Goal: Task Accomplishment & Management: Manage account settings

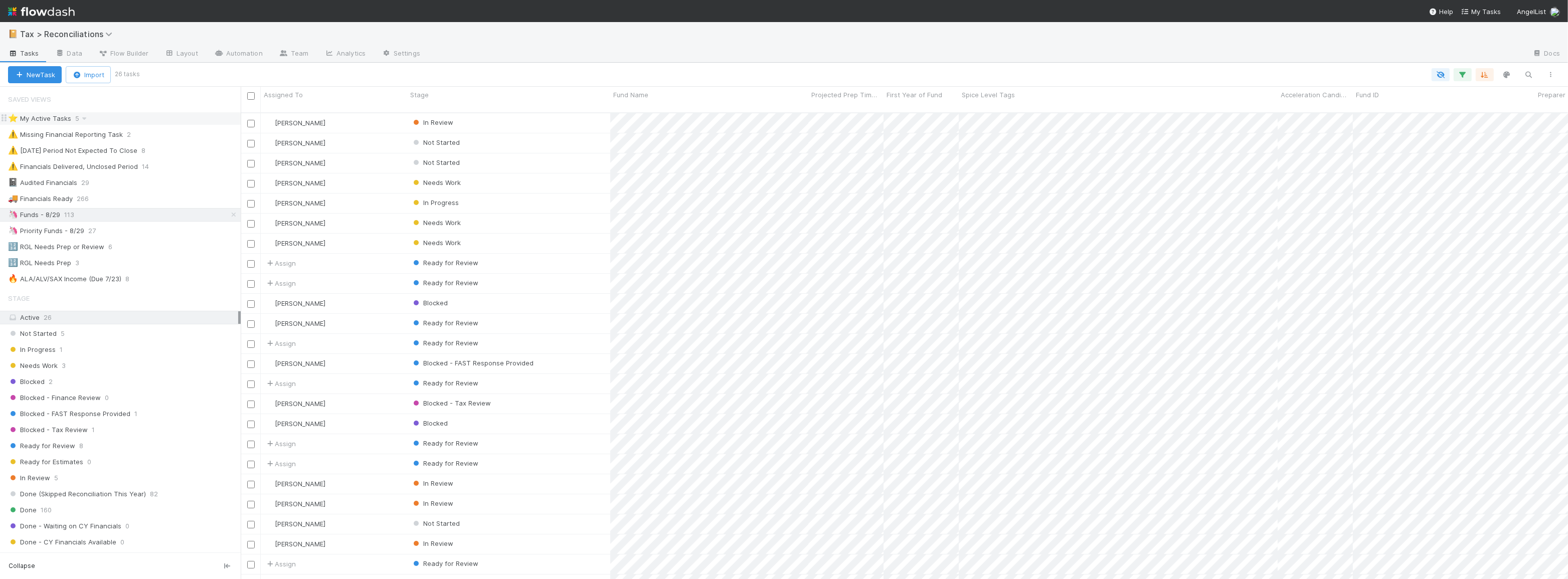
scroll to position [468, 1320]
click at [732, 37] on div "📔 Tax > Reconciliations" at bounding box center [784, 34] width 1568 height 24
click at [228, 213] on icon at bounding box center [233, 215] width 10 height 7
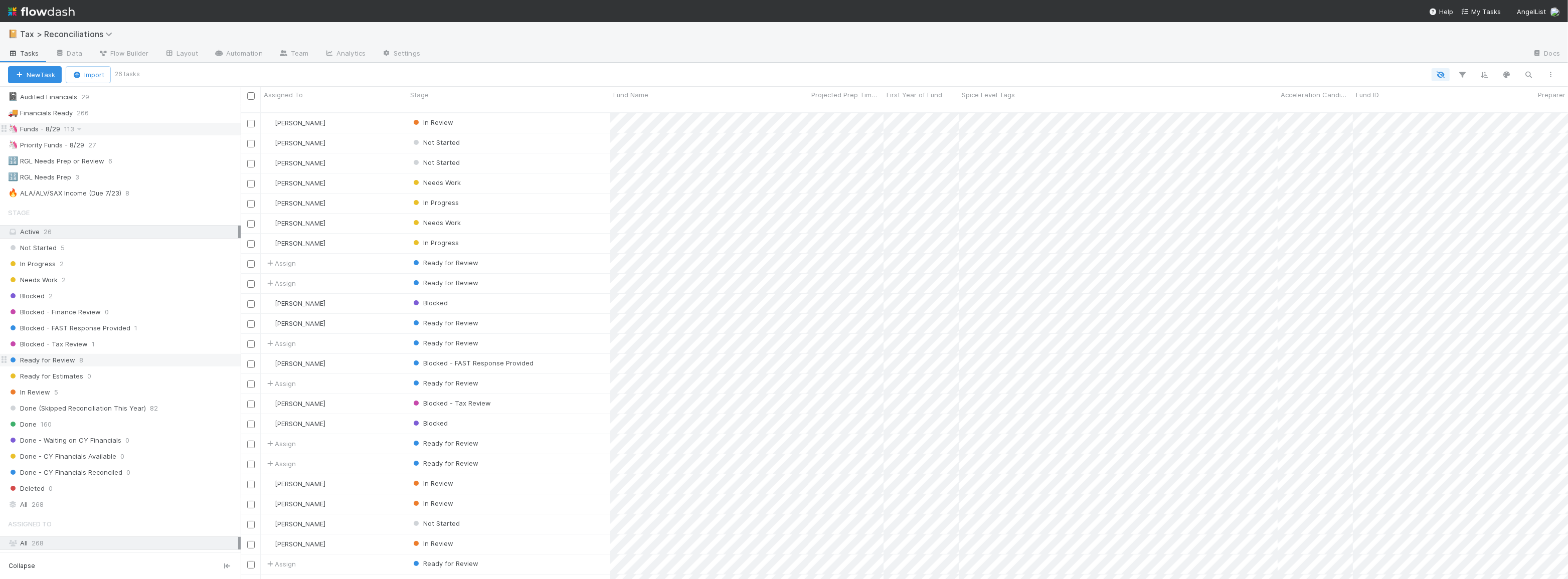
scroll to position [229, 0]
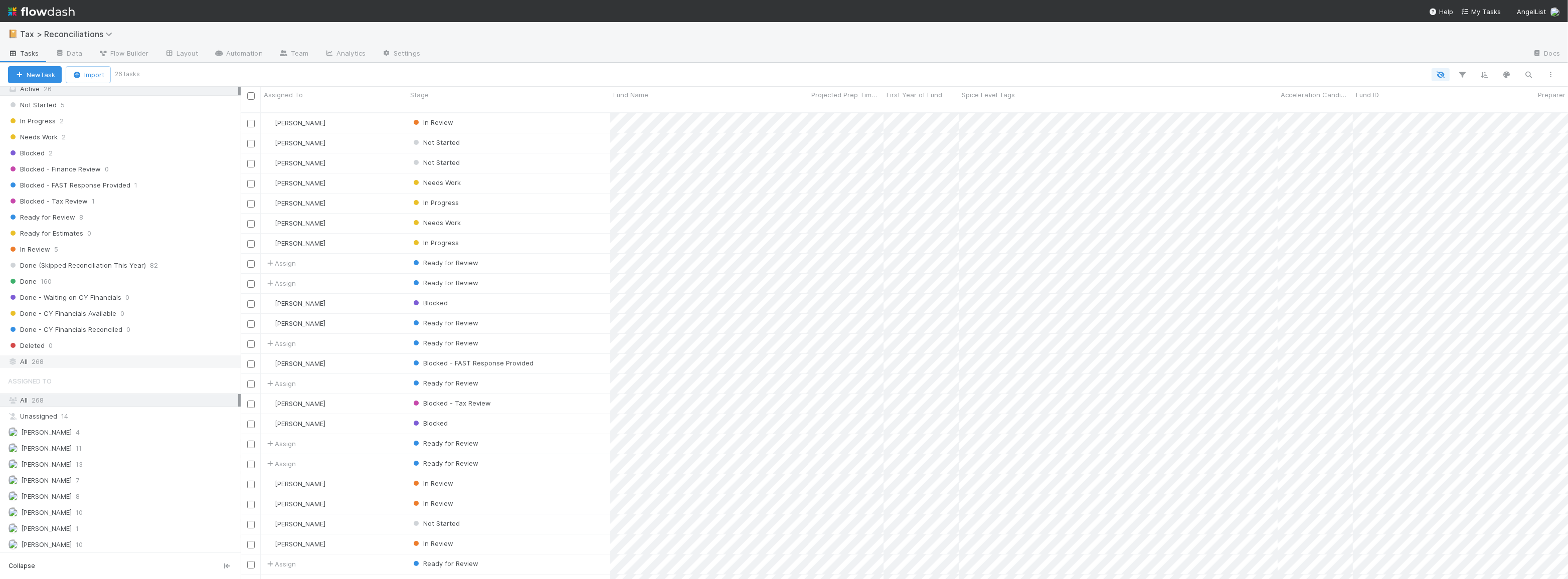
click at [154, 362] on div "All 268" at bounding box center [123, 361] width 230 height 12
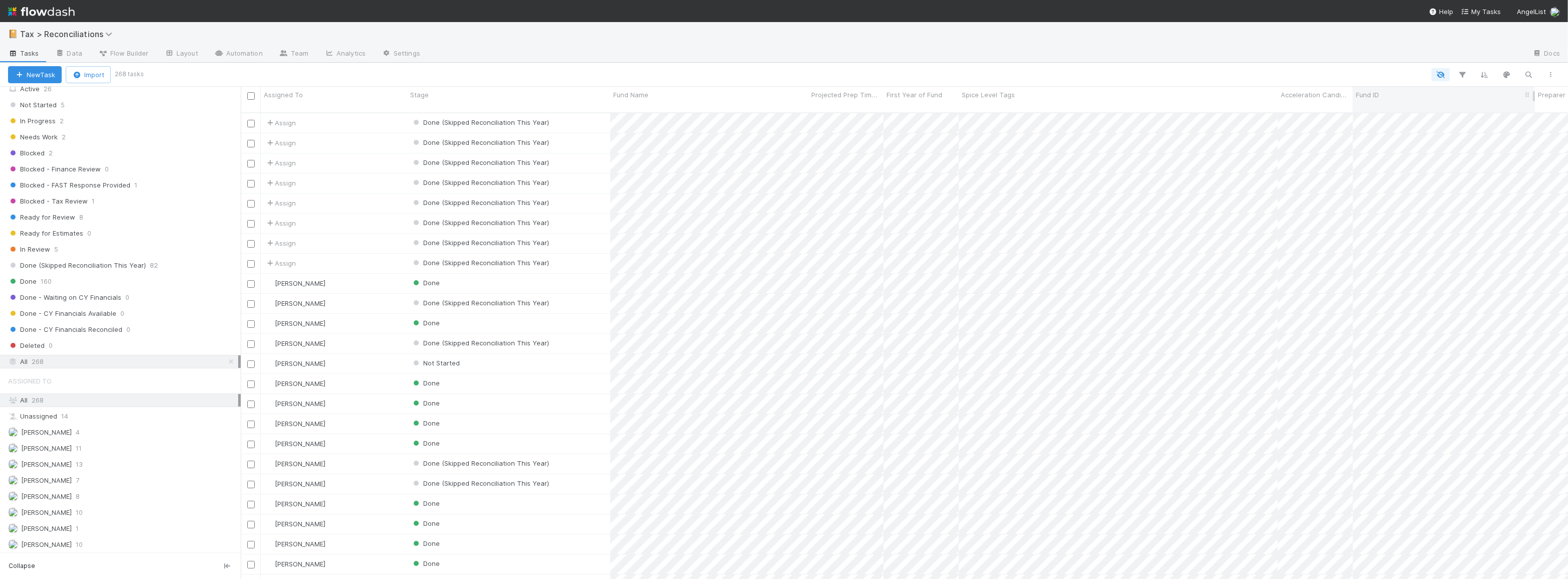
scroll to position [468, 1320]
click at [1522, 73] on button "button" at bounding box center [1528, 75] width 18 height 13
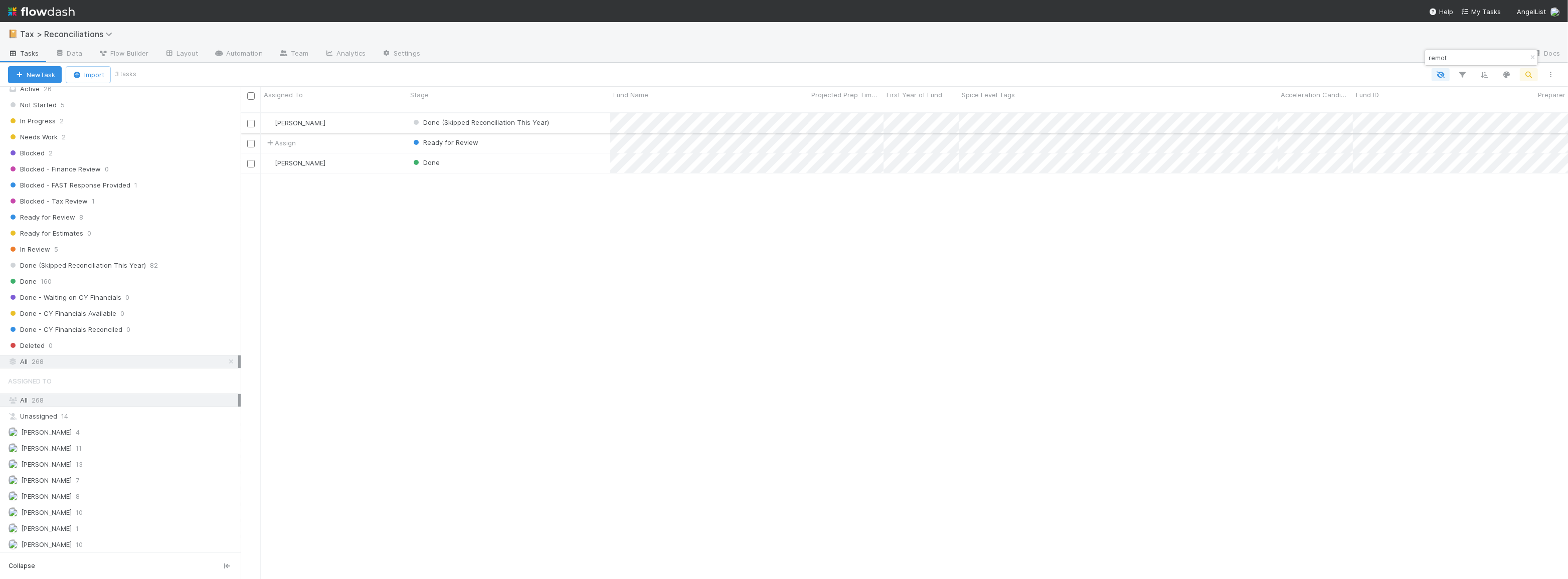
click at [594, 115] on div "Done (Skipped Reconciliation This Year)" at bounding box center [509, 123] width 203 height 20
drag, startPoint x: 1462, startPoint y: 57, endPoint x: 1345, endPoint y: 59, distance: 117.0
click at [1346, 59] on body "📔 Tax > Reconciliations Tasks Data Flow Builder Layout Automation Team Analytic…" at bounding box center [784, 290] width 1568 height 579
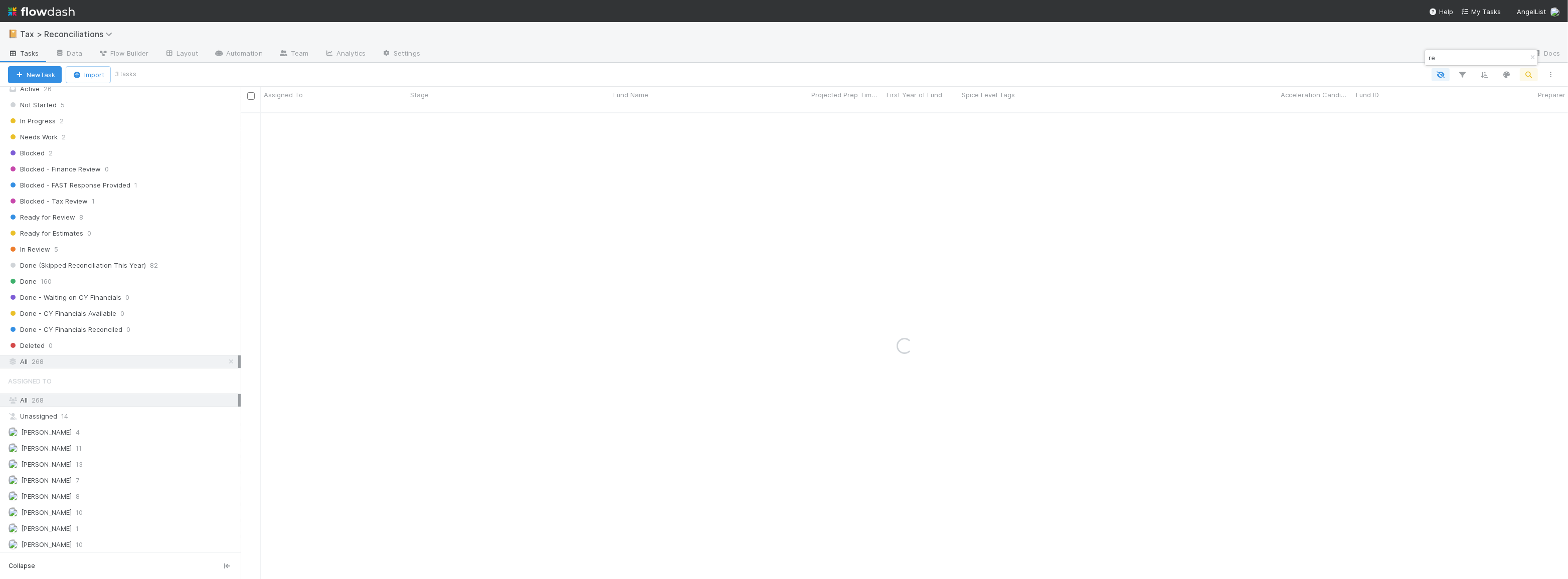
type input "r"
type input "k50"
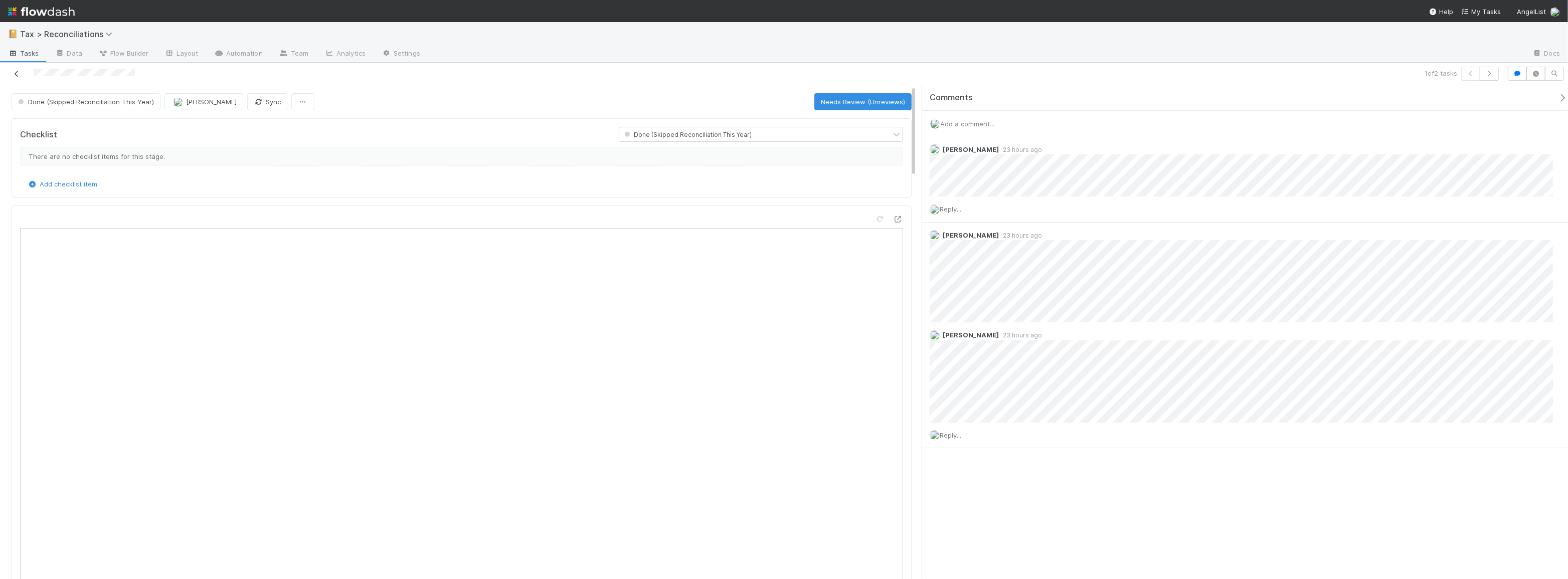
click at [20, 76] on icon at bounding box center [16, 74] width 10 height 7
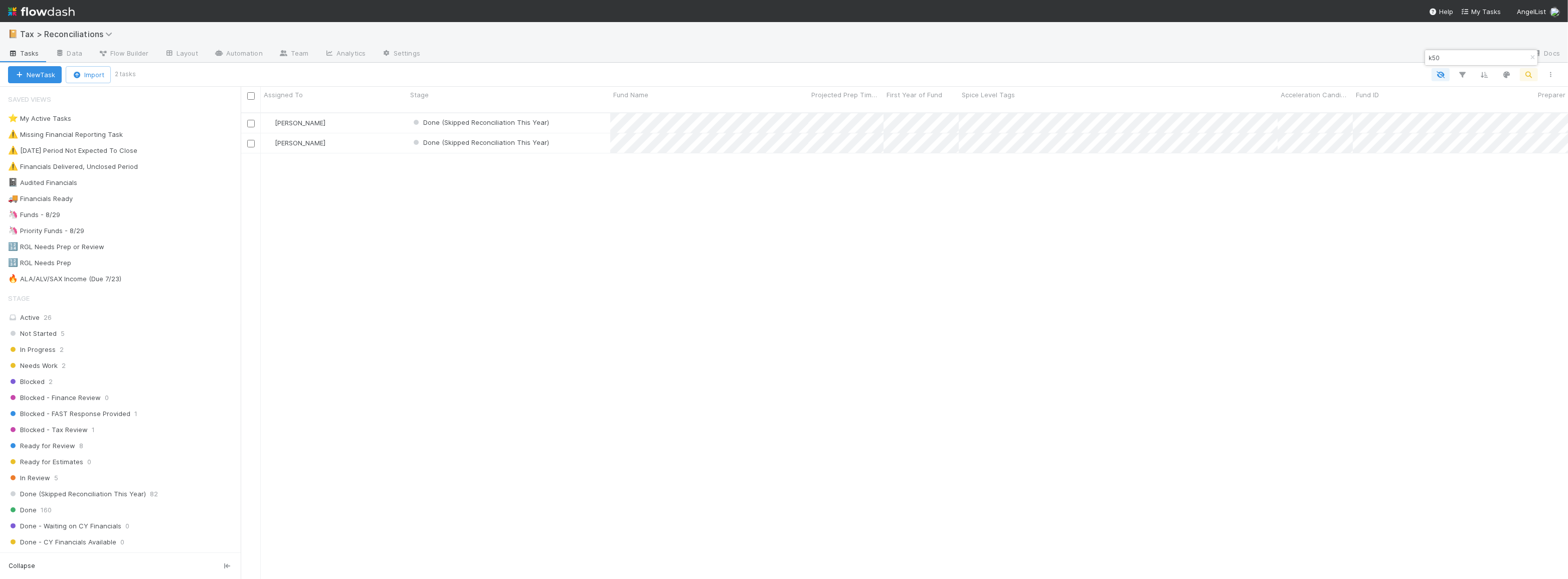
scroll to position [468, 1320]
drag, startPoint x: 1444, startPoint y: 54, endPoint x: 1362, endPoint y: 52, distance: 82.0
click at [1362, 52] on body "📔 Tax > Reconciliations Tasks Data Flow Builder Layout Automation Team Analytic…" at bounding box center [784, 290] width 1568 height 579
type input "k"
type input "m"
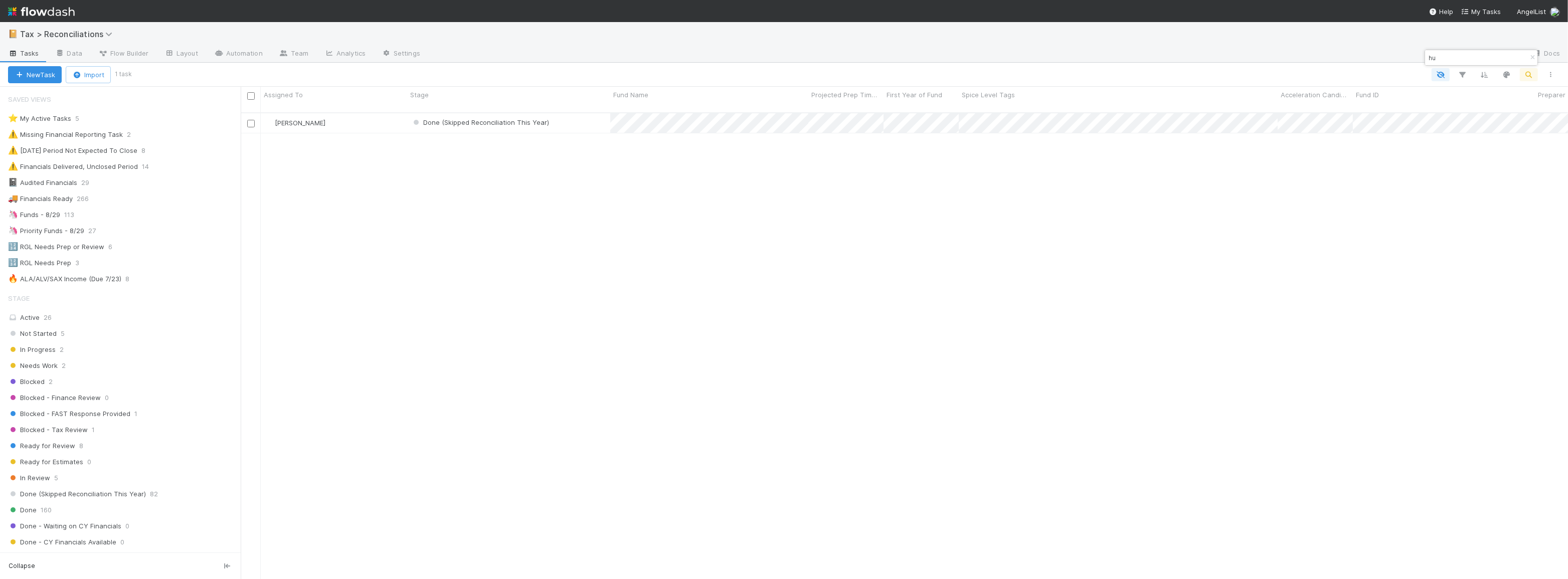
type input "h"
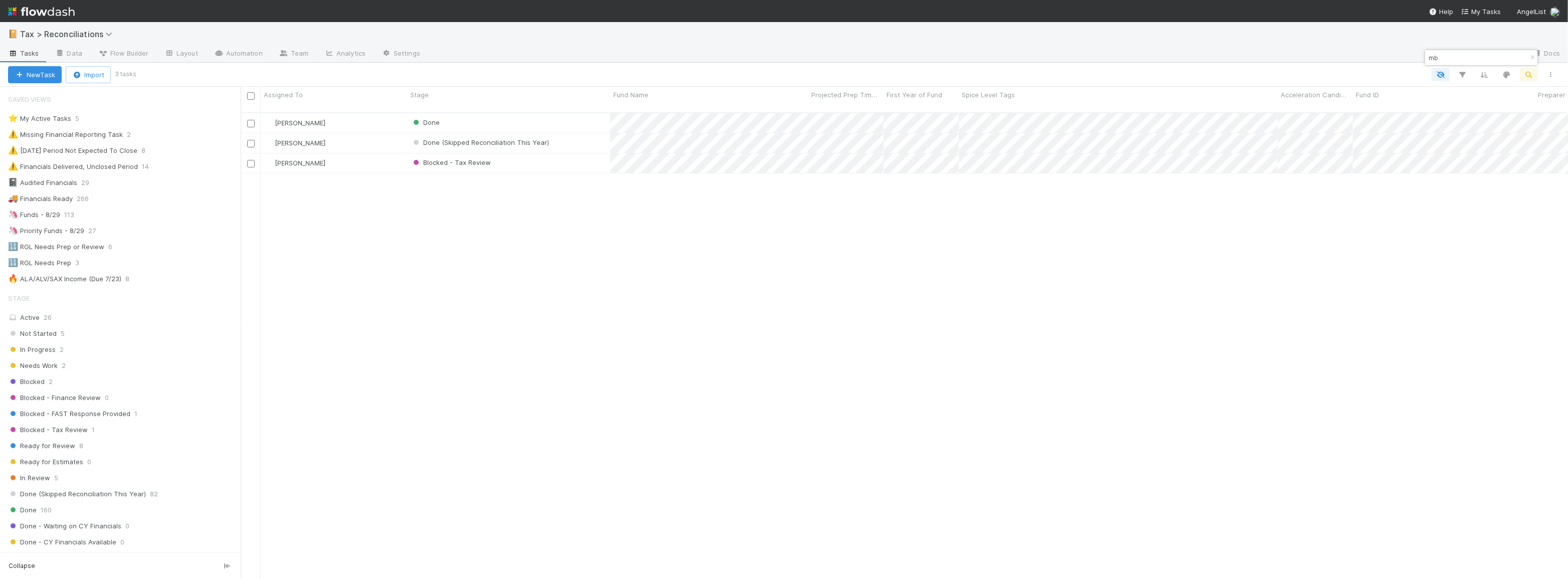
type input "m"
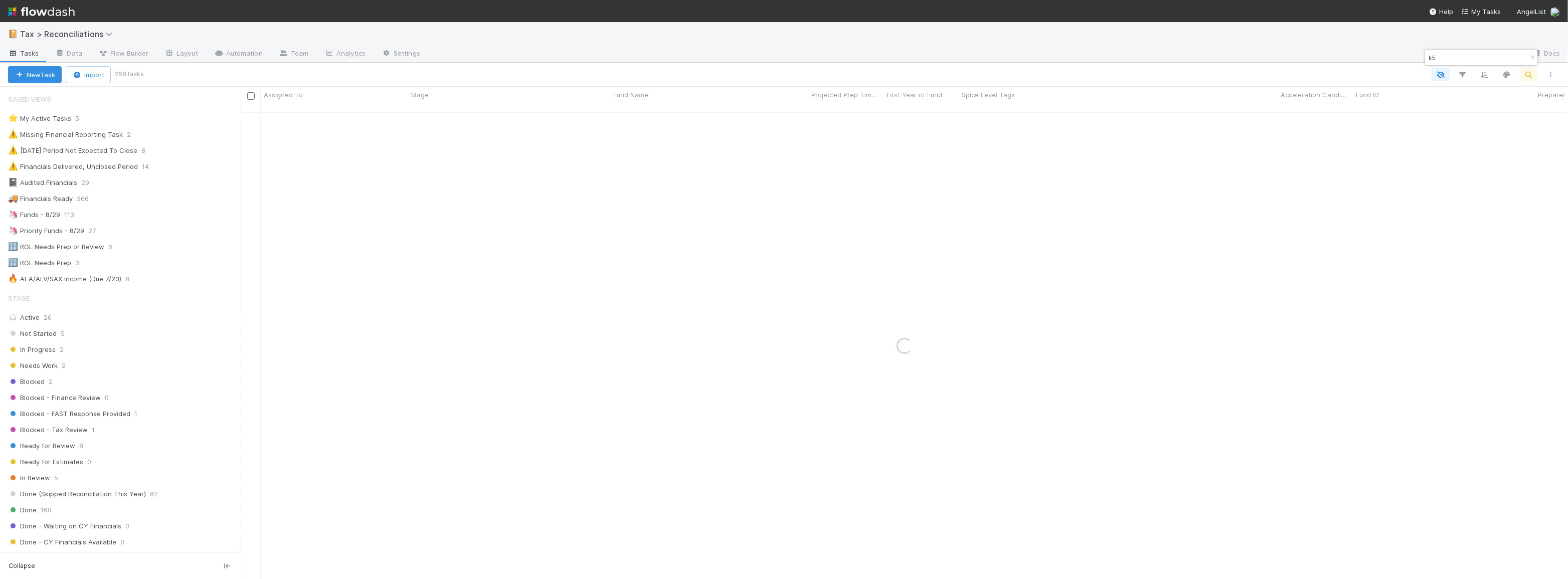
type input "k50"
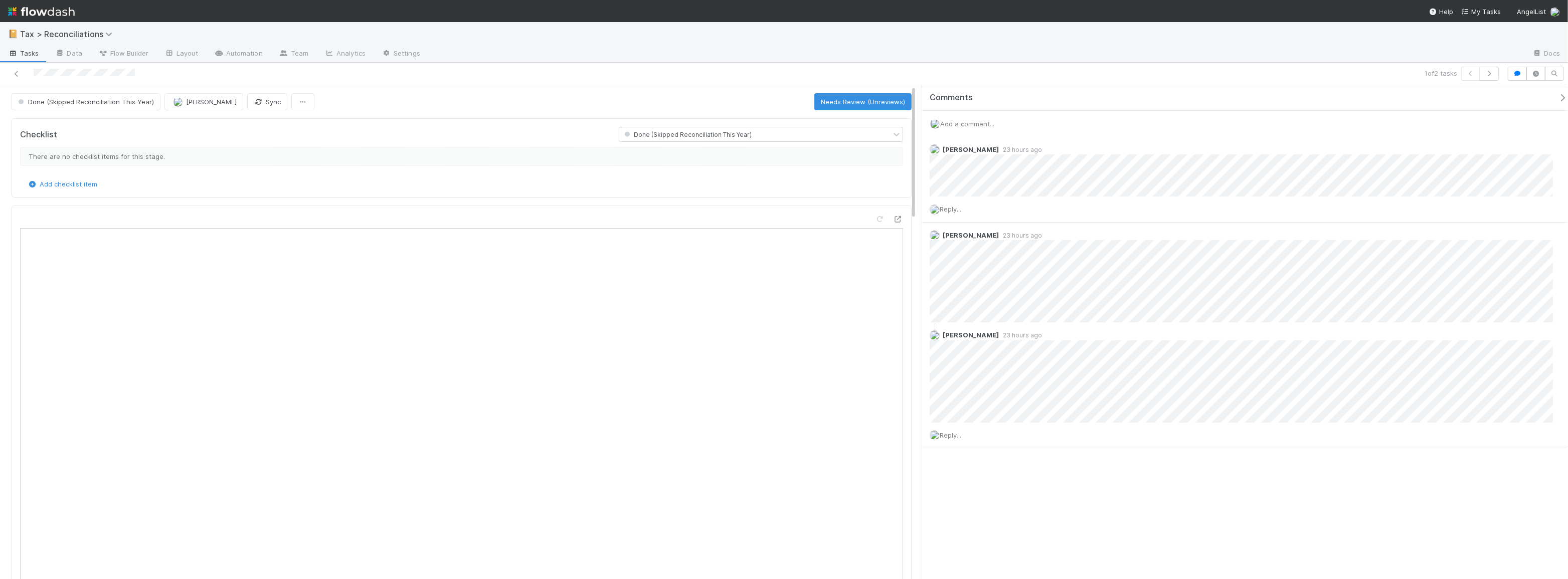
click at [973, 124] on span "Add a comment..." at bounding box center [966, 124] width 54 height 8
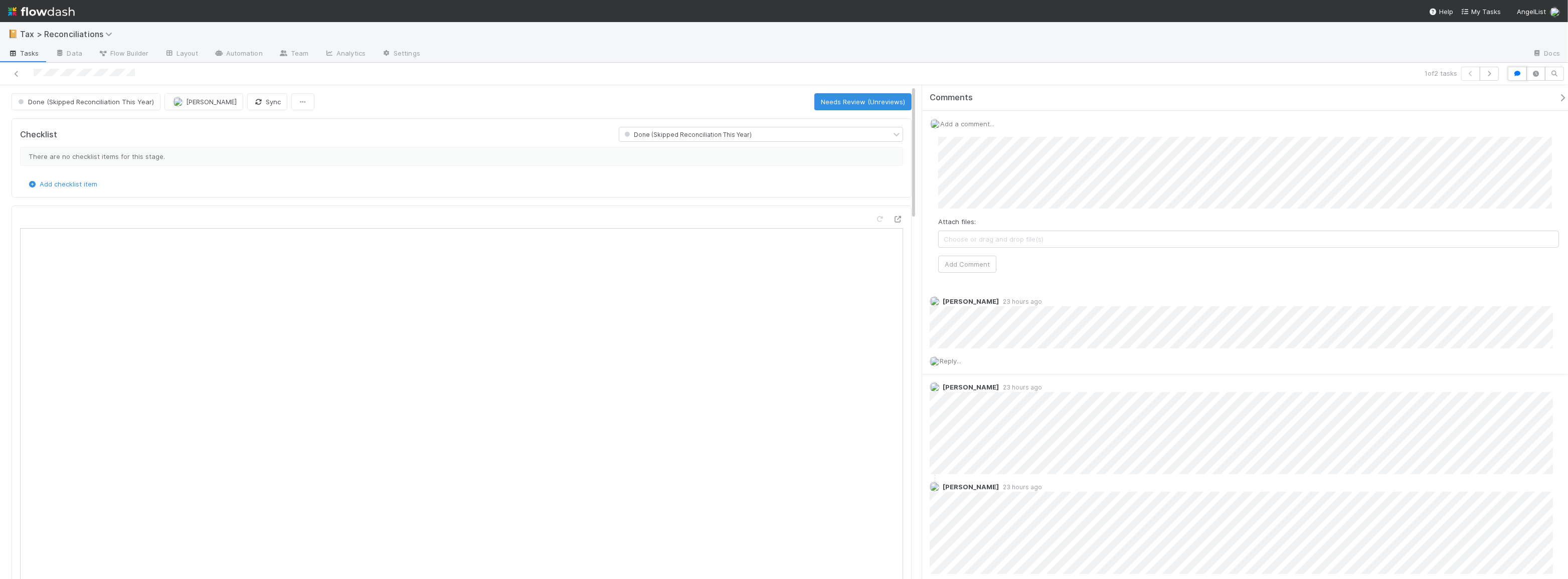
click at [1515, 74] on icon "button" at bounding box center [1517, 73] width 10 height 6
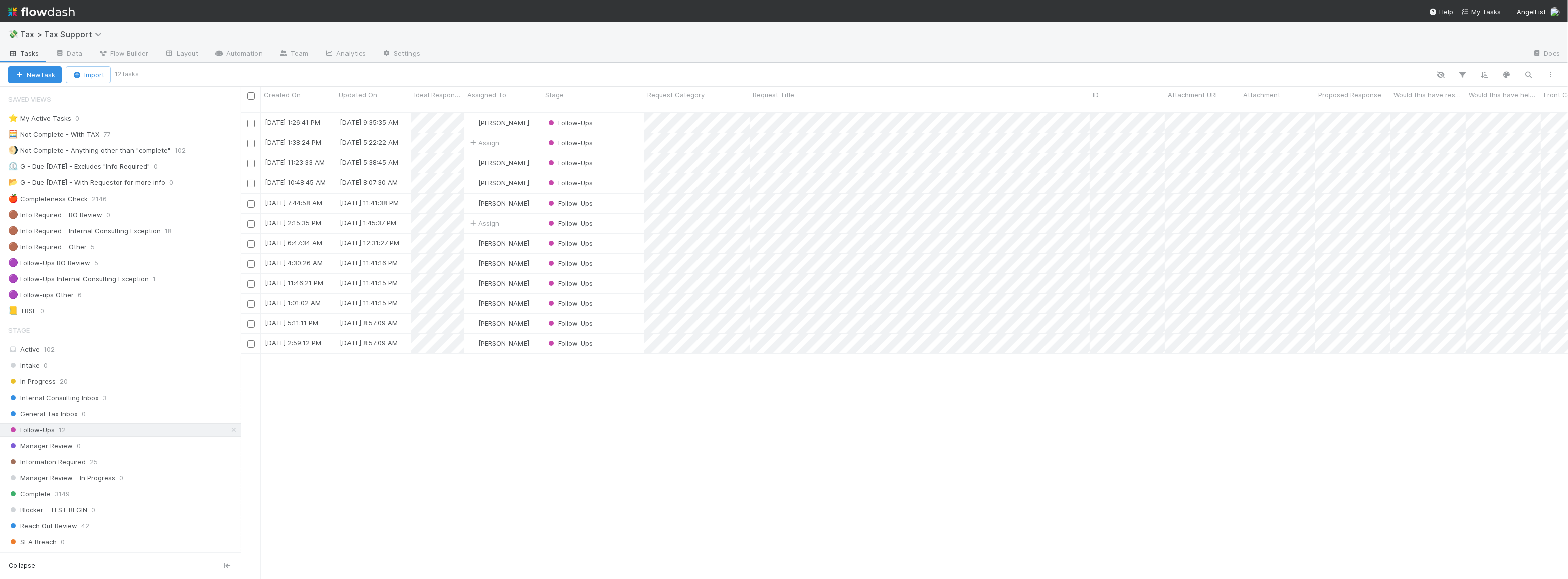
scroll to position [468, 1320]
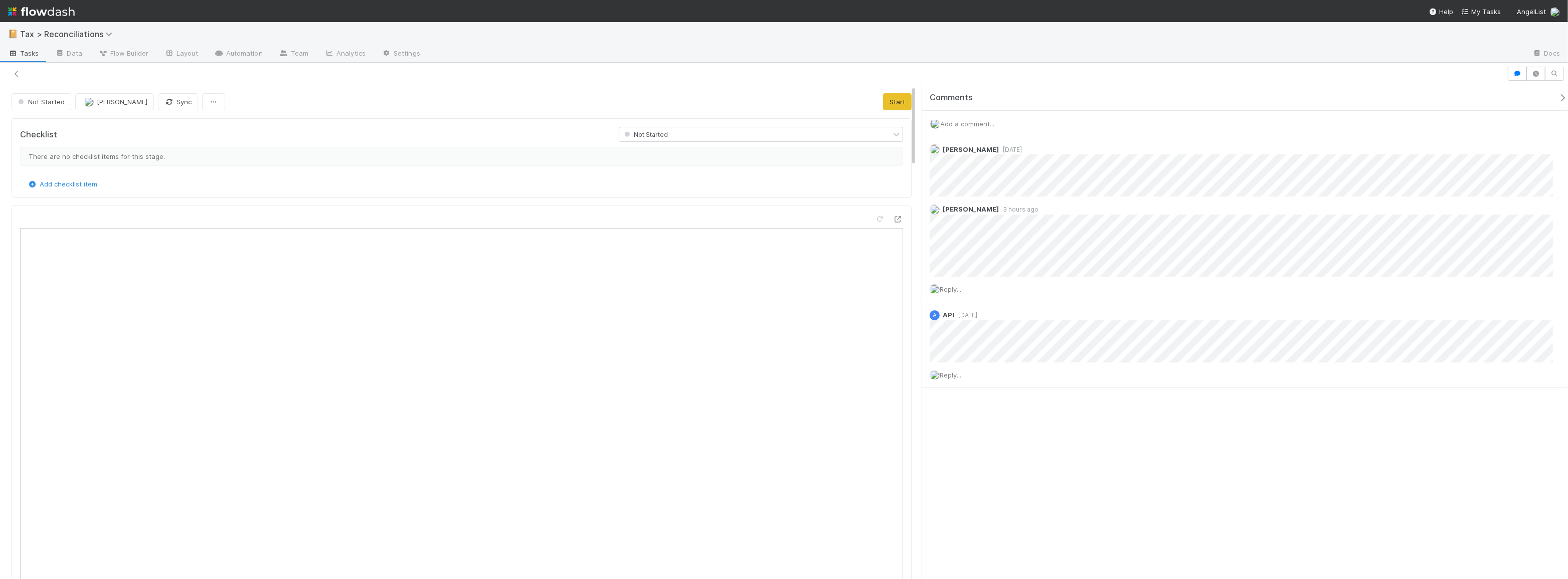
scroll to position [197, 419]
click at [15, 73] on icon at bounding box center [16, 74] width 10 height 7
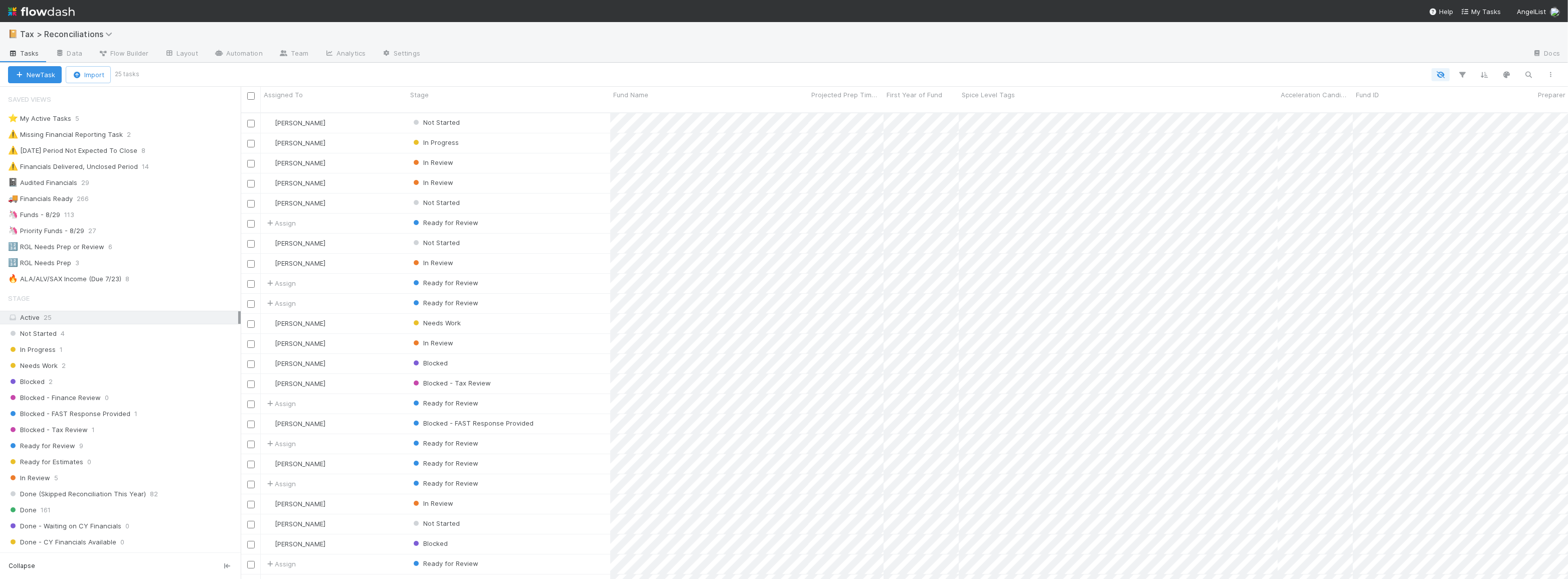
scroll to position [468, 1320]
click at [1523, 74] on icon "button" at bounding box center [1528, 74] width 10 height 9
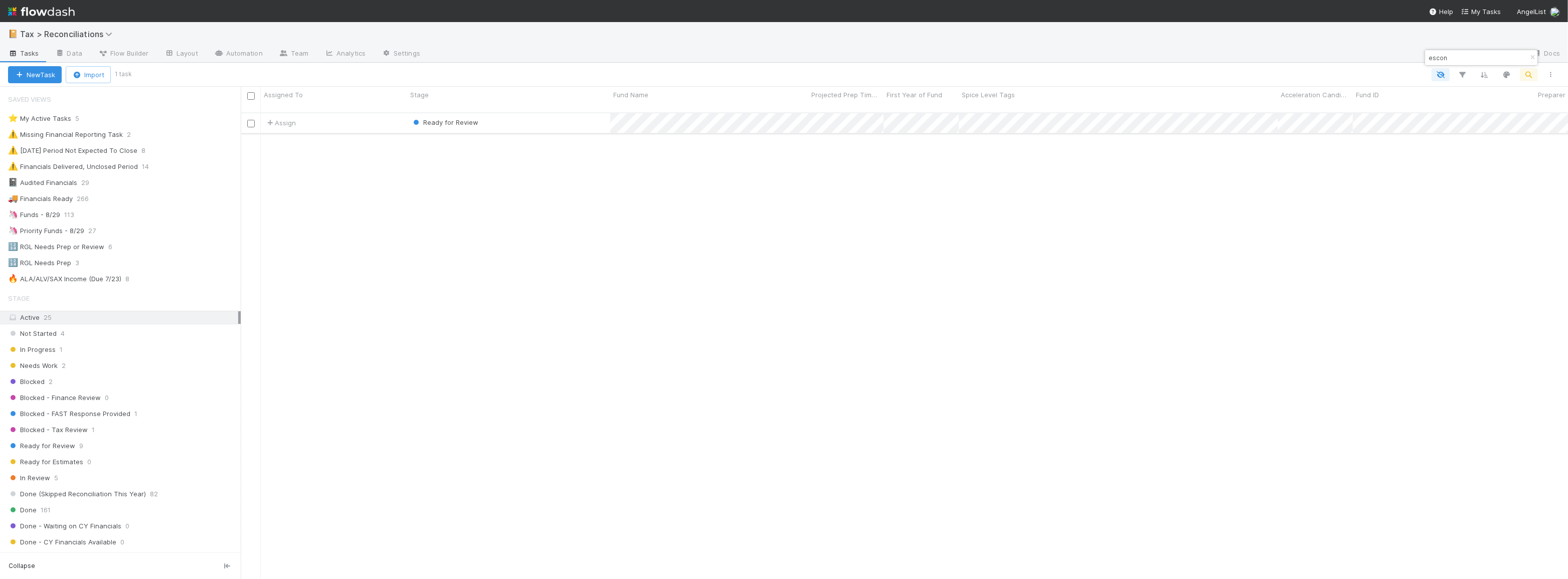
type input "escon"
click at [534, 113] on div "Ready for Review" at bounding box center [509, 123] width 203 height 20
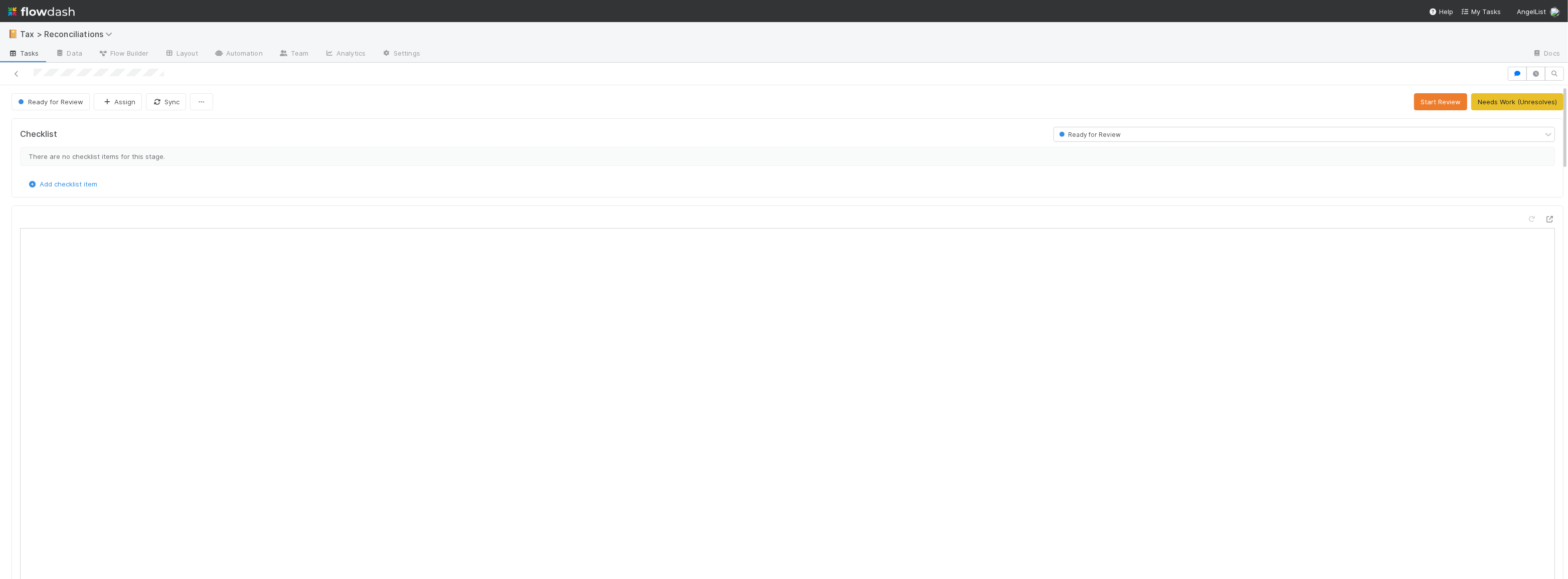
scroll to position [197, 741]
click at [17, 68] on link at bounding box center [16, 73] width 10 height 10
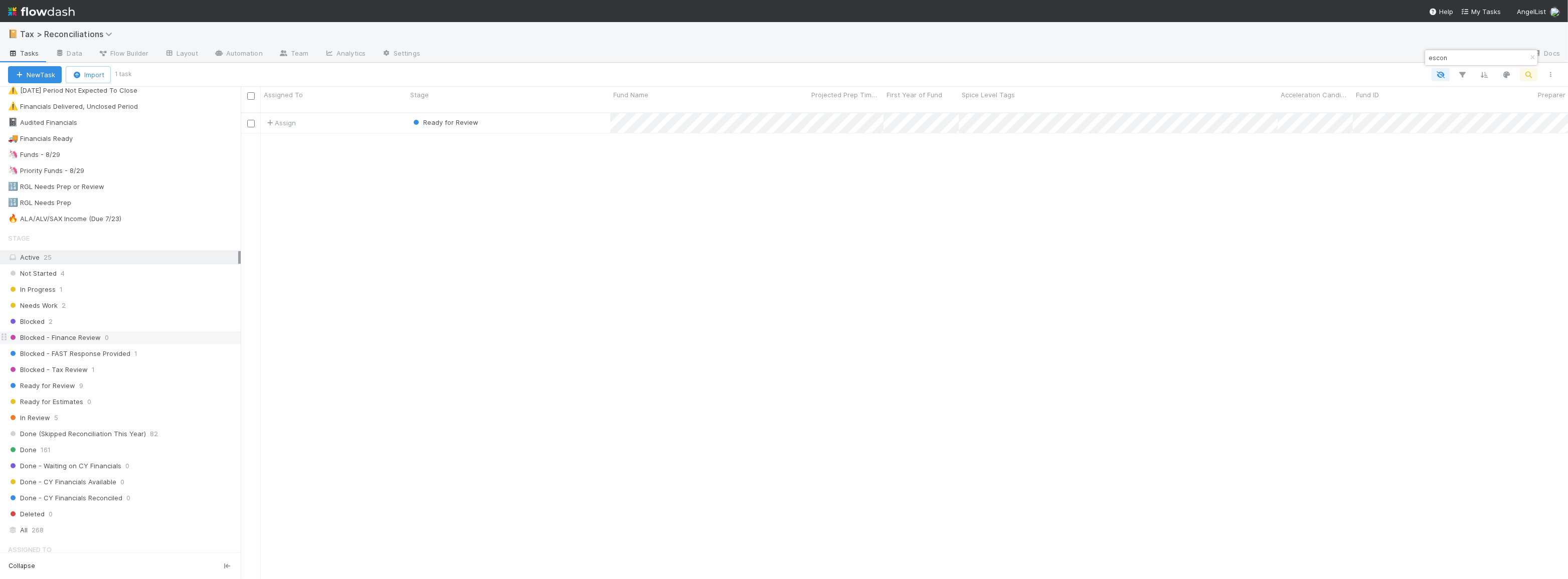
scroll to position [274, 0]
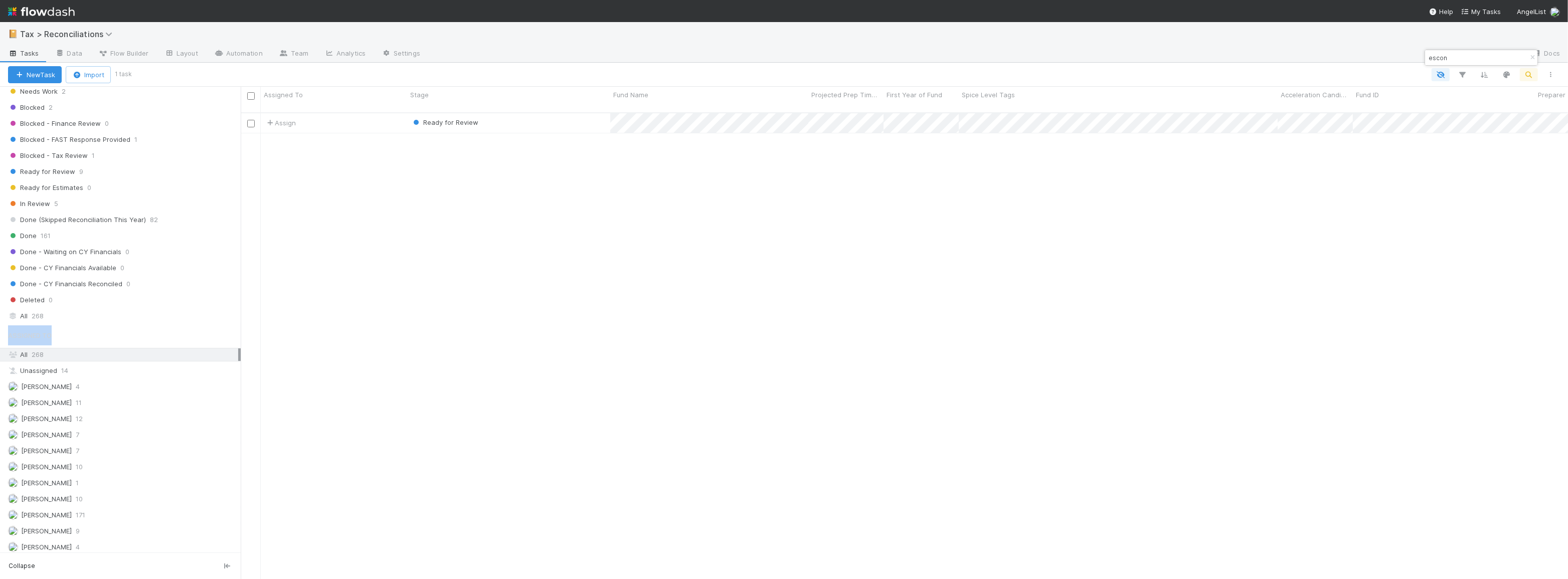
click at [126, 321] on div "Saved Views ⭐ My Active Tasks 5 ⚠️ Missing Financial Reporting Task 2 ⚠️ 12/31/…" at bounding box center [120, 320] width 241 height 466
click at [133, 311] on div "All 268" at bounding box center [123, 316] width 230 height 12
click at [570, 115] on div "Done (Skipped Reconciliation This Year)" at bounding box center [509, 123] width 203 height 20
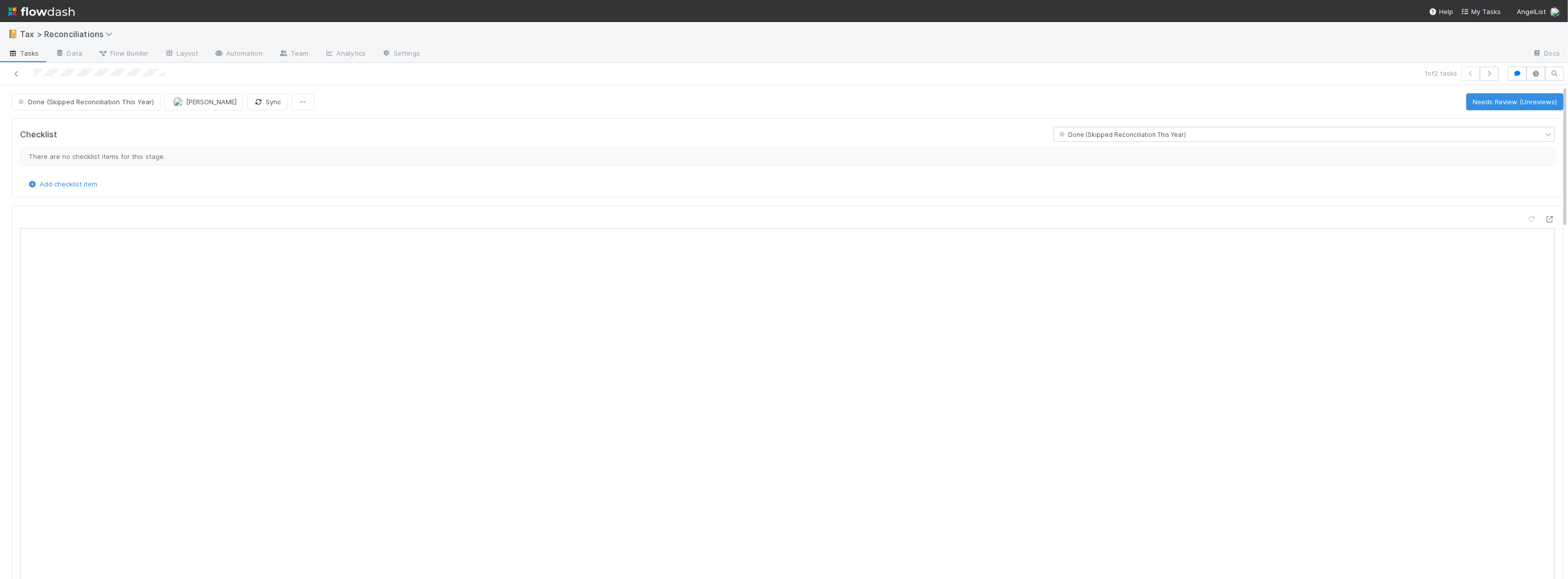
scroll to position [197, 741]
click at [15, 72] on icon at bounding box center [16, 74] width 10 height 7
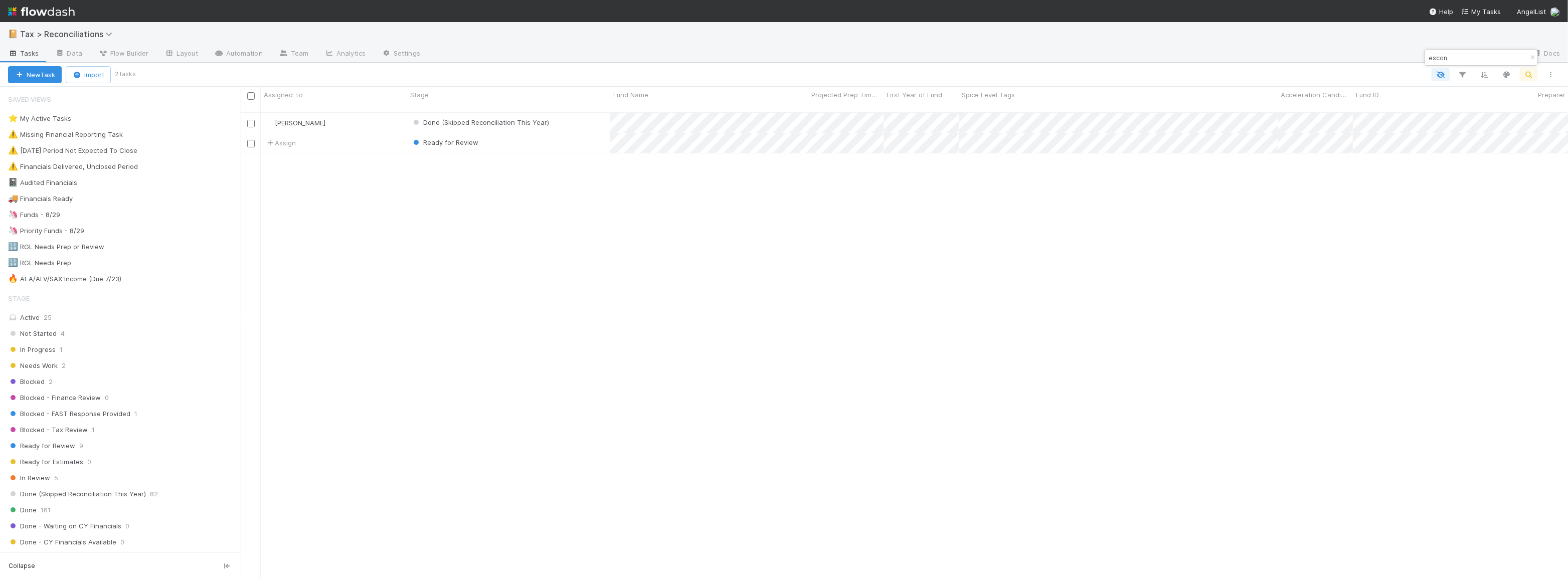
scroll to position [468, 1320]
drag, startPoint x: 1484, startPoint y: 59, endPoint x: 1169, endPoint y: 27, distance: 316.6
click at [1170, 28] on body "📔 Tax > Reconciliations Tasks Data Flow Builder Layout Automation Team Analytic…" at bounding box center [784, 290] width 1568 height 579
type input "e"
type input "remote"
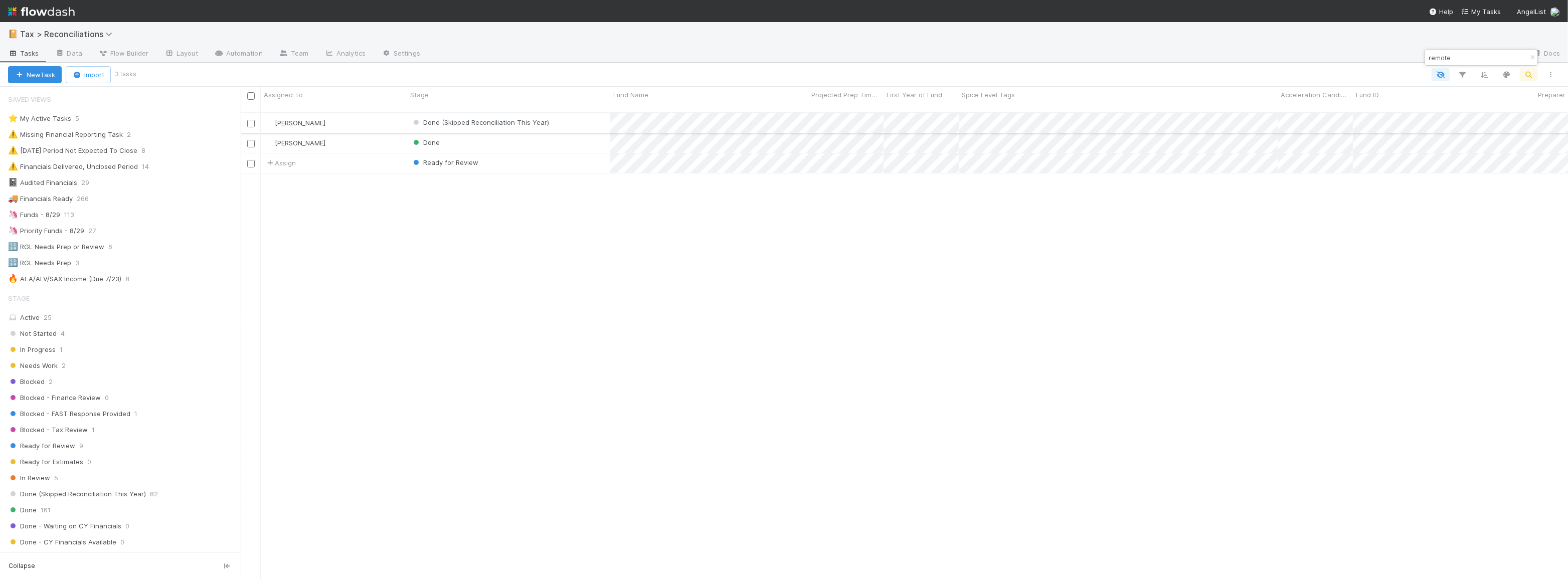
click at [601, 117] on div "Done (Skipped Reconciliation This Year)" at bounding box center [509, 123] width 203 height 20
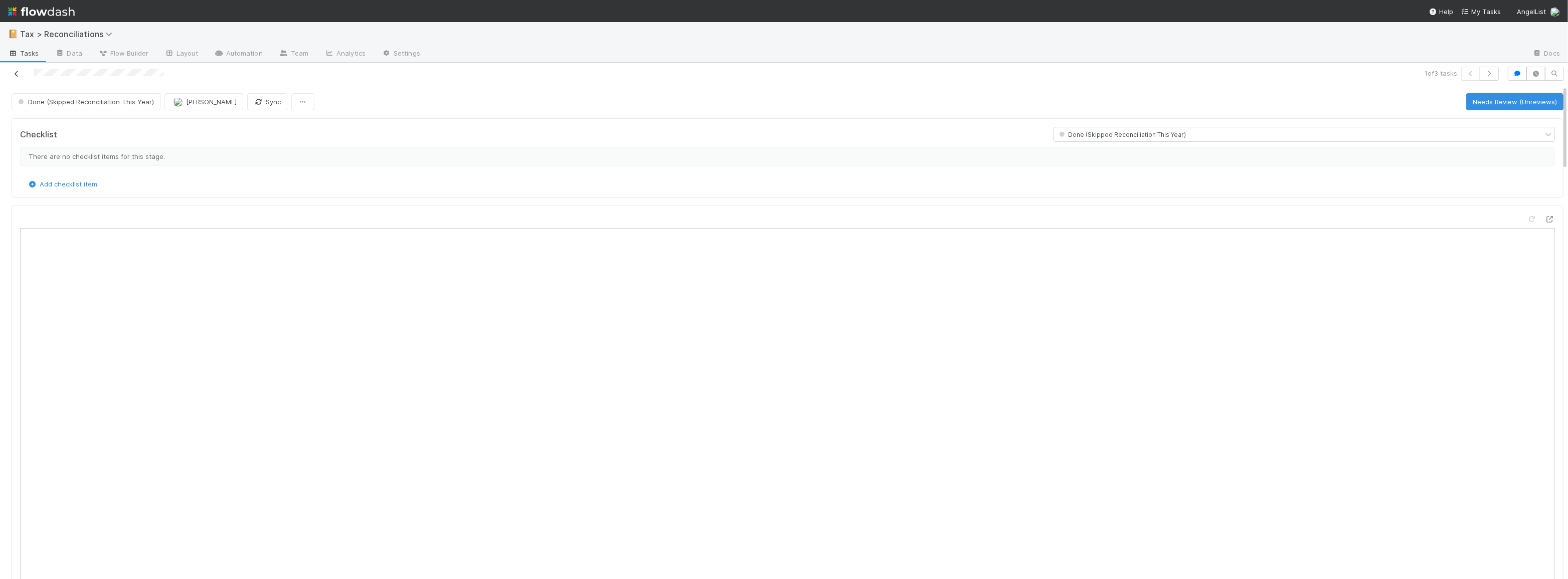
click at [15, 75] on icon at bounding box center [16, 74] width 10 height 7
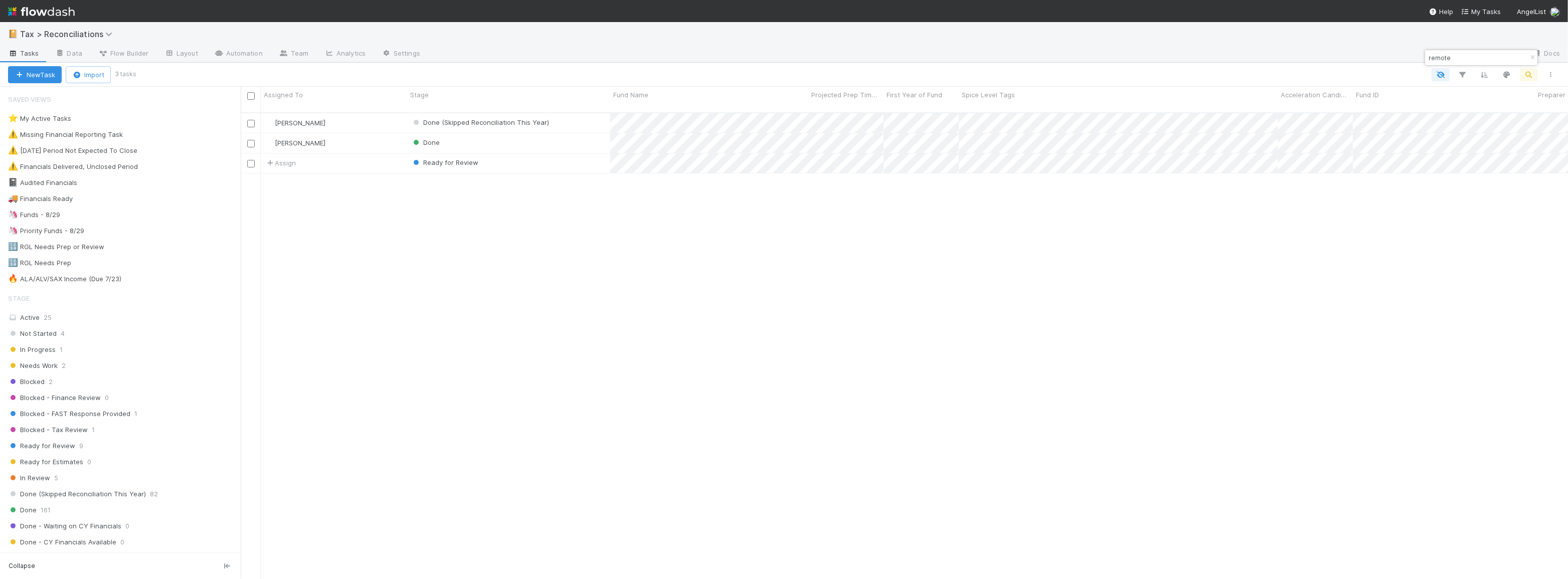
scroll to position [468, 1320]
click at [1534, 59] on icon "button" at bounding box center [1532, 57] width 10 height 6
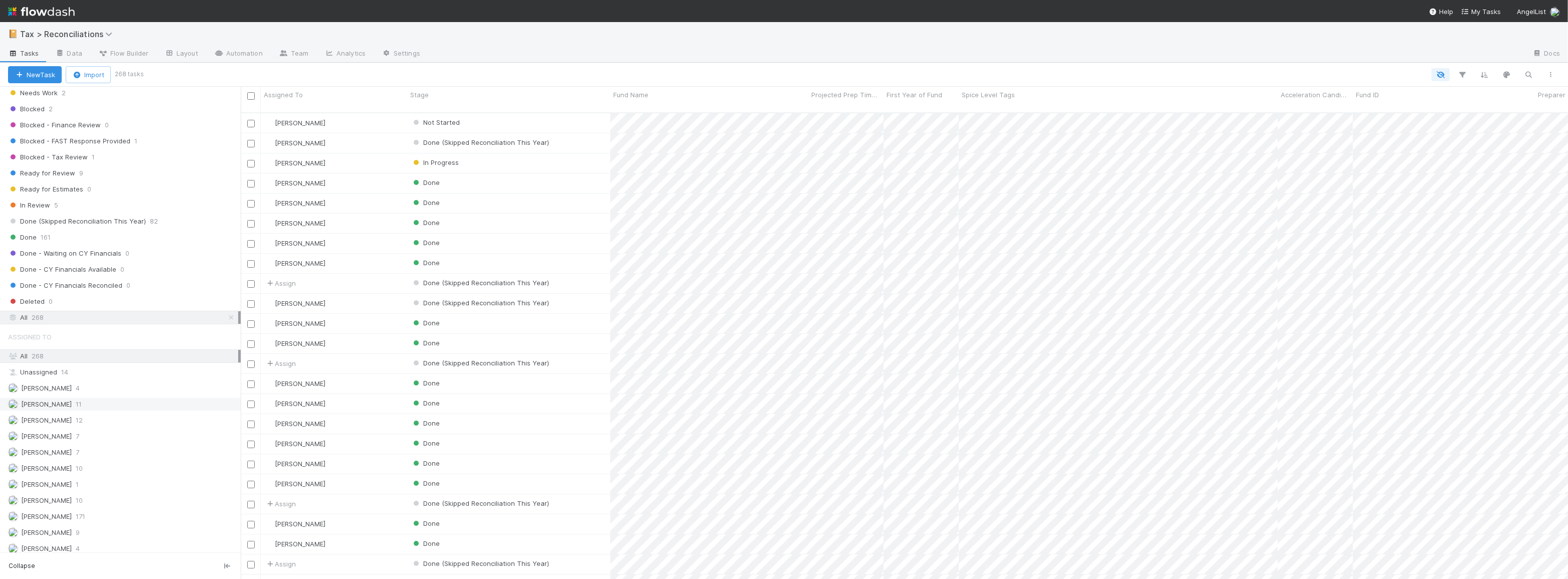
scroll to position [273, 0]
click at [1459, 76] on icon "button" at bounding box center [1462, 74] width 10 height 9
click at [1275, 102] on button "Add Filter" at bounding box center [1309, 105] width 301 height 15
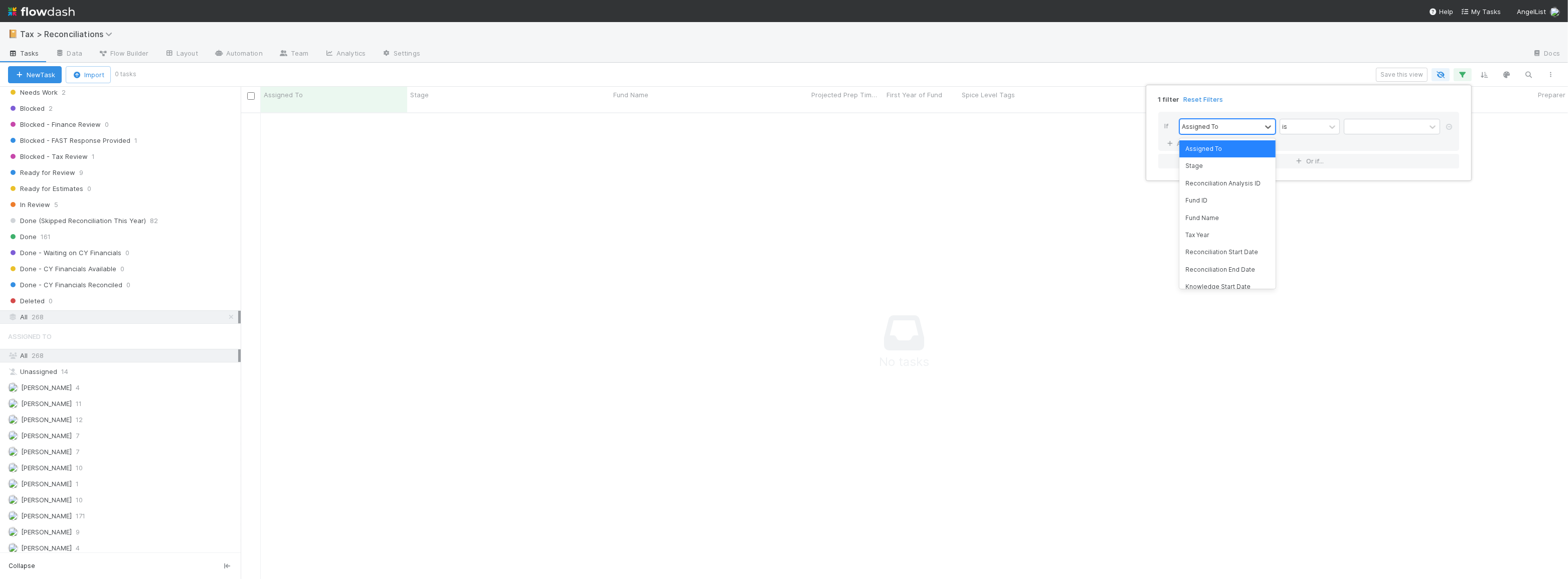
click at [1241, 126] on div "Assigned To" at bounding box center [1220, 127] width 81 height 15
type input "real"
click at [1233, 150] on div "Realized Gain True-Up Count" at bounding box center [1227, 154] width 96 height 27
click at [1268, 132] on div at bounding box center [1267, 127] width 14 height 15
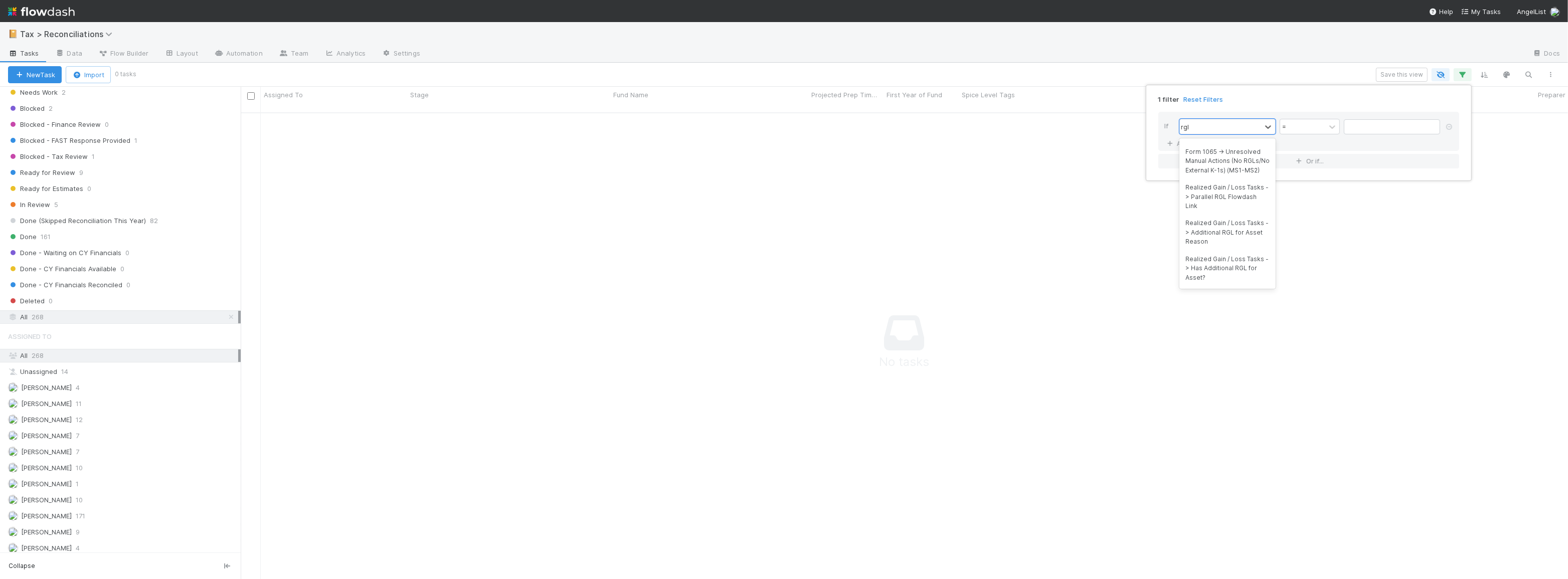
scroll to position [130, 0]
type input "r"
type input "rea"
click at [1231, 156] on div "Realized Gain True-Up Count" at bounding box center [1227, 154] width 96 height 27
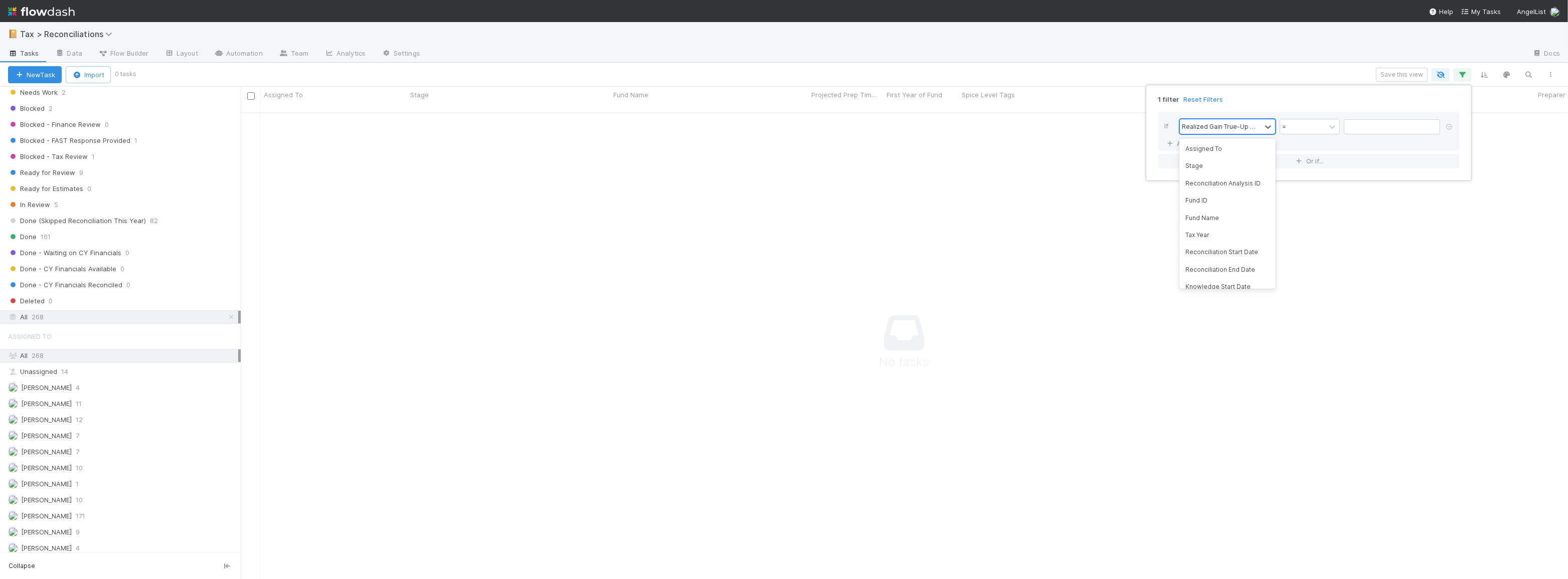
click at [1253, 124] on div "Realized Gain True-Up Count" at bounding box center [1220, 126] width 77 height 9
click at [1347, 95] on div "1 filter Reset Filters" at bounding box center [1309, 97] width 317 height 15
click at [1314, 125] on div "=" at bounding box center [1303, 127] width 46 height 15
click at [1314, 107] on div "If Realized Gain True-Up Count option = focused, 1 of 7. 7 results available. U…" at bounding box center [1309, 140] width 317 height 72
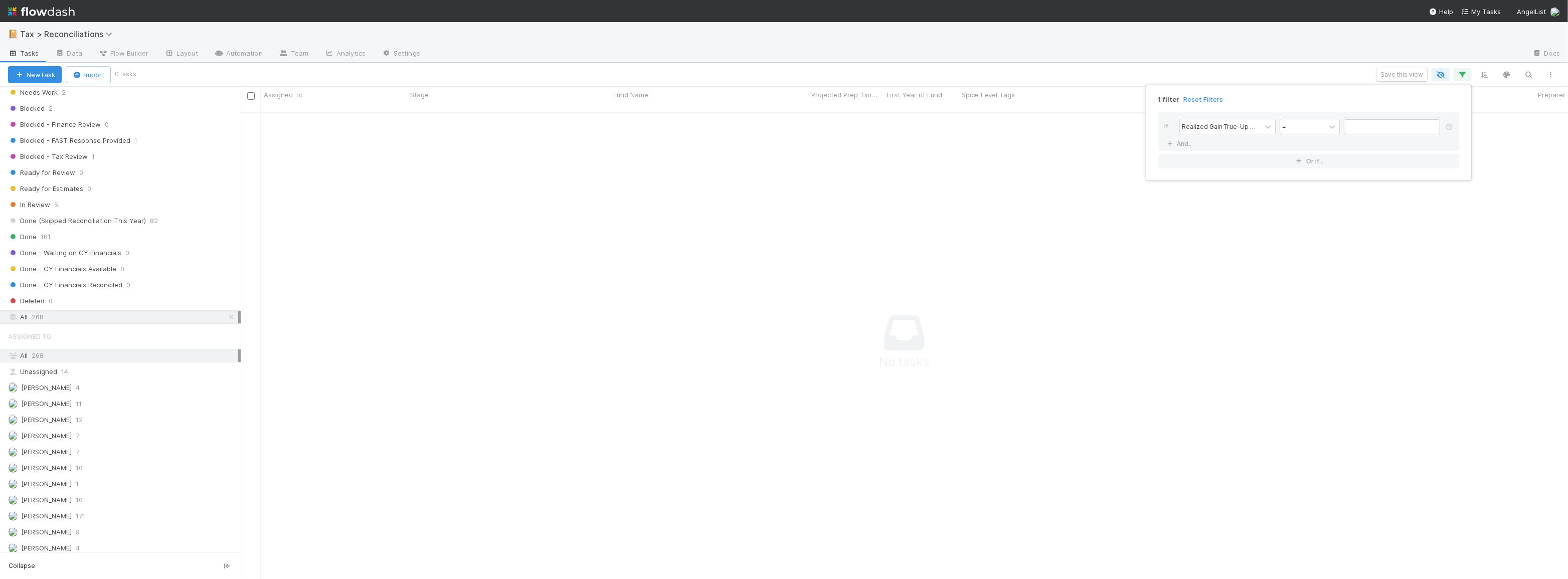
click at [1337, 65] on div "1 filter Reset Filters If Realized Gain True-Up Count = And.. Or if..." at bounding box center [784, 290] width 1568 height 579
click at [1468, 76] on button "button" at bounding box center [1462, 75] width 18 height 13
click at [1451, 129] on icon at bounding box center [1449, 126] width 10 height 6
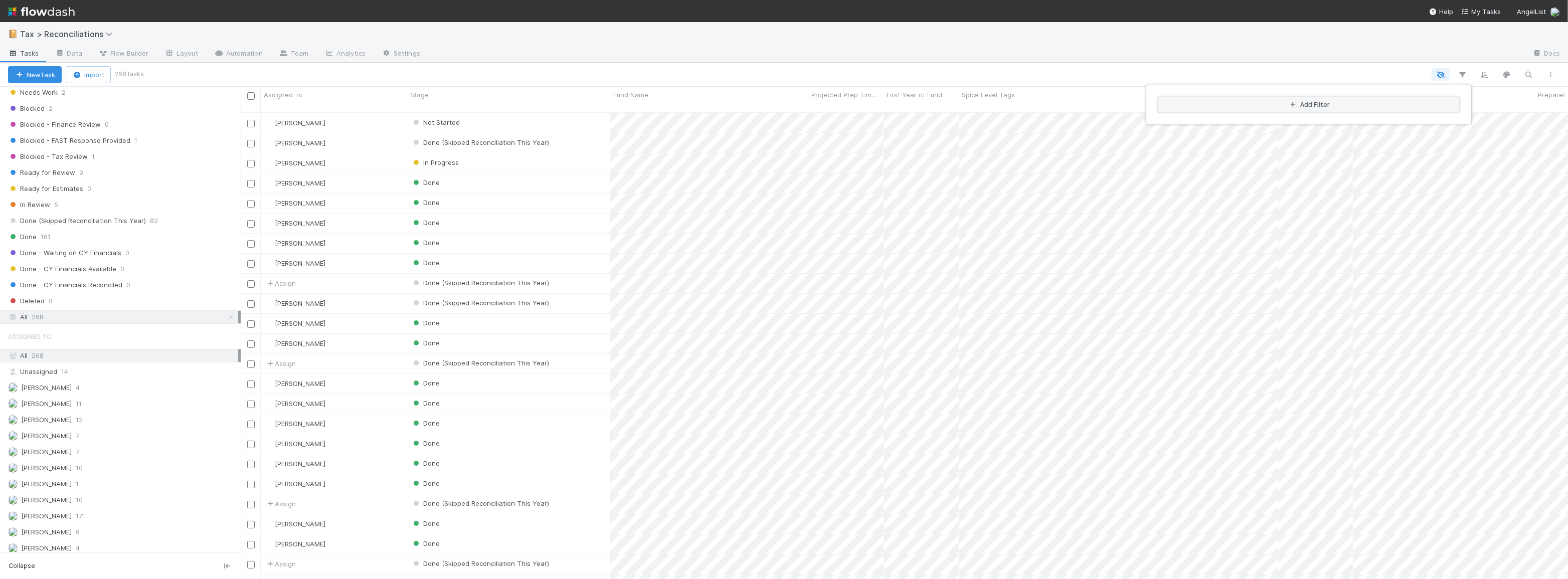
scroll to position [468, 1320]
click at [1328, 109] on button "Add Filter" at bounding box center [1309, 105] width 301 height 15
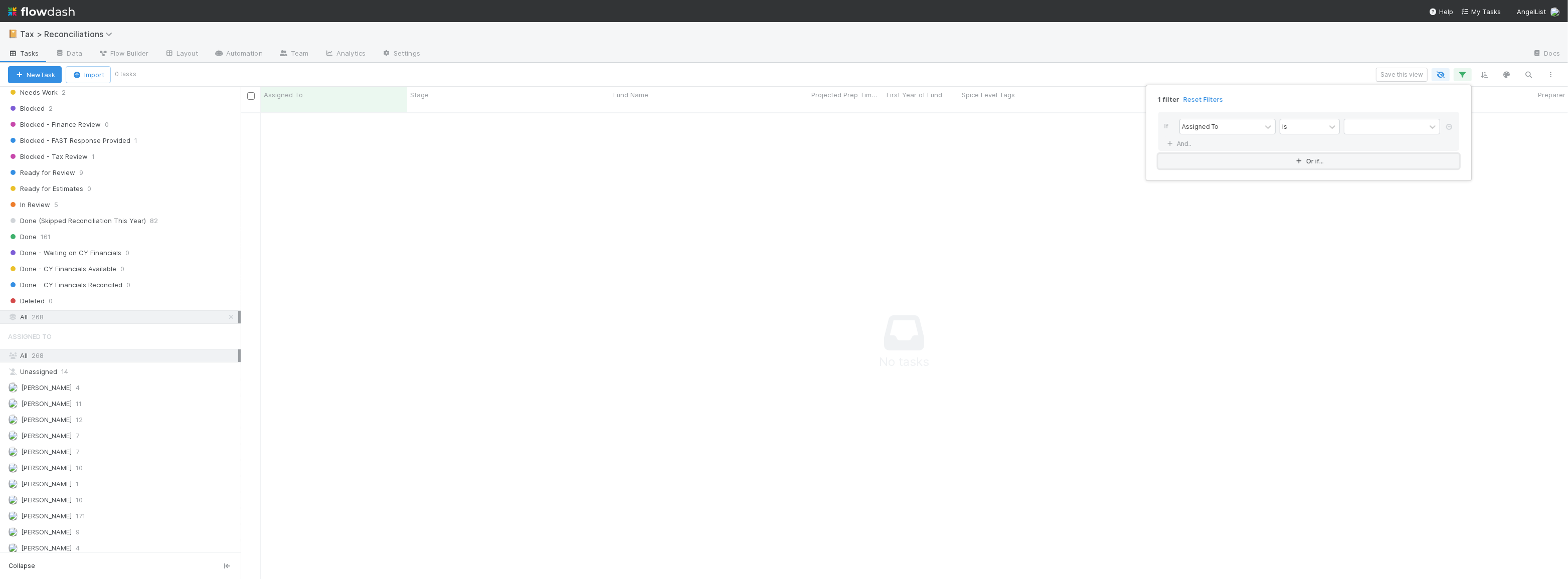
scroll to position [461, 1320]
click at [1214, 132] on div "Assigned To" at bounding box center [1220, 127] width 81 height 15
type input "t"
type input "rea"
click at [1221, 155] on div "Realized Gain True-Up Count" at bounding box center [1227, 154] width 96 height 27
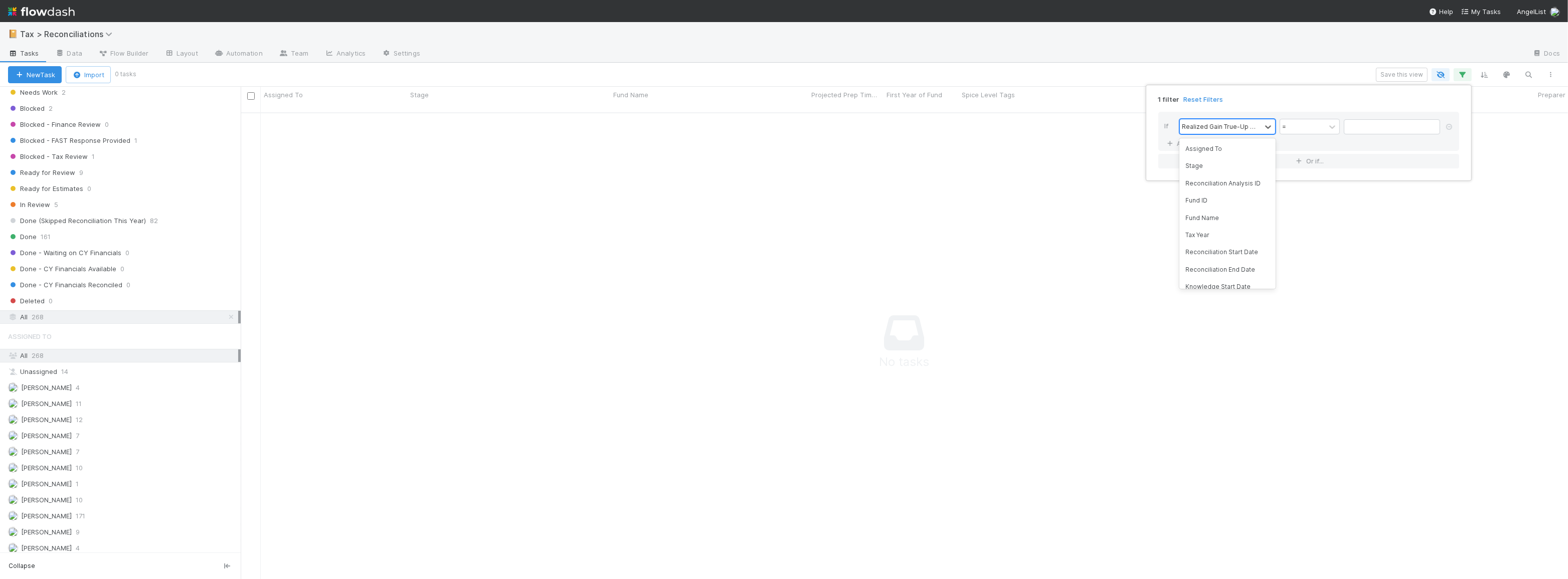
click at [1242, 127] on div "Realized Gain True-Up Count" at bounding box center [1220, 126] width 77 height 9
type input "rgl"
click at [1223, 158] on div "Tyche RGL Update Required" at bounding box center [1227, 149] width 96 height 17
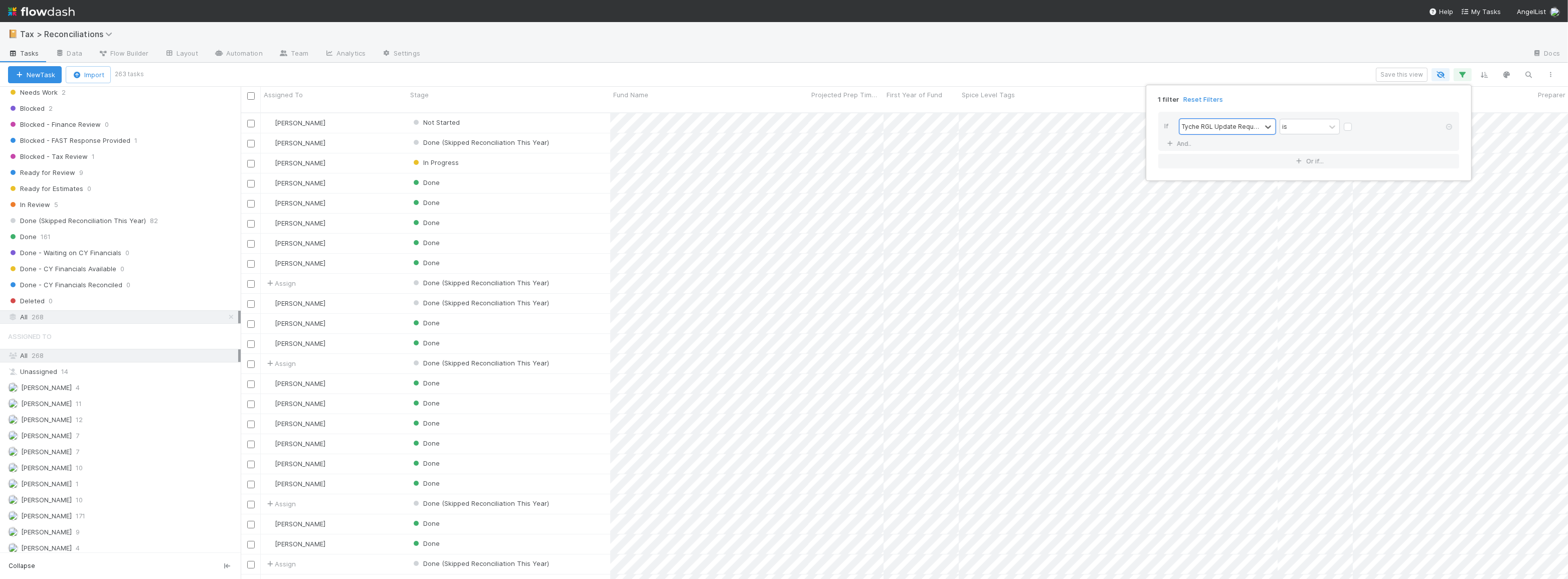
click at [1356, 122] on label at bounding box center [1356, 122] width 0 height 0
click at [1345, 125] on input "checkbox" at bounding box center [1348, 129] width 8 height 15
checkbox input "true"
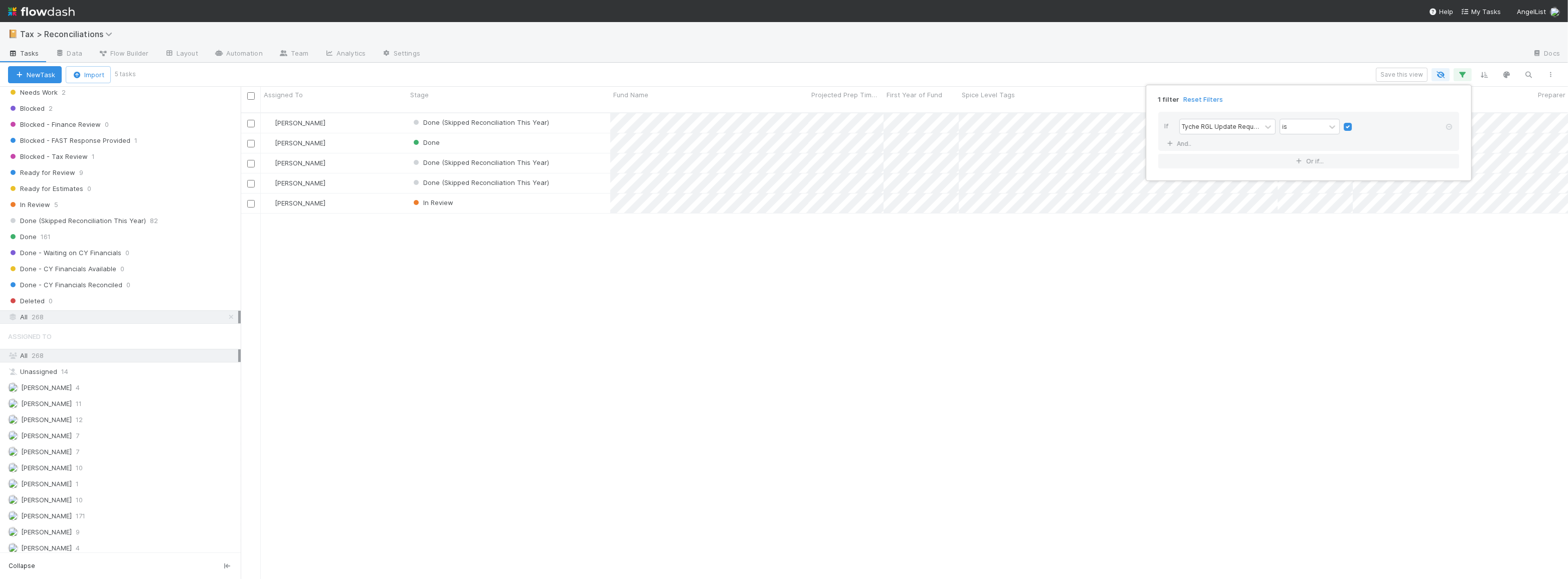
click at [1191, 70] on div "1 filter Reset Filters If Tyche RGL Update Required is And.. Or if..." at bounding box center [784, 290] width 1568 height 579
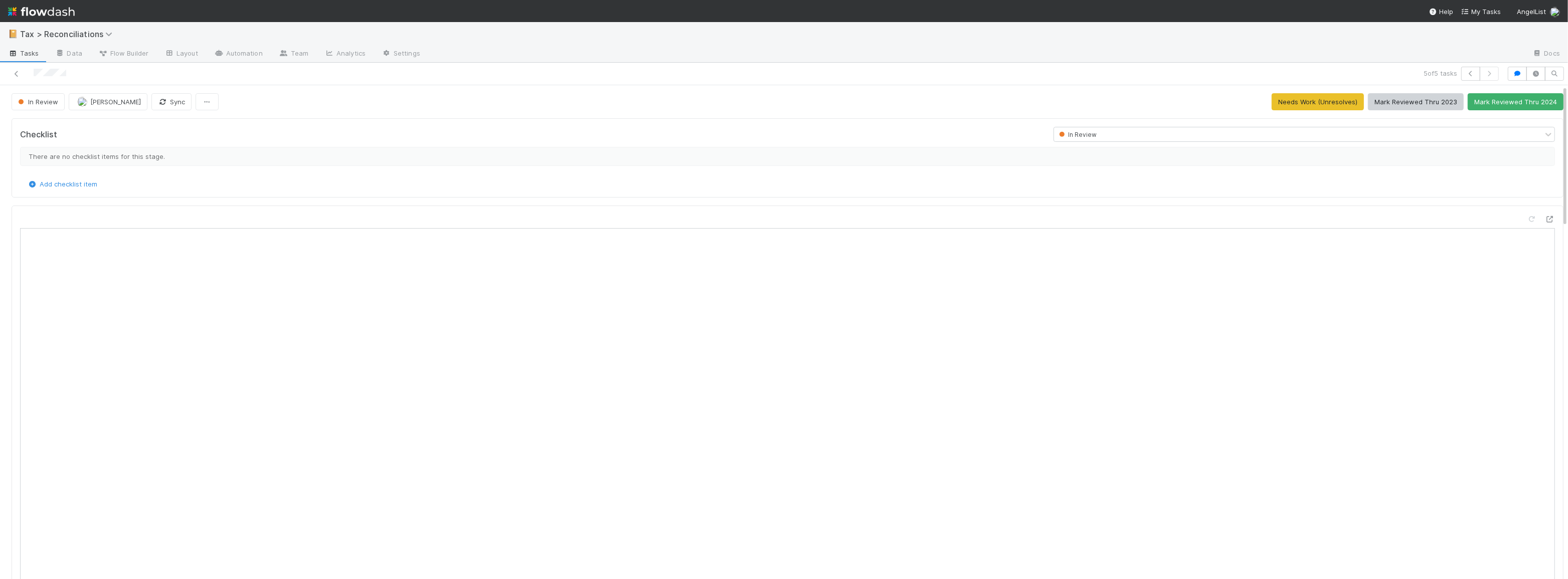
scroll to position [7, 7]
click at [1512, 71] on icon "button" at bounding box center [1517, 73] width 10 height 6
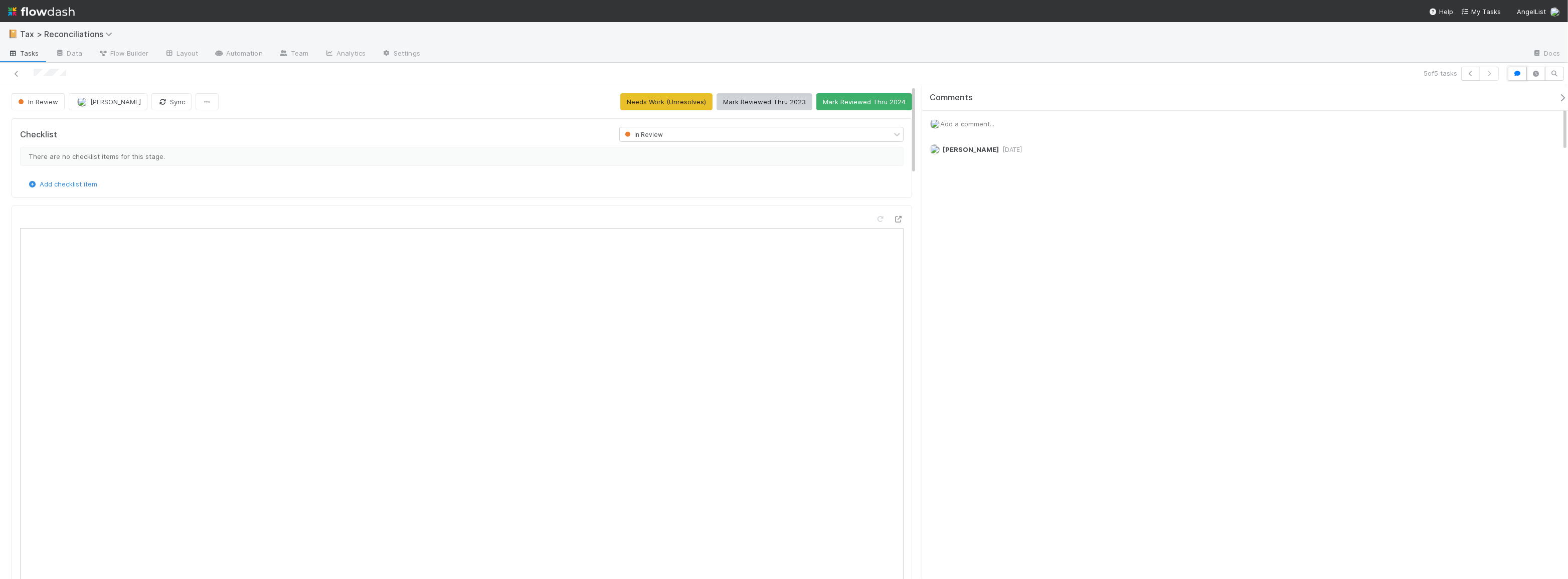
scroll to position [7, 7]
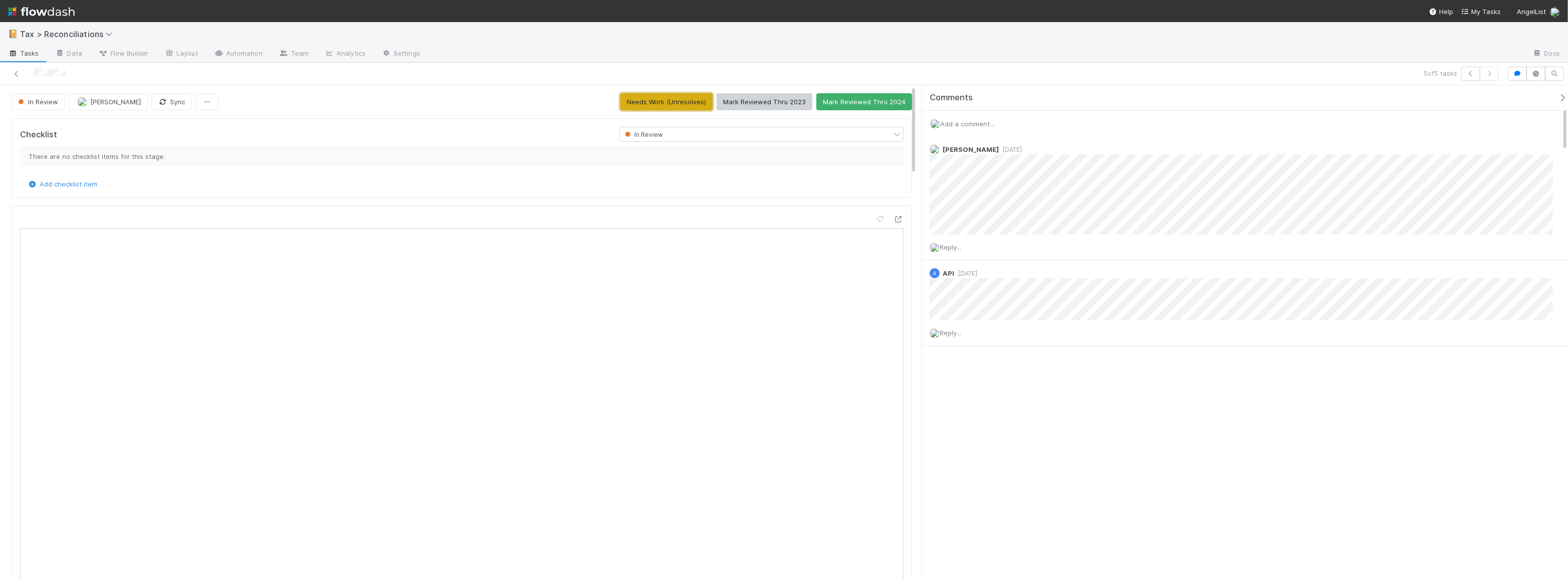
click at [679, 102] on button "Needs Work (Unresolves)" at bounding box center [666, 102] width 92 height 17
click at [16, 76] on icon at bounding box center [16, 74] width 10 height 7
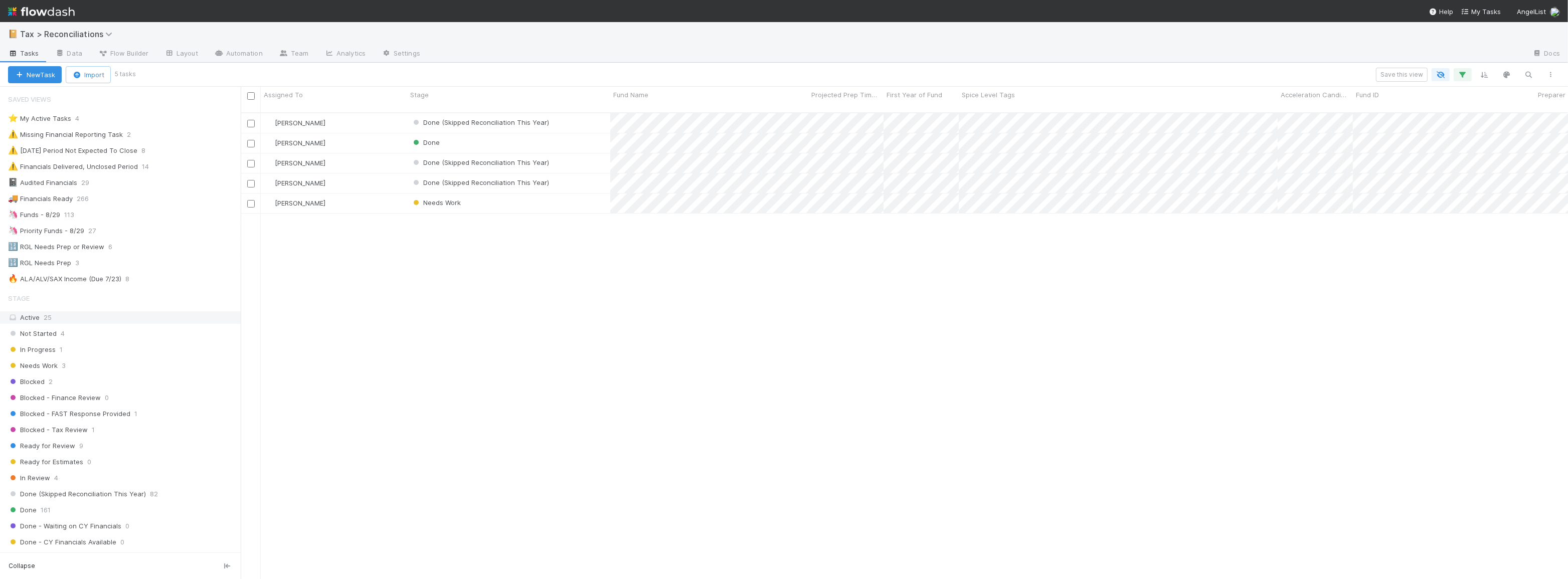
click at [161, 311] on div "Active 25" at bounding box center [123, 317] width 230 height 12
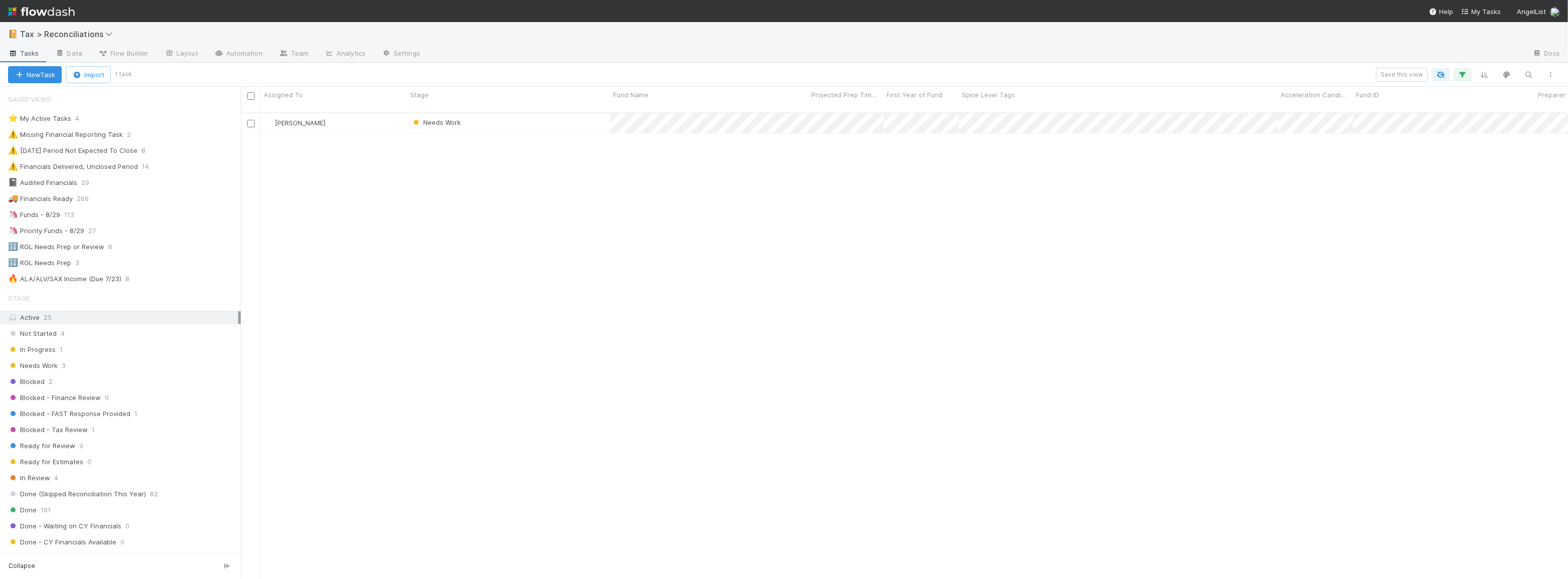
scroll to position [468, 1320]
click at [1454, 70] on button "button" at bounding box center [1462, 75] width 18 height 13
click at [1449, 128] on icon at bounding box center [1449, 126] width 10 height 6
click at [717, 67] on div "Add Filter" at bounding box center [784, 290] width 1568 height 579
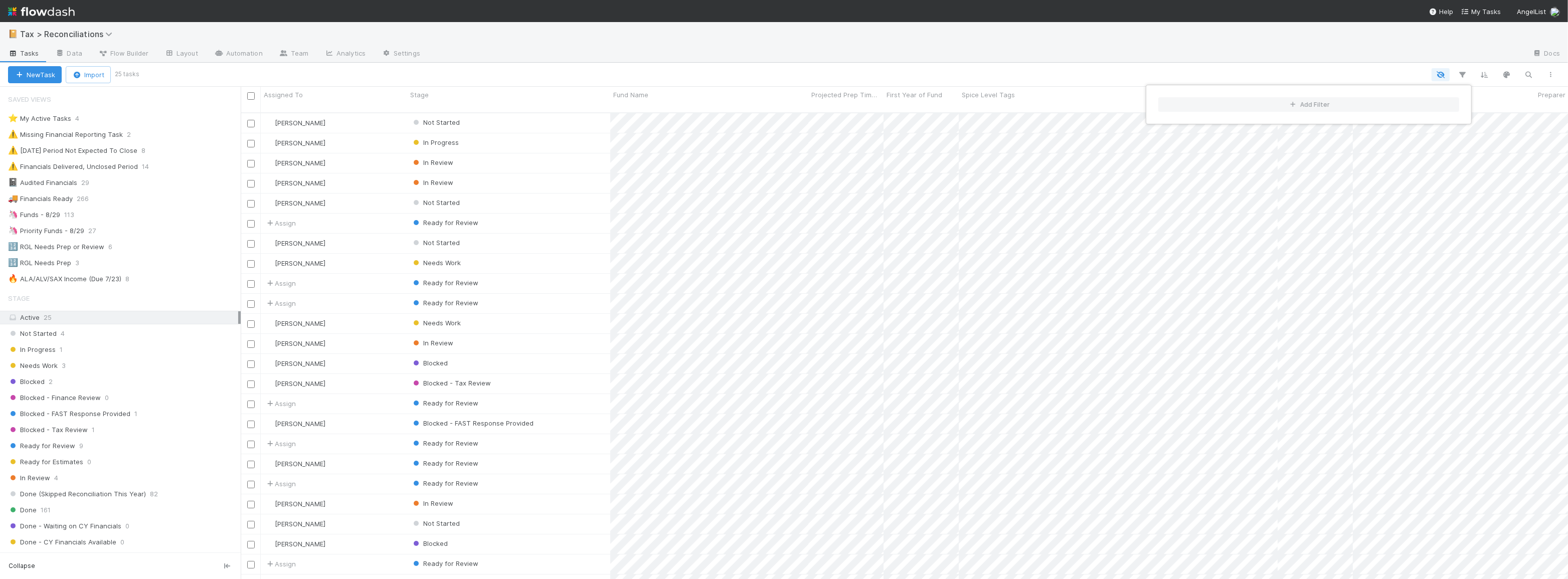
click at [104, 213] on div "Add Filter" at bounding box center [784, 290] width 1568 height 579
click at [128, 215] on div "🦄 Funds - 8/29 113" at bounding box center [124, 215] width 232 height 12
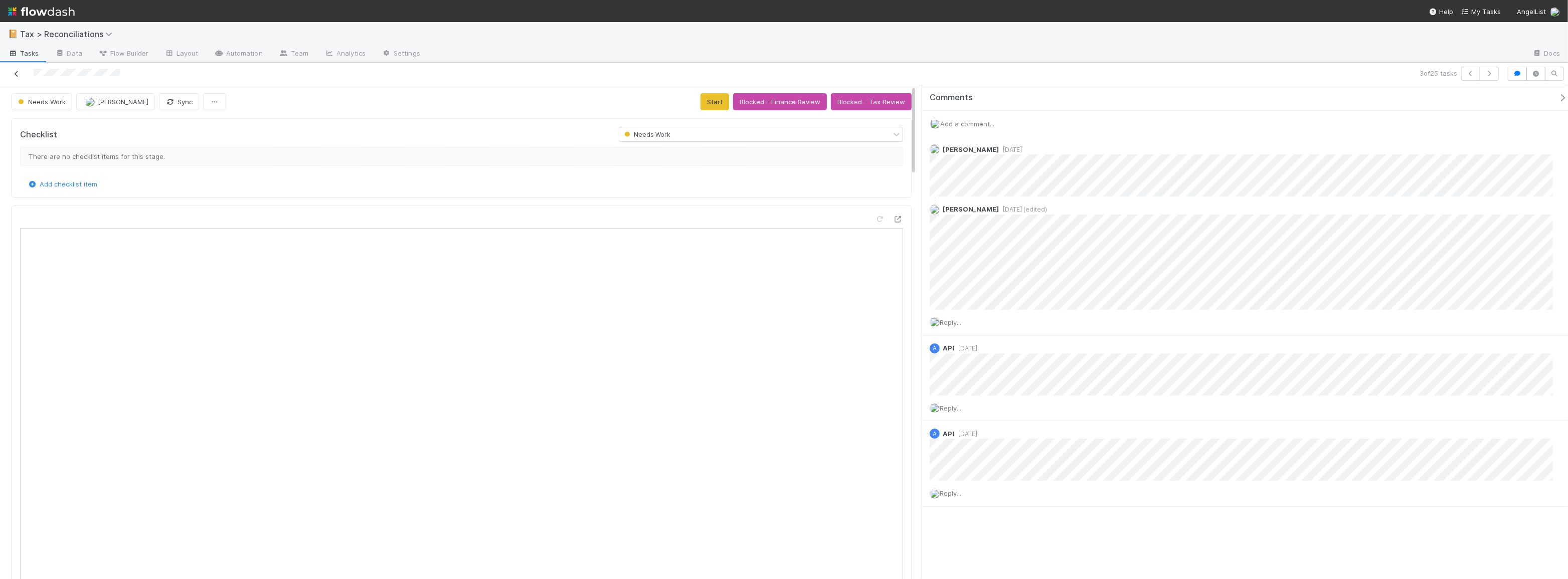
click at [18, 72] on icon at bounding box center [16, 74] width 10 height 7
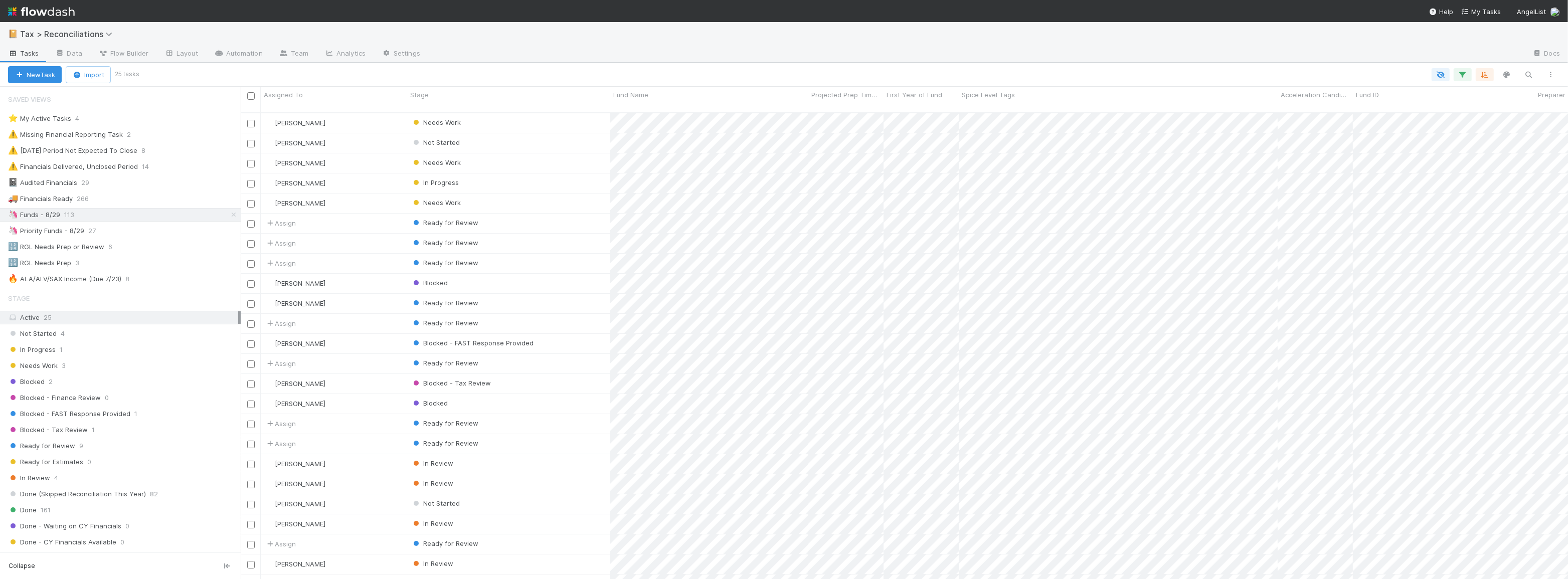
scroll to position [468, 1320]
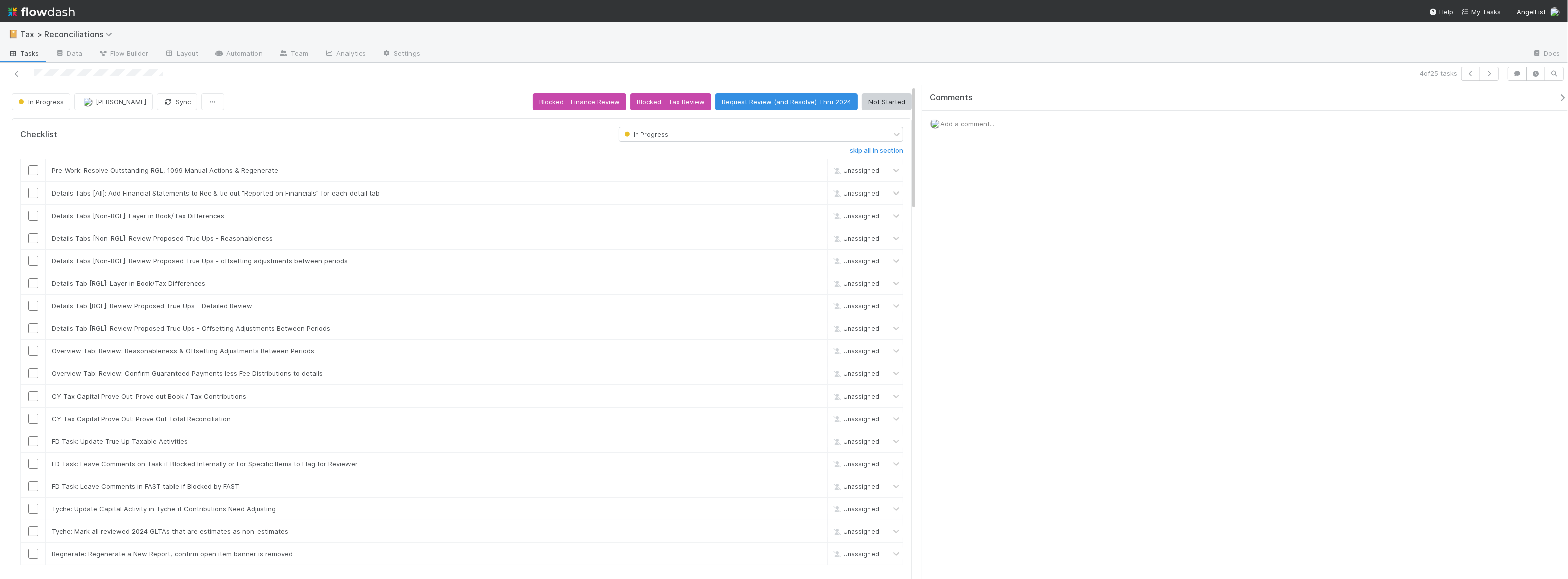
scroll to position [197, 419]
click at [1522, 74] on button "button" at bounding box center [1517, 73] width 19 height 14
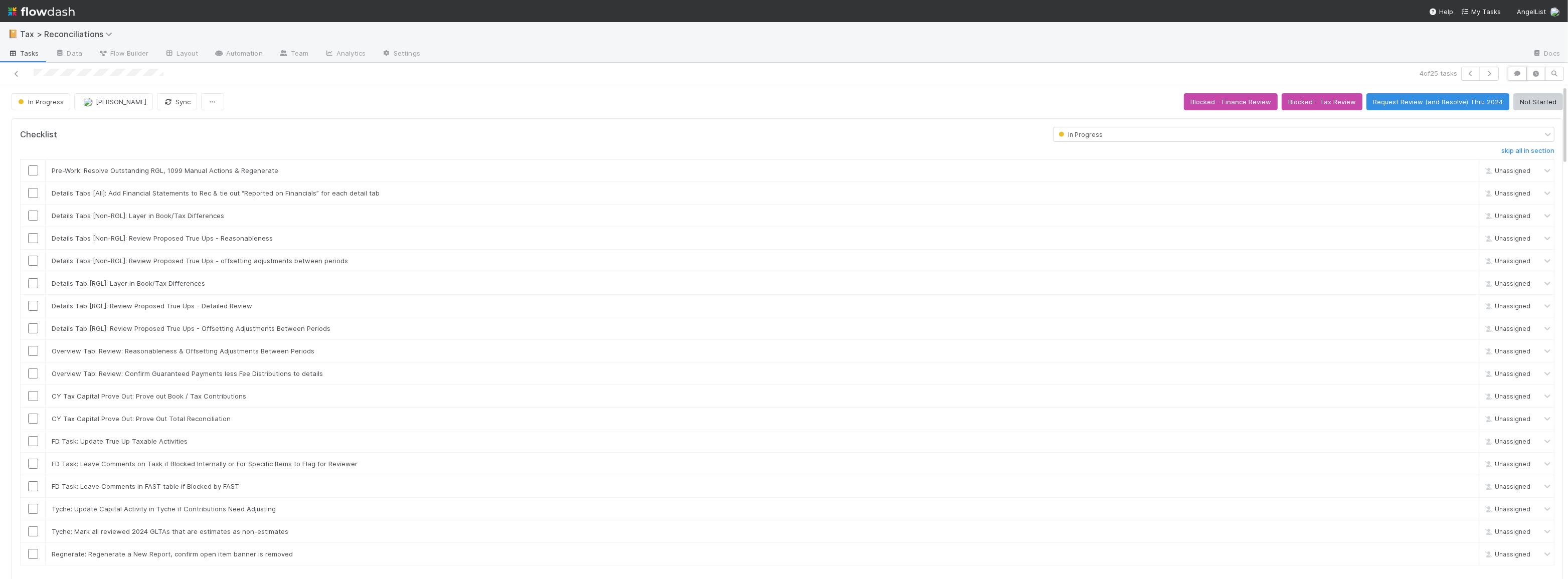
scroll to position [197, 741]
click at [19, 76] on icon at bounding box center [16, 74] width 10 height 7
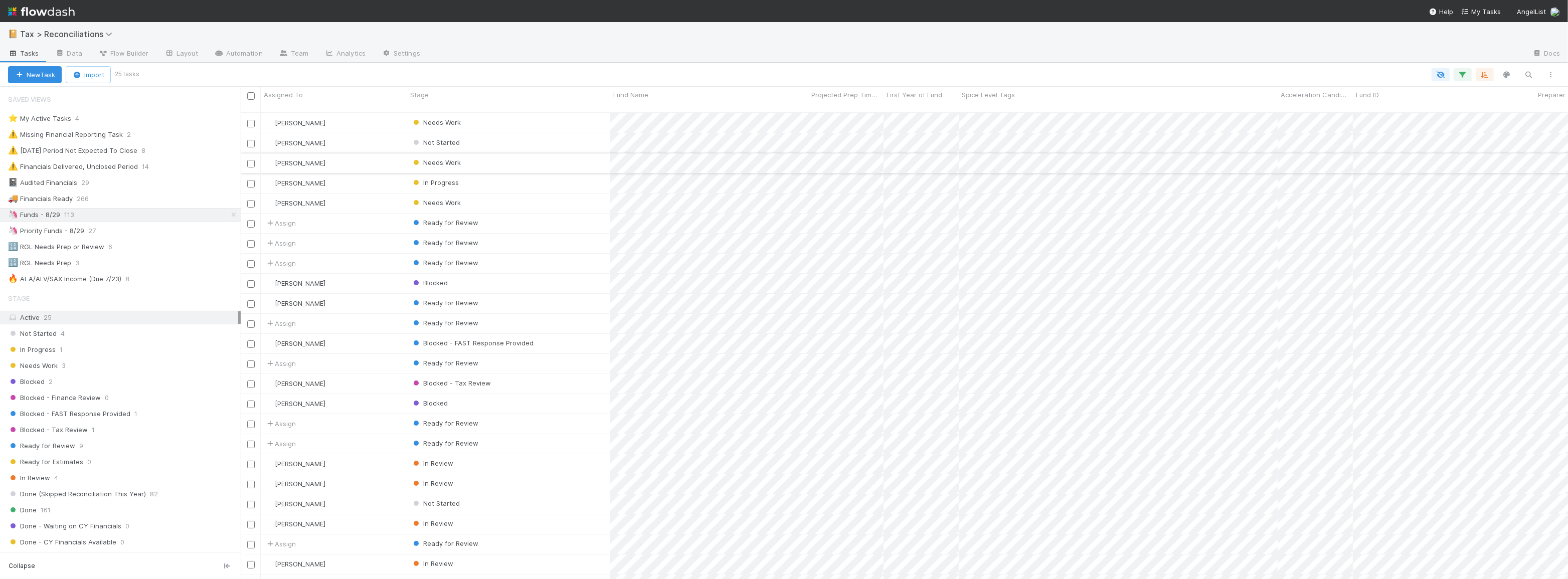
click at [558, 154] on div "Needs Work" at bounding box center [509, 163] width 203 height 20
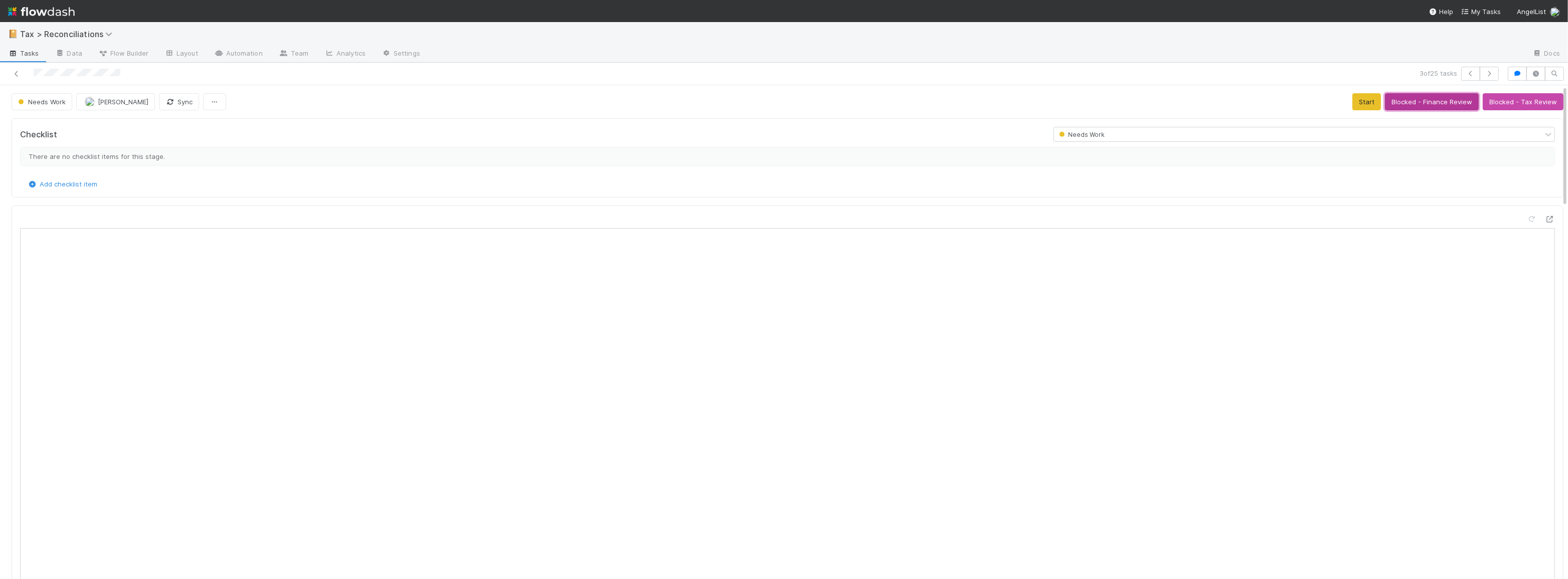
click at [1423, 106] on button "Blocked - Finance Review" at bounding box center [1431, 102] width 93 height 17
click at [16, 68] on link at bounding box center [16, 73] width 10 height 10
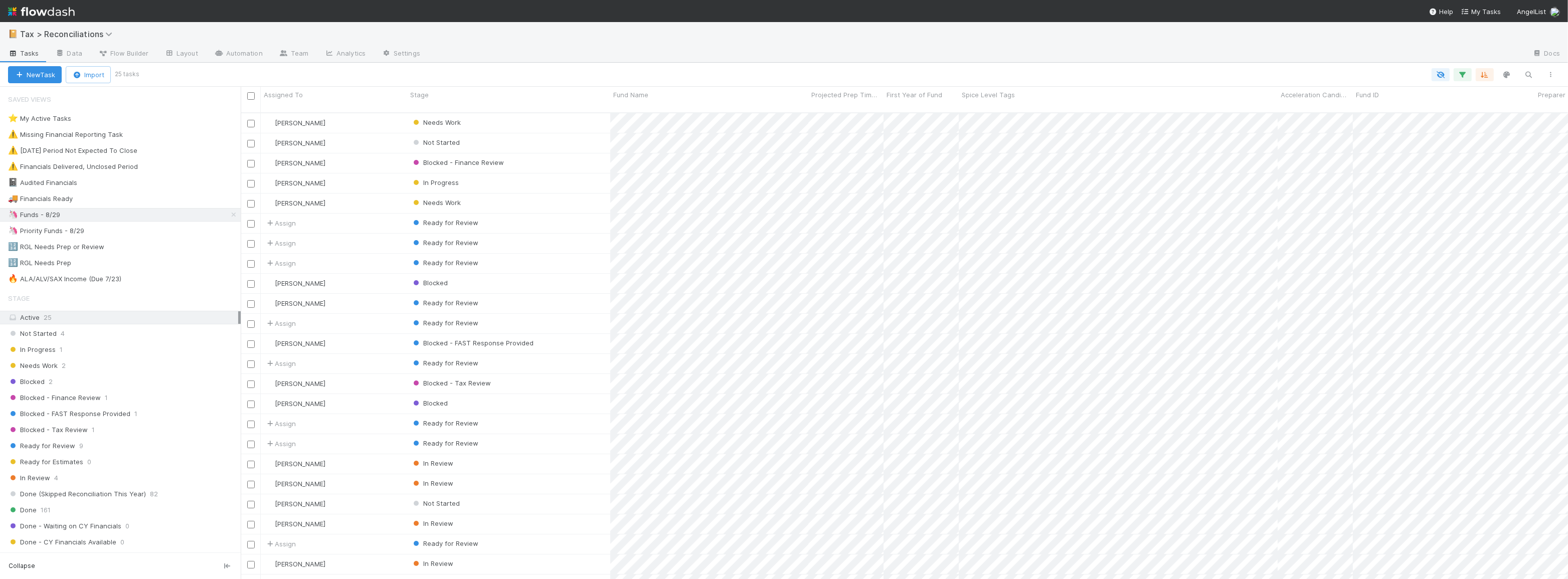
scroll to position [468, 1320]
click at [567, 179] on div "In Progress" at bounding box center [509, 183] width 203 height 20
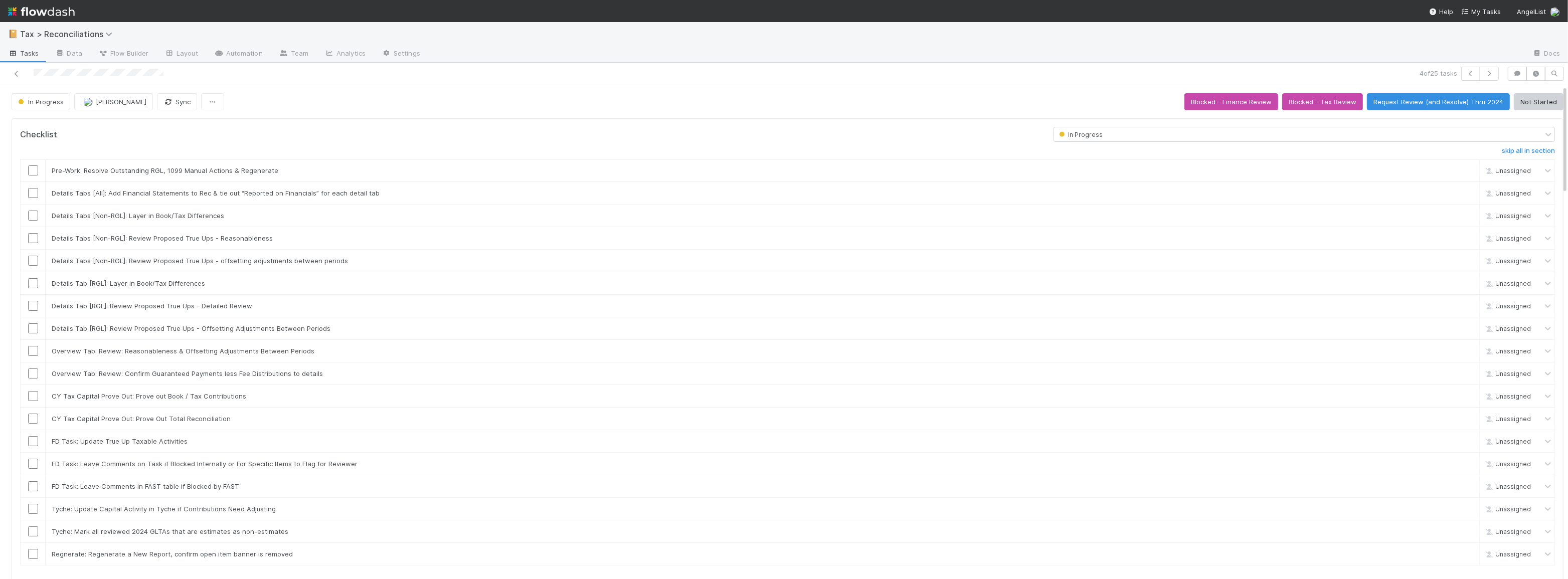
scroll to position [197, 741]
click at [1192, 103] on button "Blocked - Finance Review" at bounding box center [1231, 102] width 93 height 17
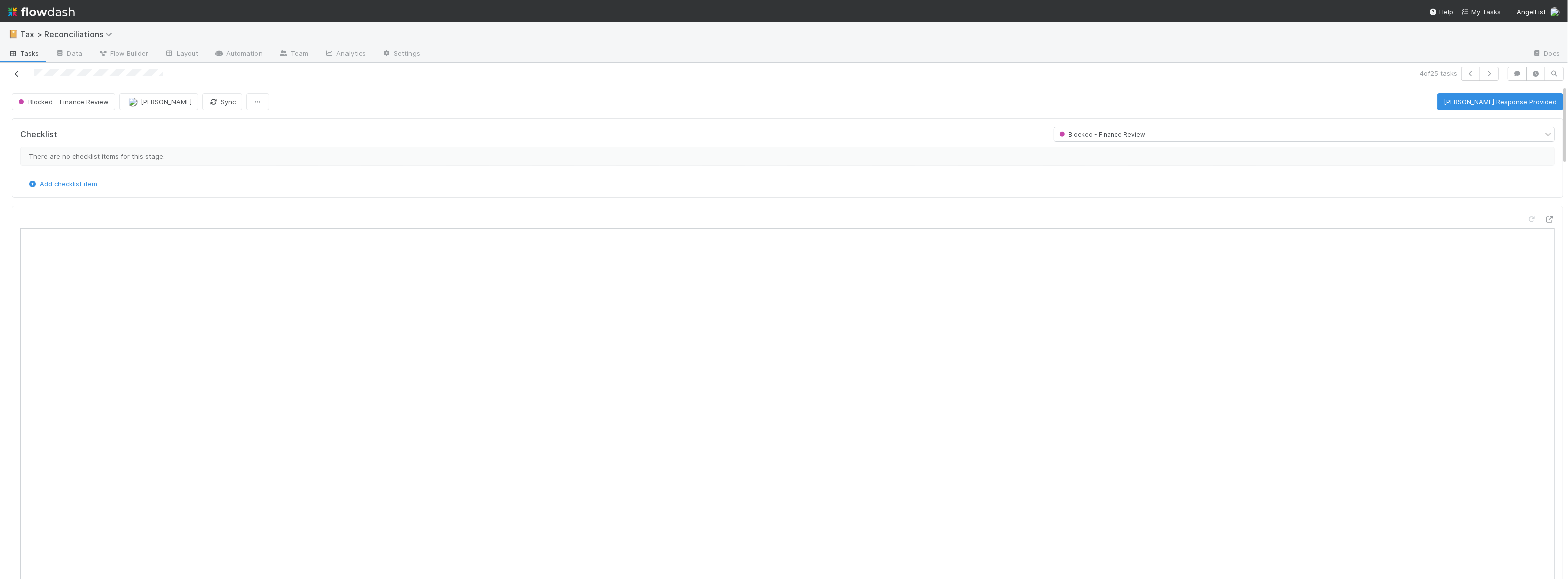
click at [16, 76] on icon at bounding box center [16, 74] width 10 height 7
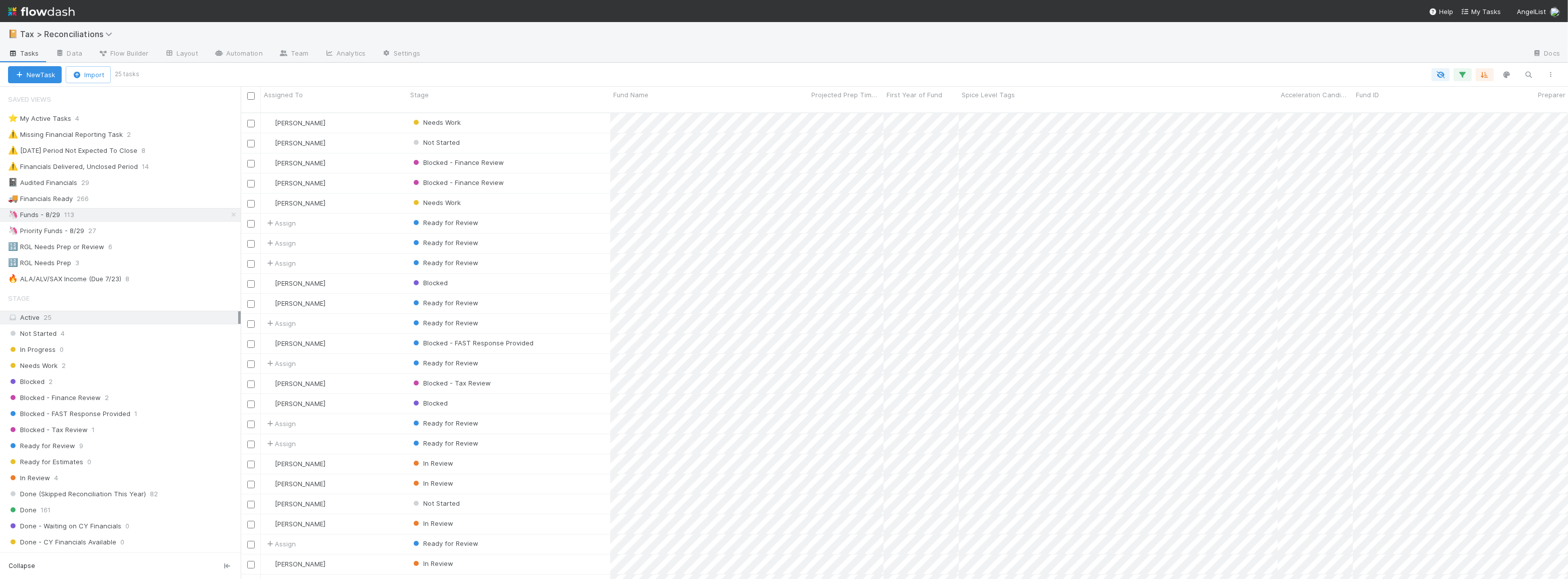
scroll to position [468, 1320]
click at [544, 134] on div "Not Started" at bounding box center [509, 143] width 203 height 20
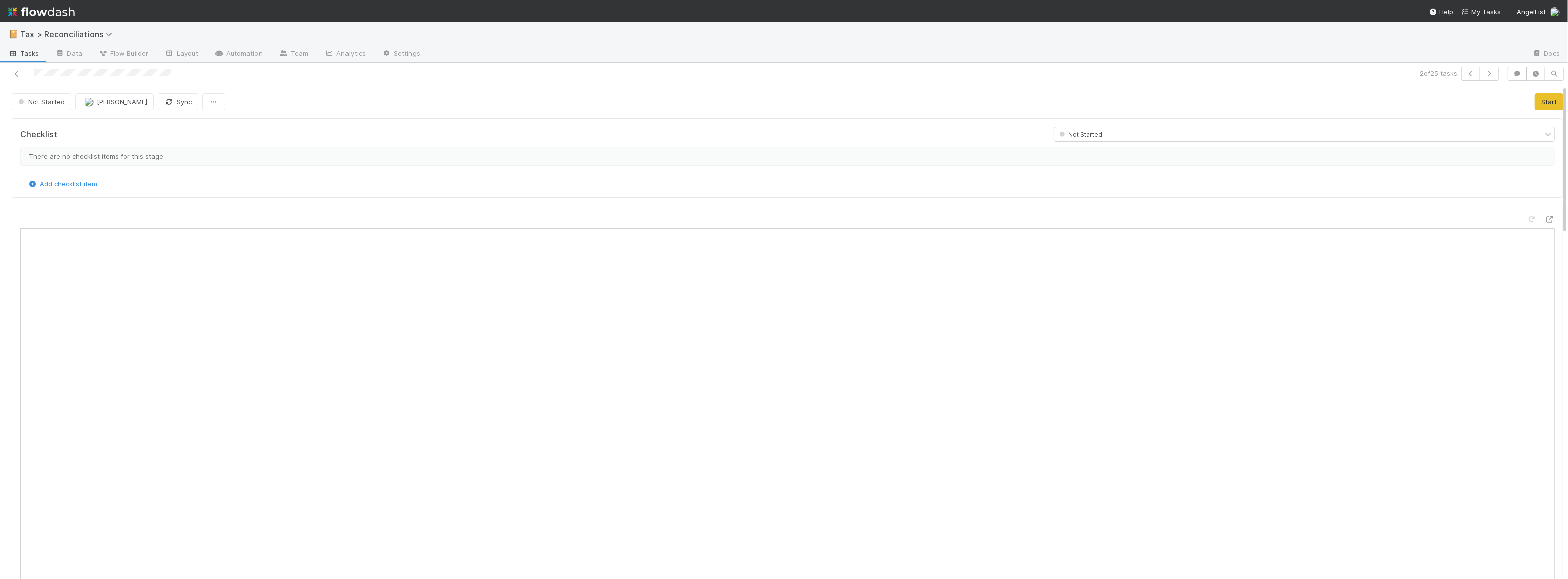
scroll to position [197, 741]
click at [1544, 108] on button "Start" at bounding box center [1548, 102] width 28 height 17
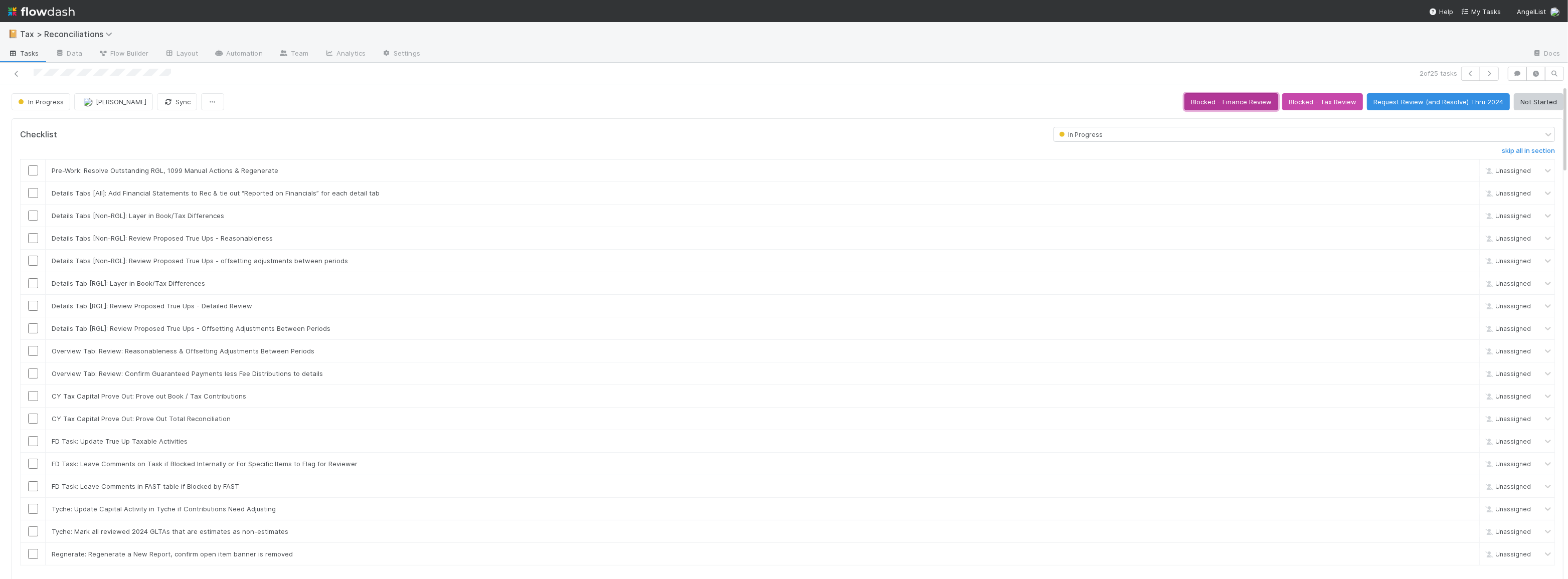
click at [1236, 102] on button "Blocked - Finance Review" at bounding box center [1231, 102] width 93 height 17
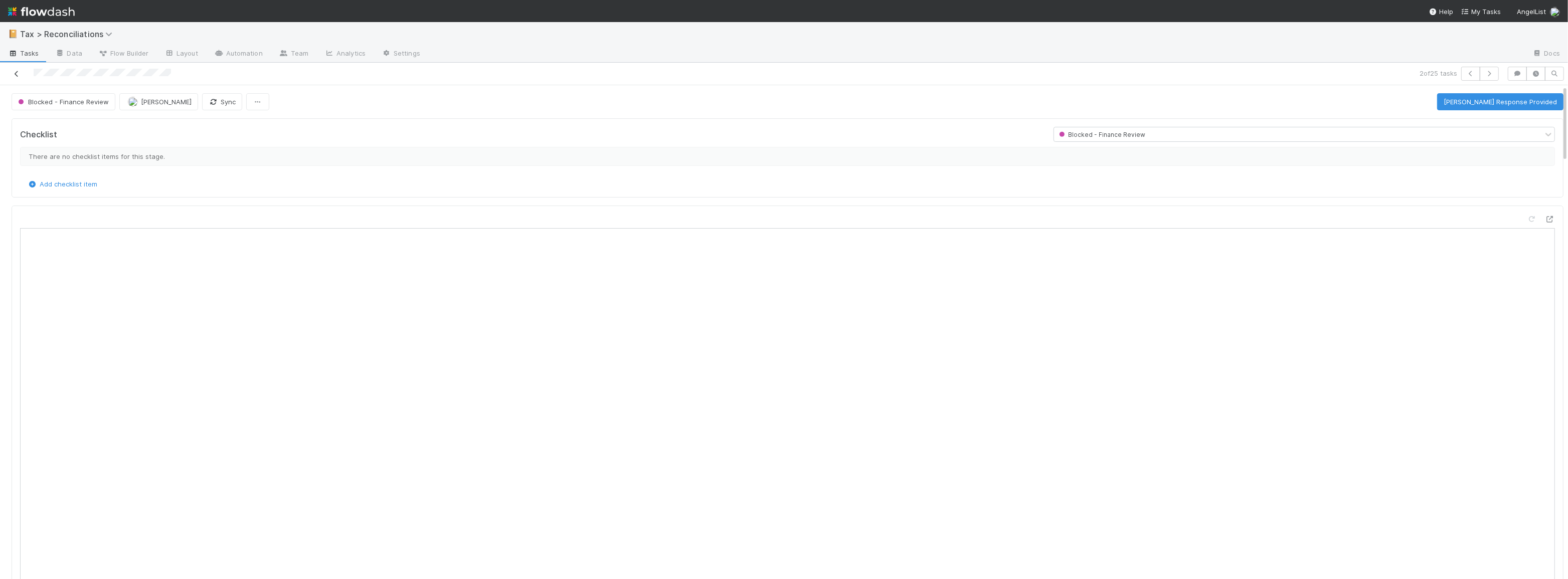
click at [17, 76] on link at bounding box center [16, 73] width 10 height 10
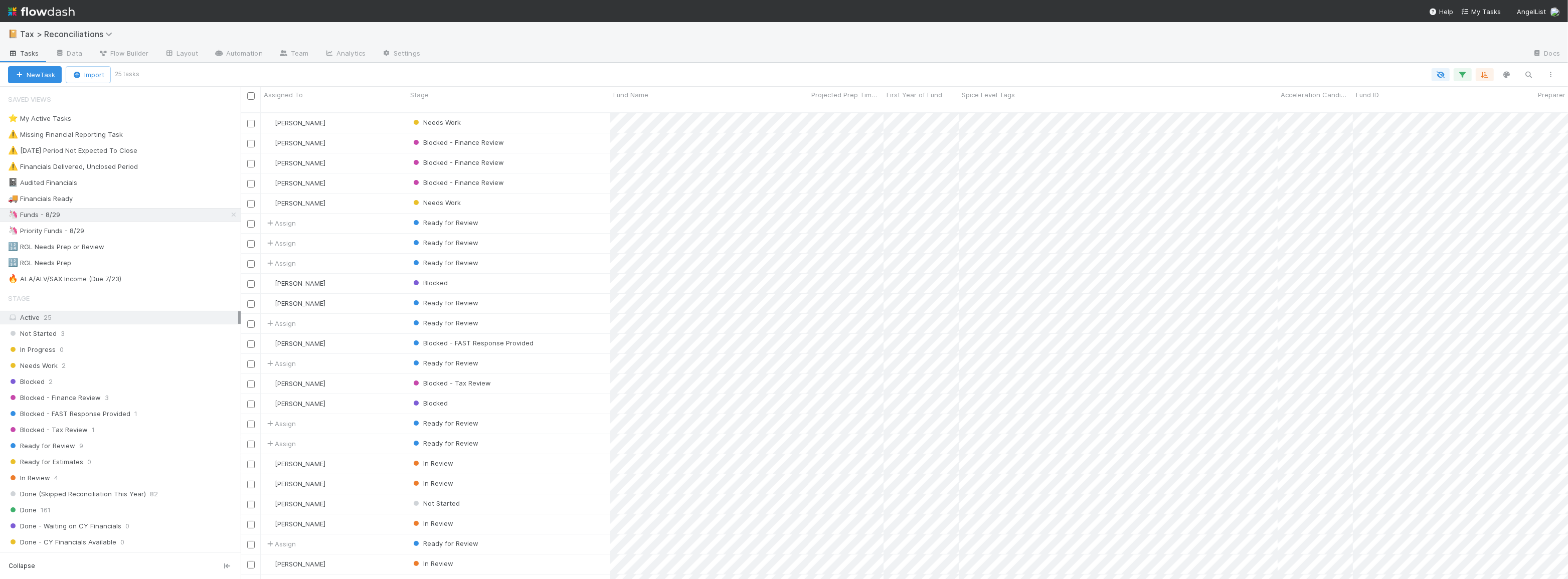
scroll to position [468, 1320]
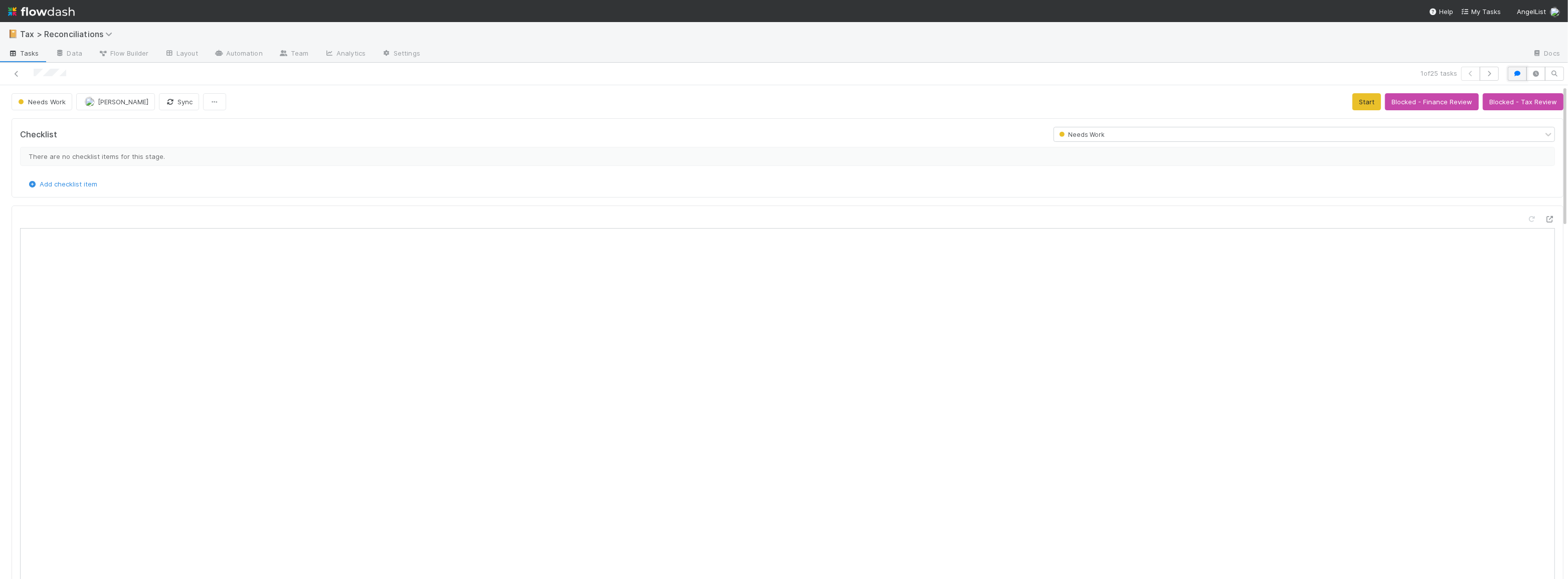
scroll to position [7, 7]
click at [1511, 77] on button "button" at bounding box center [1517, 73] width 19 height 14
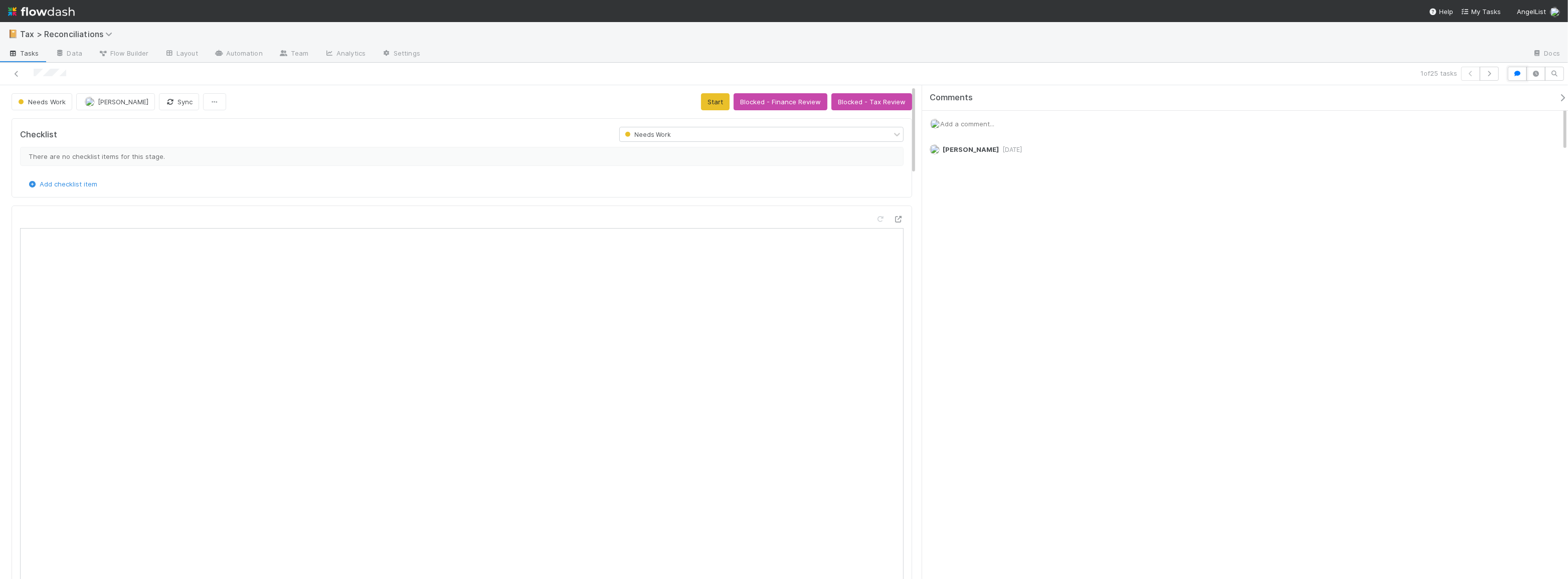
scroll to position [7, 7]
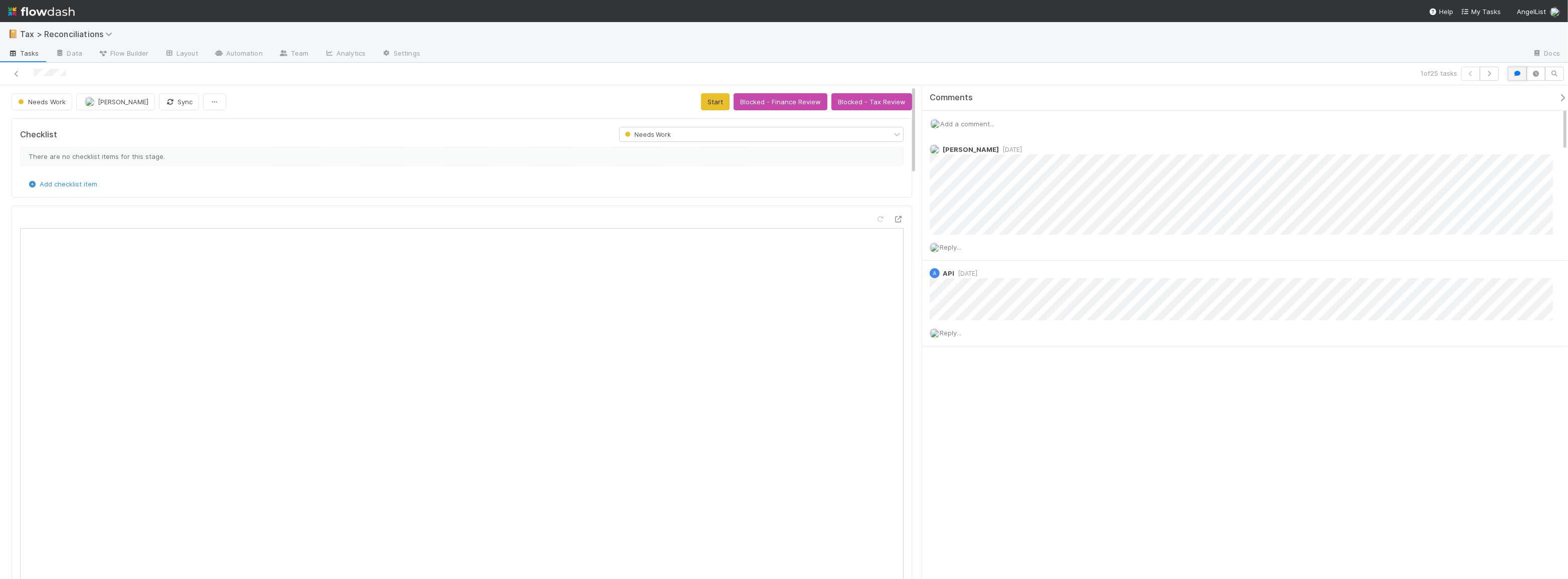
click at [1517, 75] on icon "button" at bounding box center [1517, 73] width 10 height 6
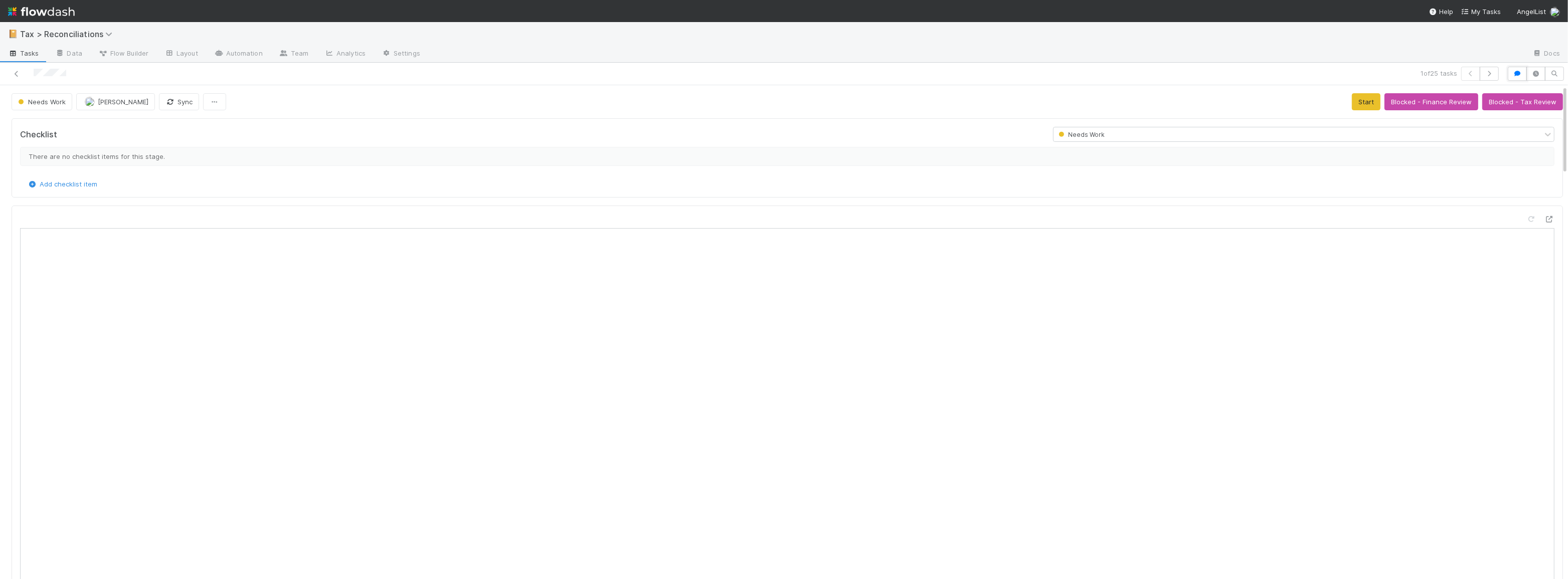
scroll to position [7, 7]
click at [15, 72] on icon at bounding box center [16, 74] width 10 height 7
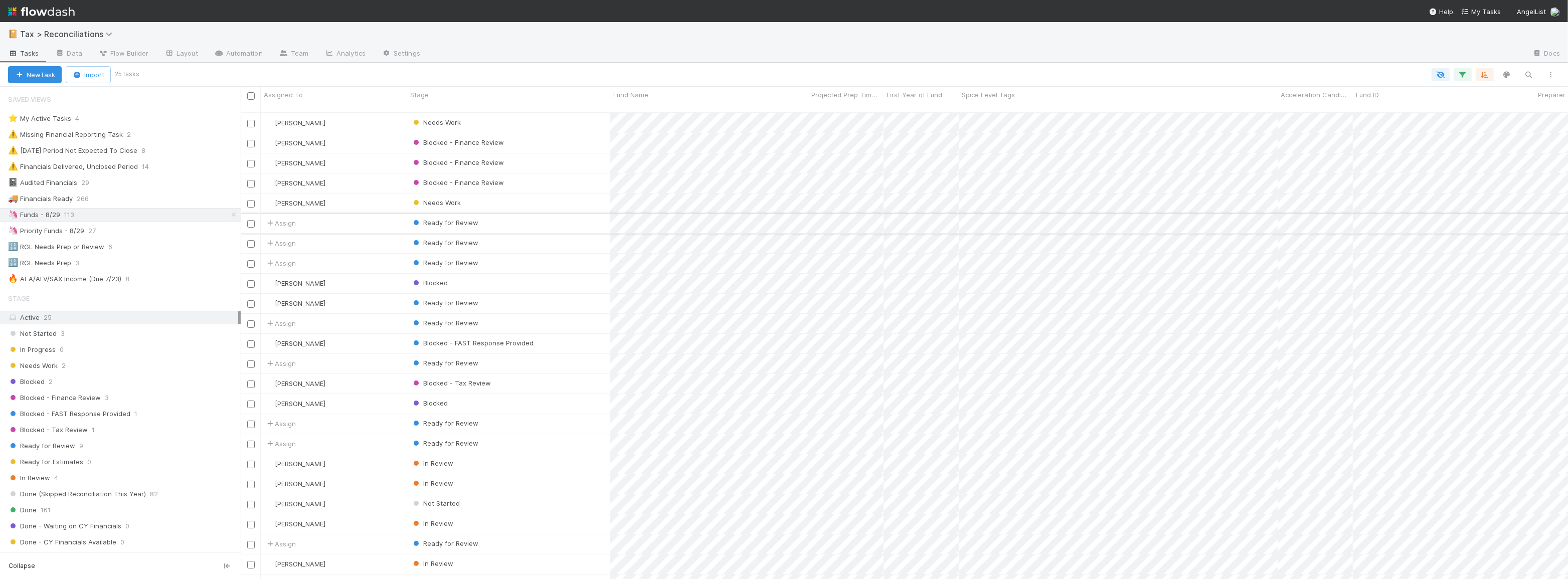
click at [541, 214] on div "Ready for Review" at bounding box center [509, 224] width 203 height 20
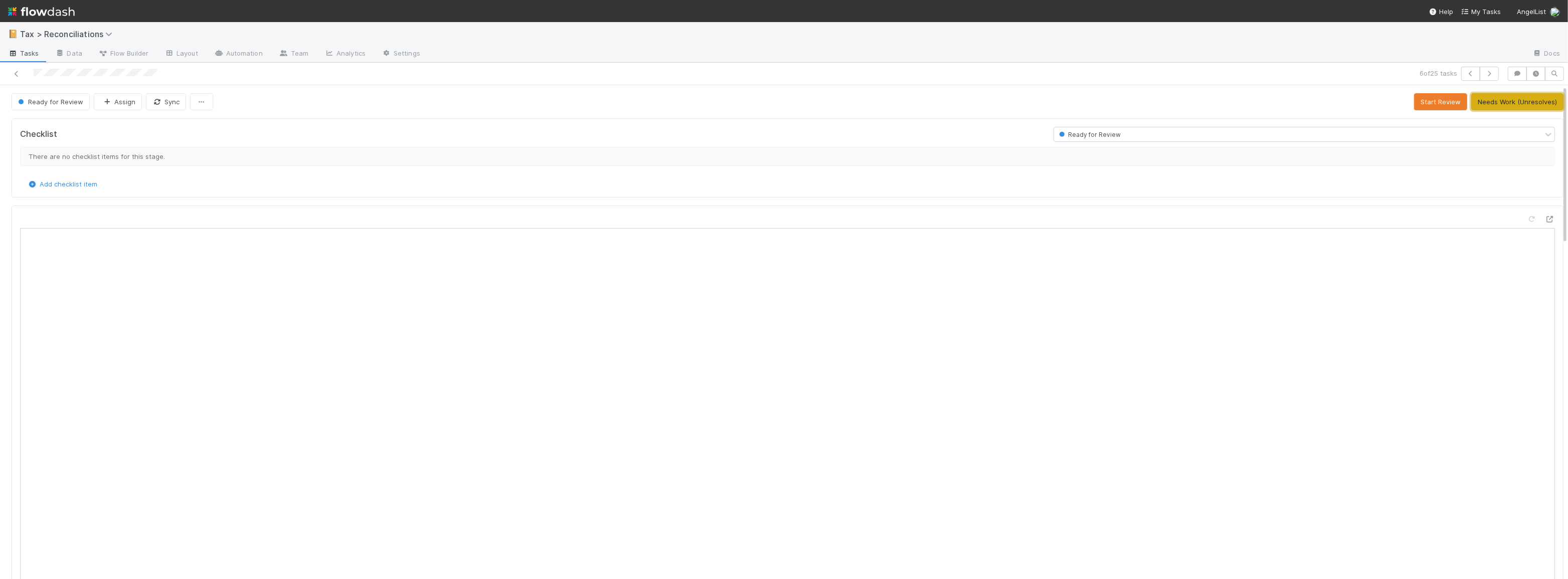
click at [1474, 104] on button "Needs Work (Unresolves)" at bounding box center [1517, 102] width 92 height 17
click at [17, 74] on icon at bounding box center [16, 74] width 10 height 7
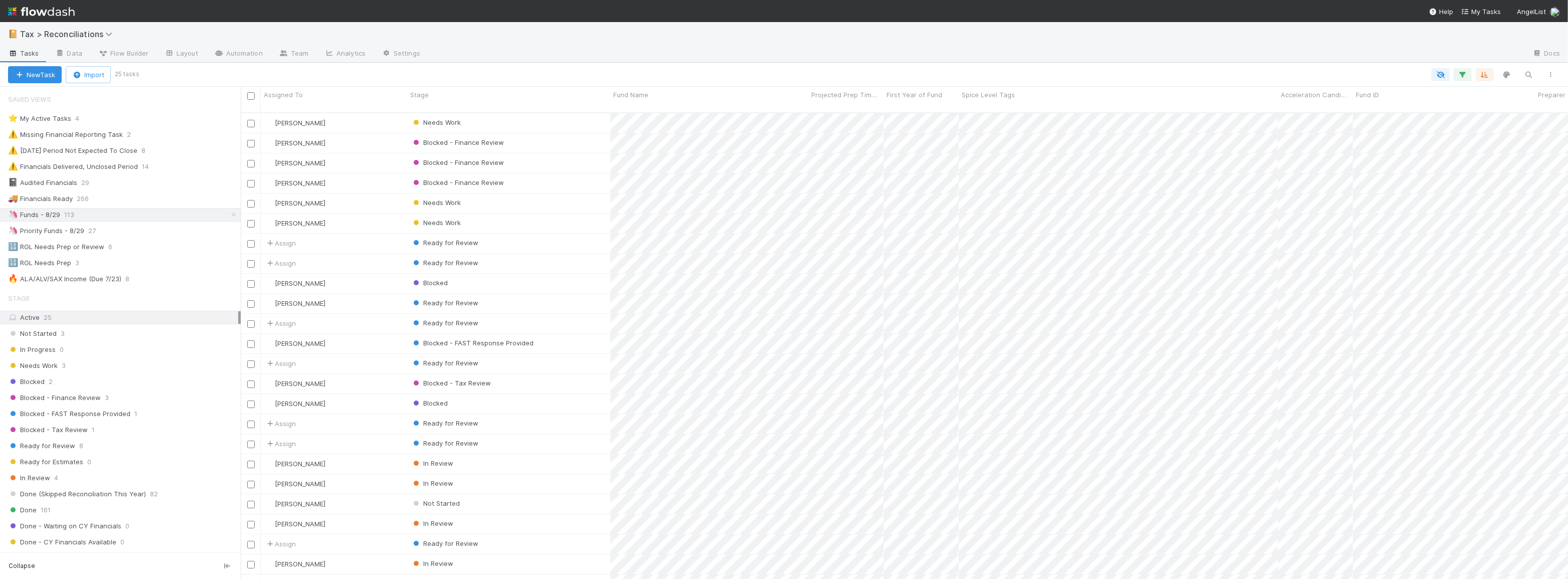
scroll to position [33, 0]
click at [592, 507] on div "Ready for Review" at bounding box center [509, 517] width 203 height 20
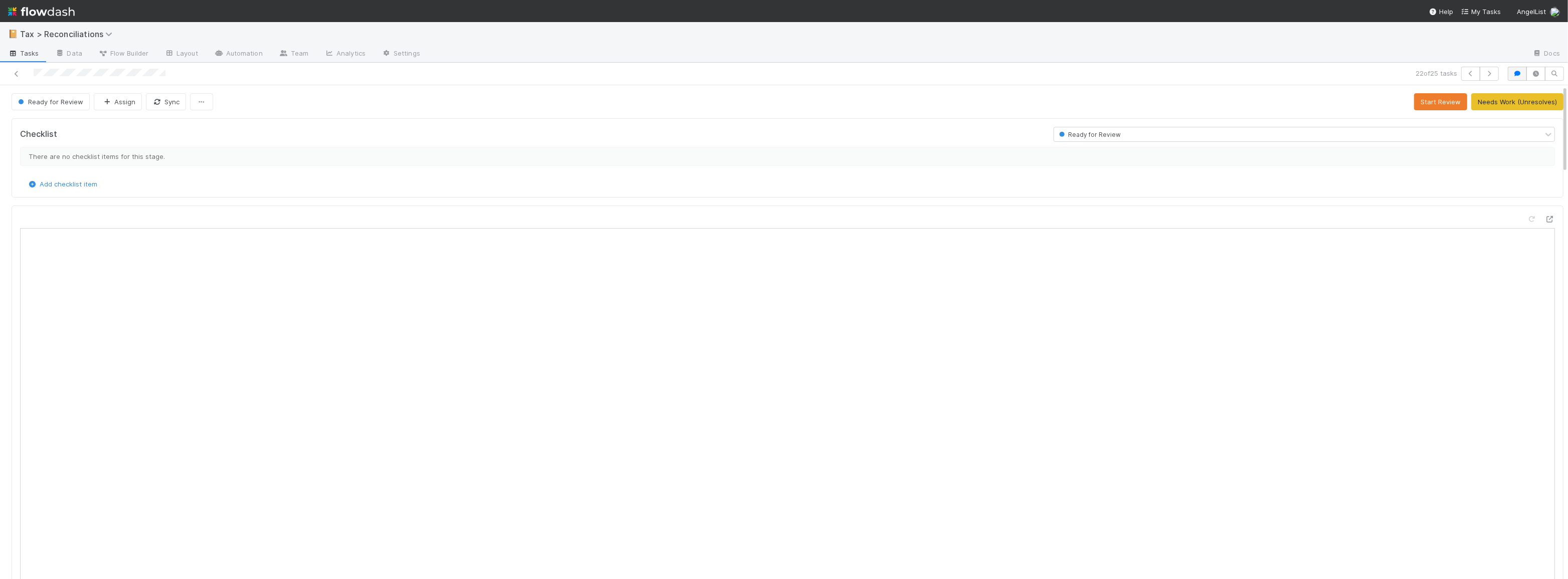
scroll to position [7, 7]
click at [1512, 76] on icon "button" at bounding box center [1517, 73] width 10 height 6
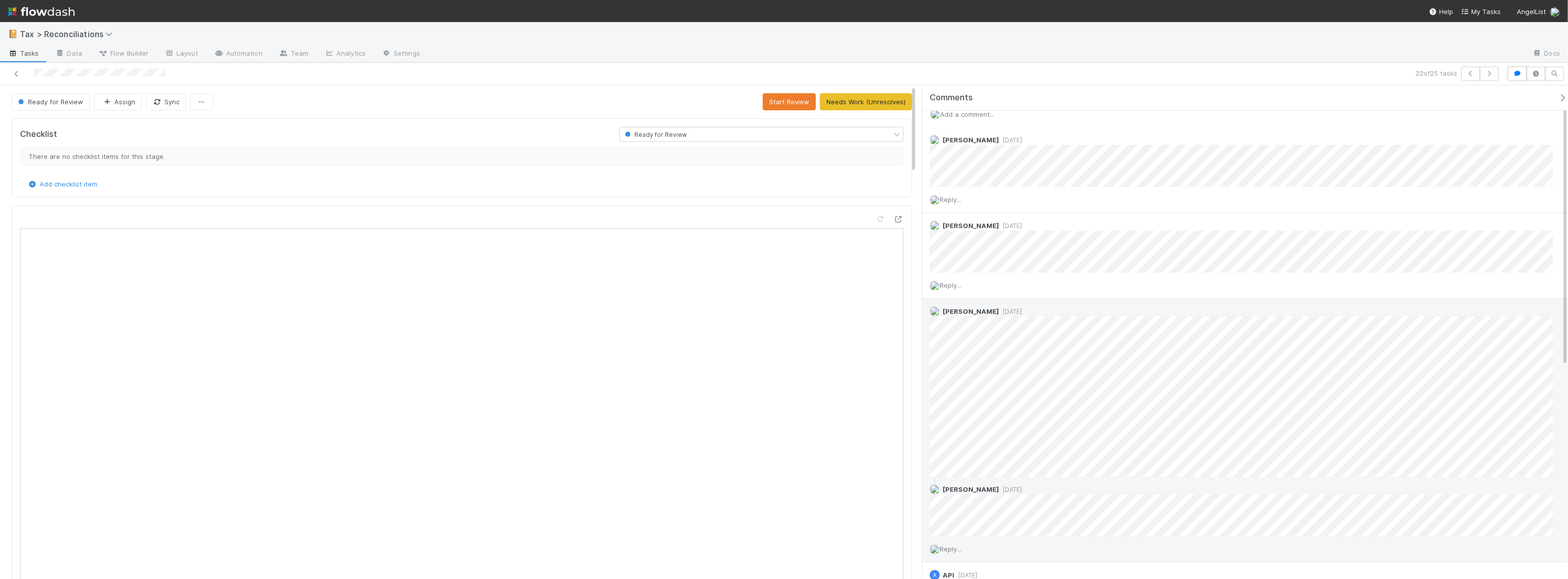
scroll to position [0, 0]
click at [1522, 75] on icon "button" at bounding box center [1517, 73] width 10 height 6
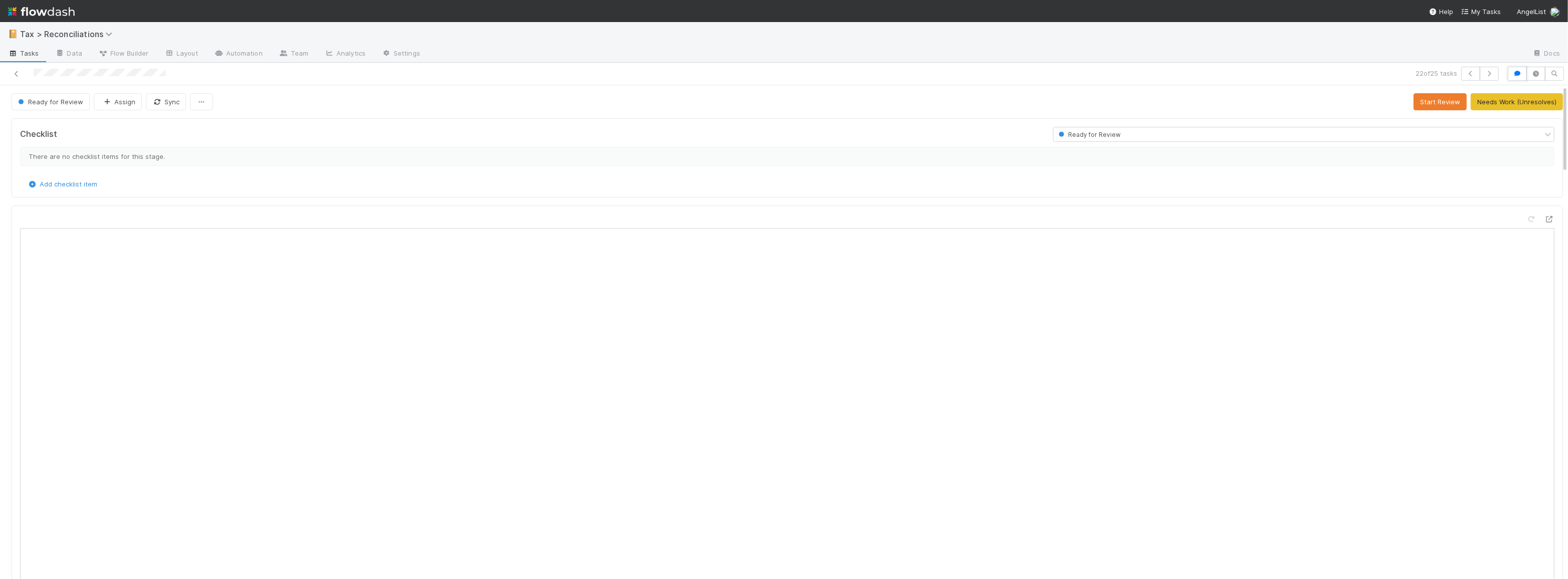
scroll to position [197, 741]
click at [12, 70] on link at bounding box center [16, 73] width 10 height 10
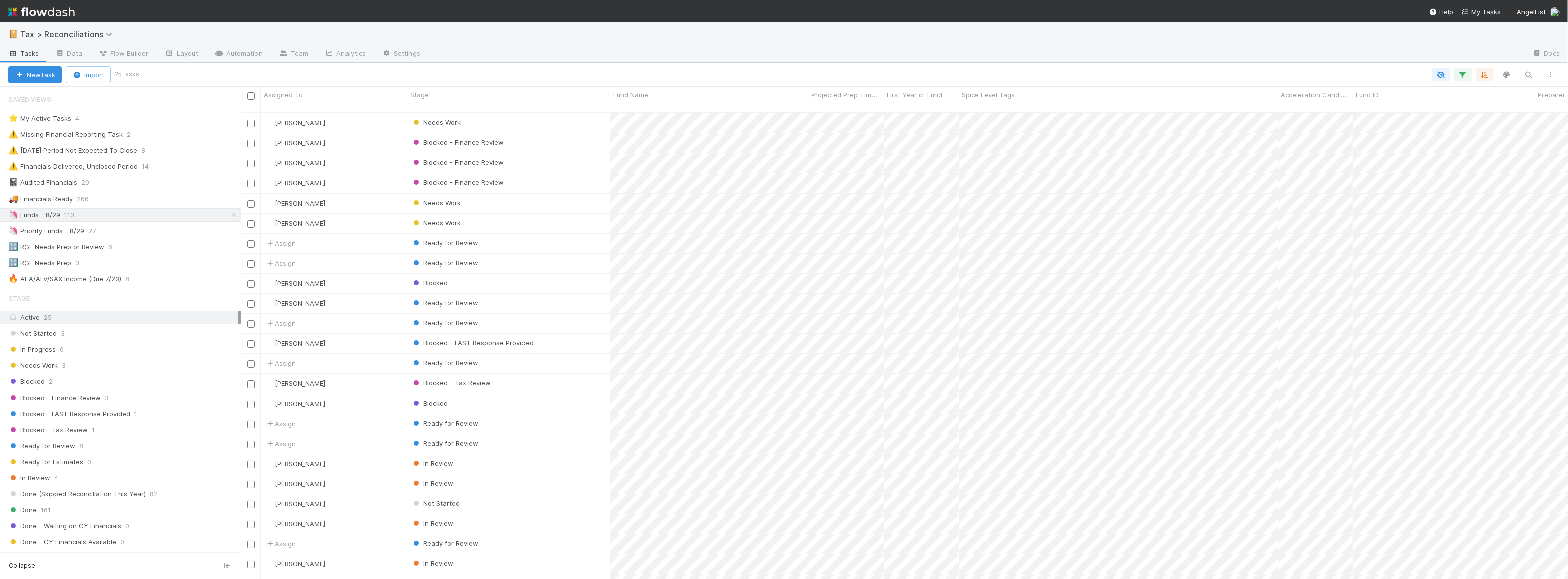
scroll to position [33, 0]
click at [575, 387] on div "Ready for Review" at bounding box center [509, 397] width 203 height 20
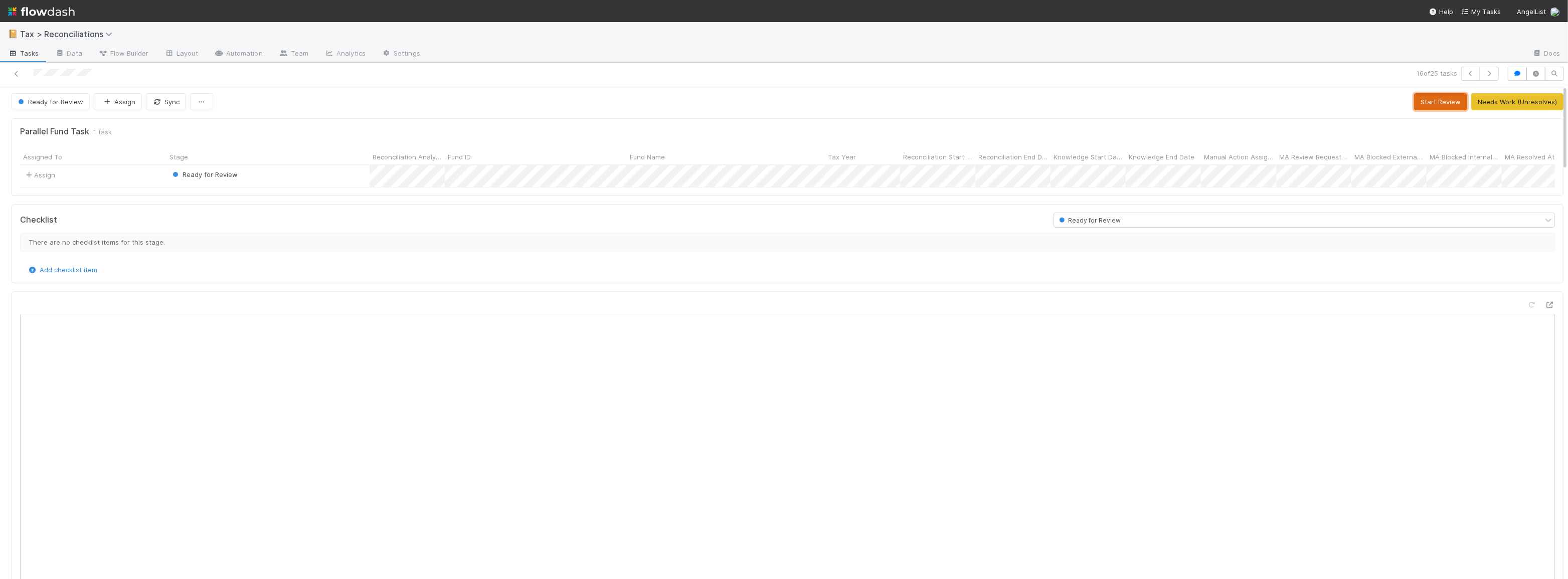
click at [1422, 102] on button "Start Review" at bounding box center [1440, 102] width 53 height 17
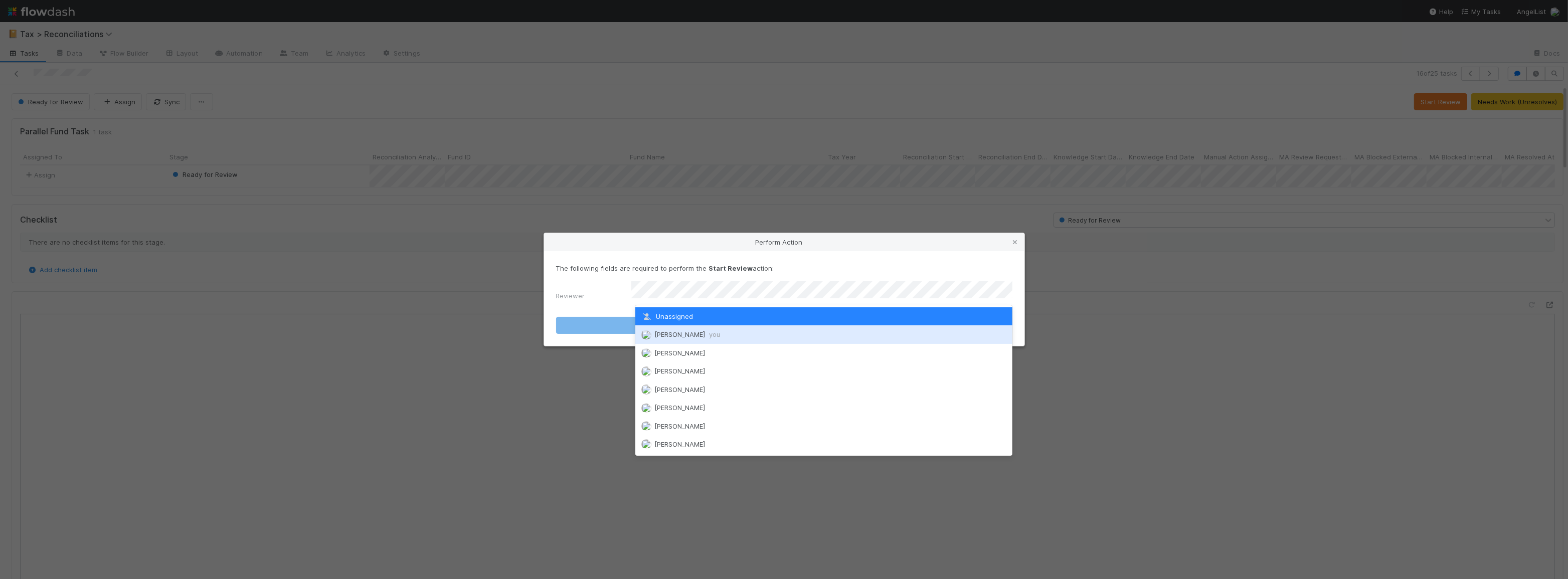
click at [842, 335] on div "Moein Zandi you" at bounding box center [823, 334] width 377 height 18
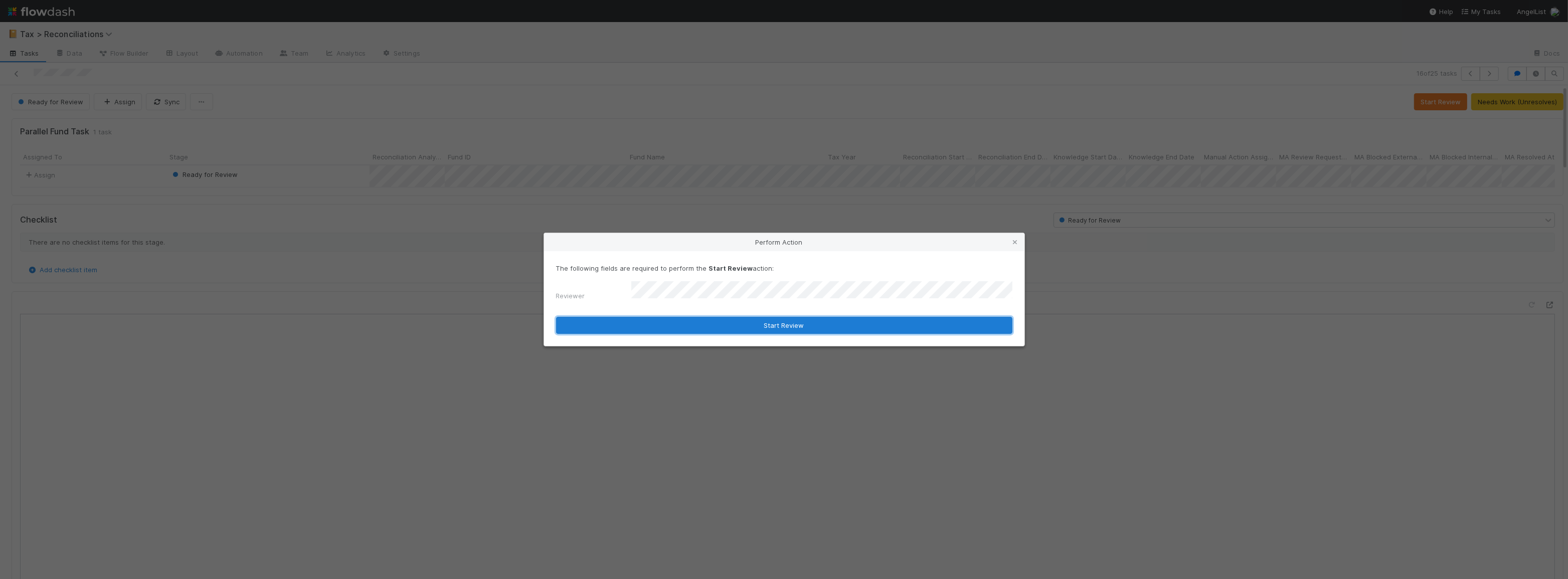
click at [784, 327] on button "Start Review" at bounding box center [784, 325] width 456 height 17
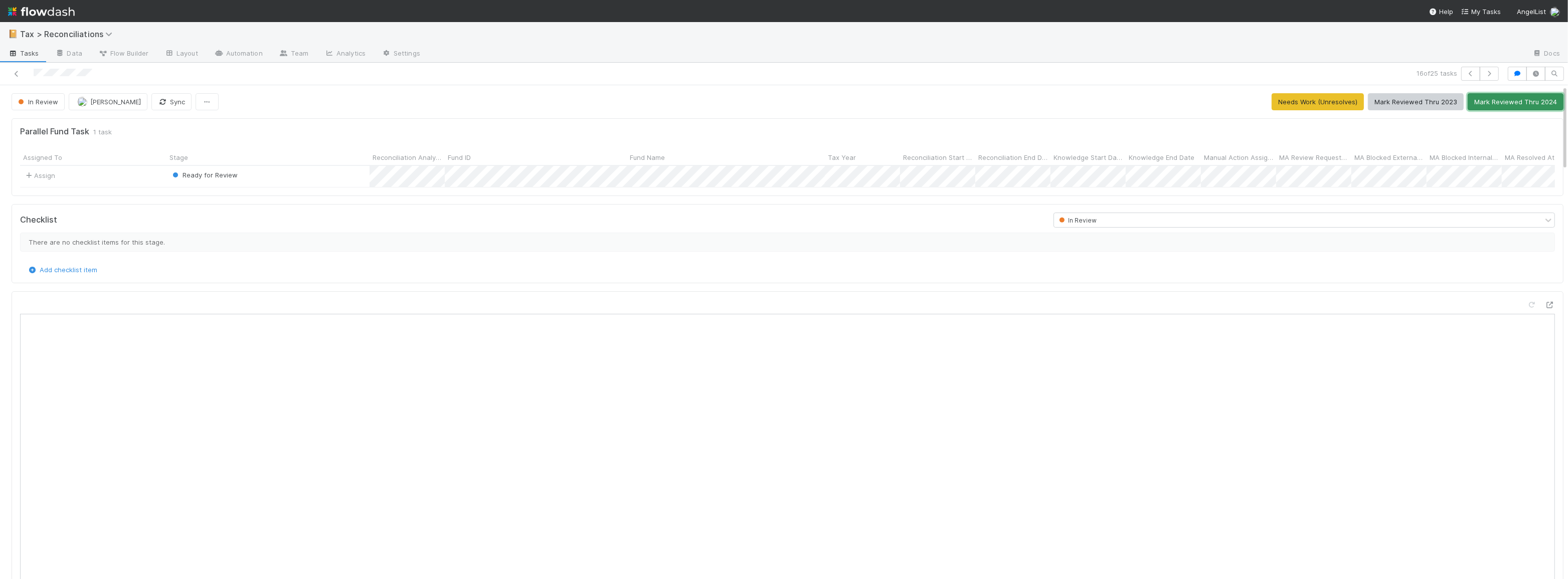
click at [1508, 104] on button "Mark Reviewed Thru 2024" at bounding box center [1515, 102] width 96 height 17
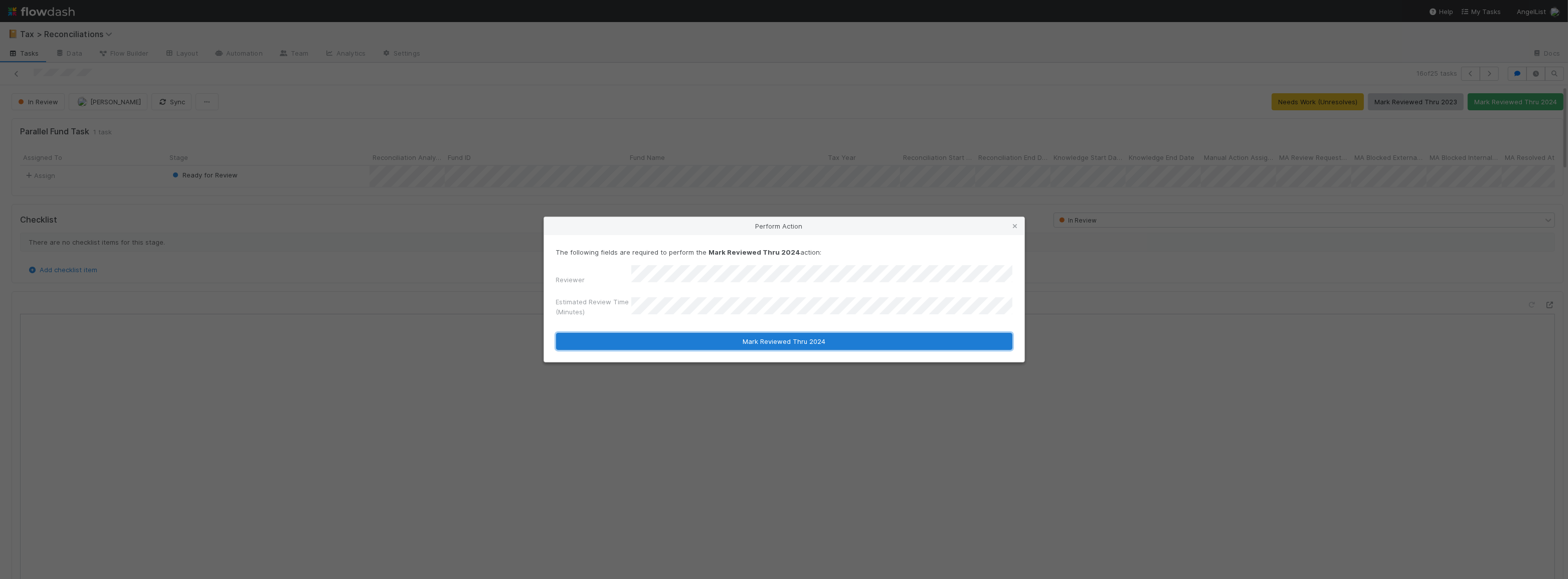
click at [725, 340] on button "Mark Reviewed Thru 2024" at bounding box center [784, 342] width 456 height 17
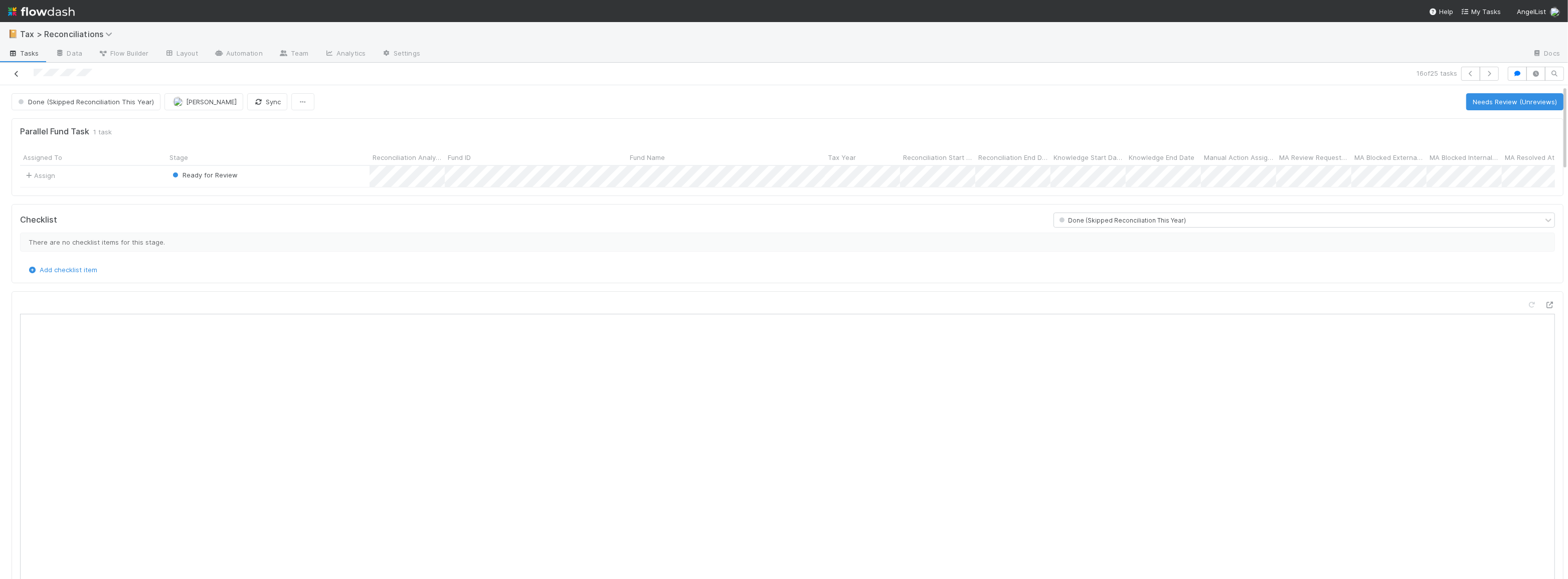
click at [19, 76] on icon at bounding box center [16, 74] width 10 height 7
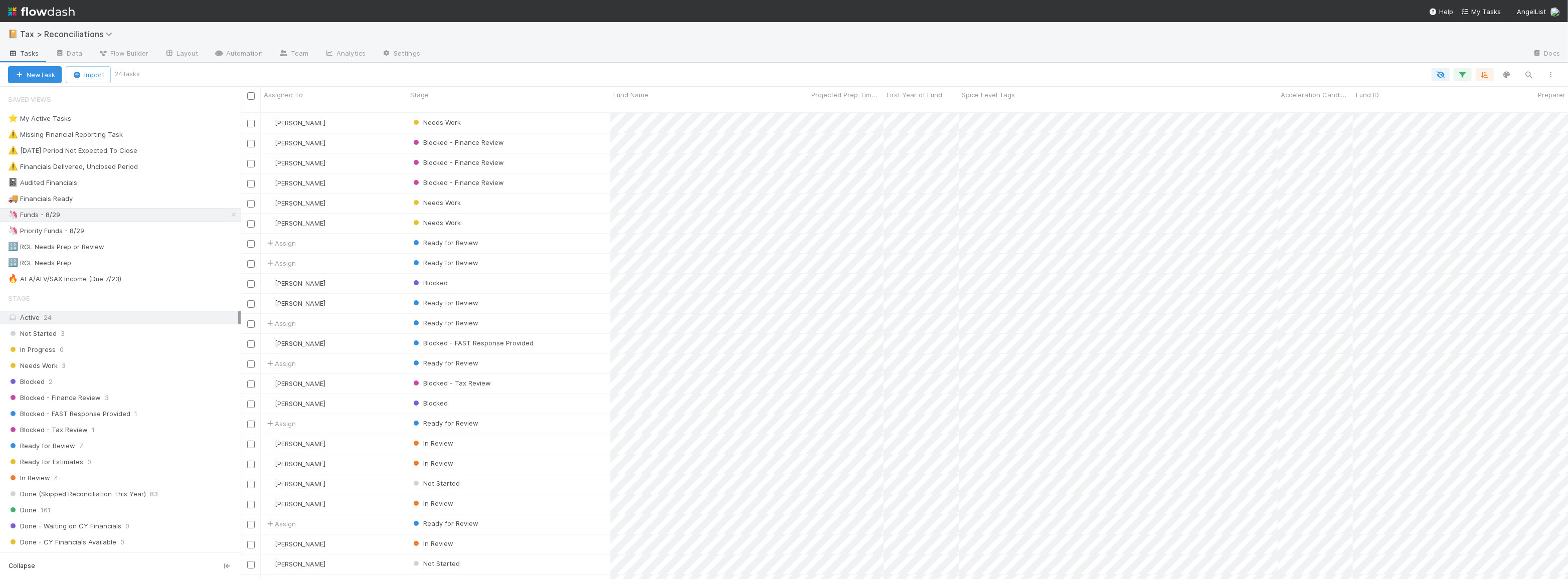
scroll to position [468, 1320]
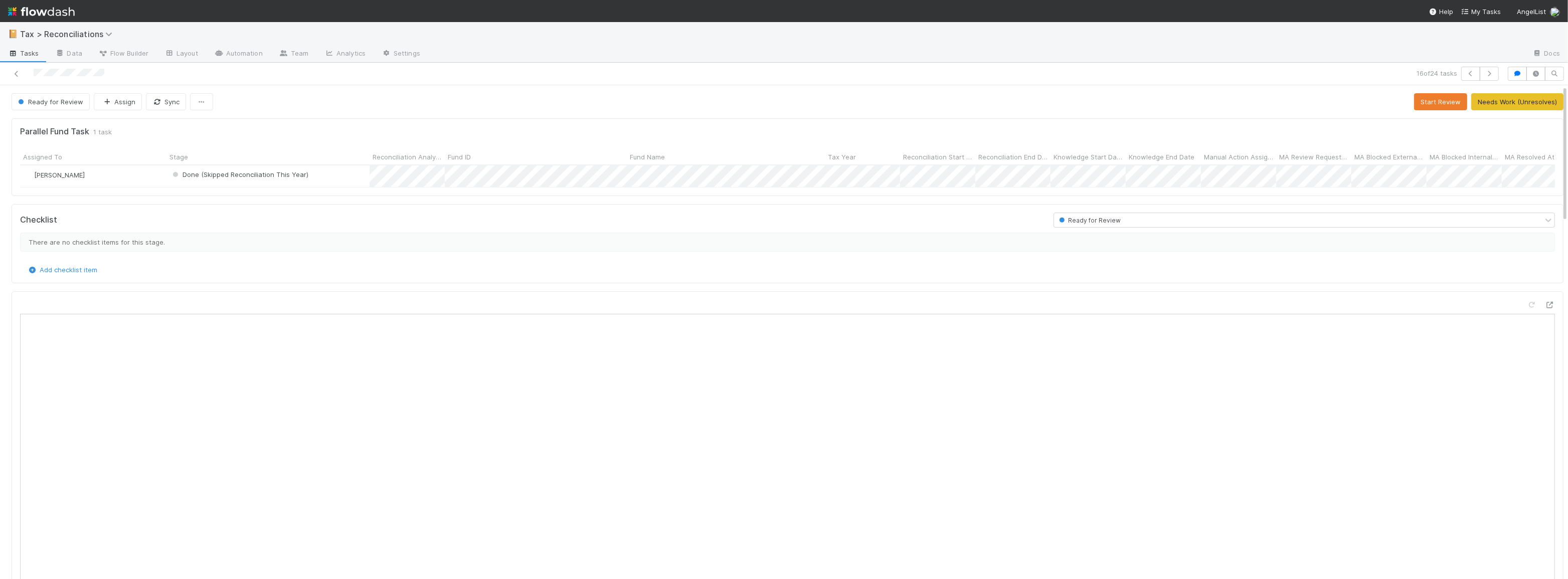
scroll to position [197, 1514]
click at [1426, 102] on button "Start Review" at bounding box center [1440, 102] width 53 height 17
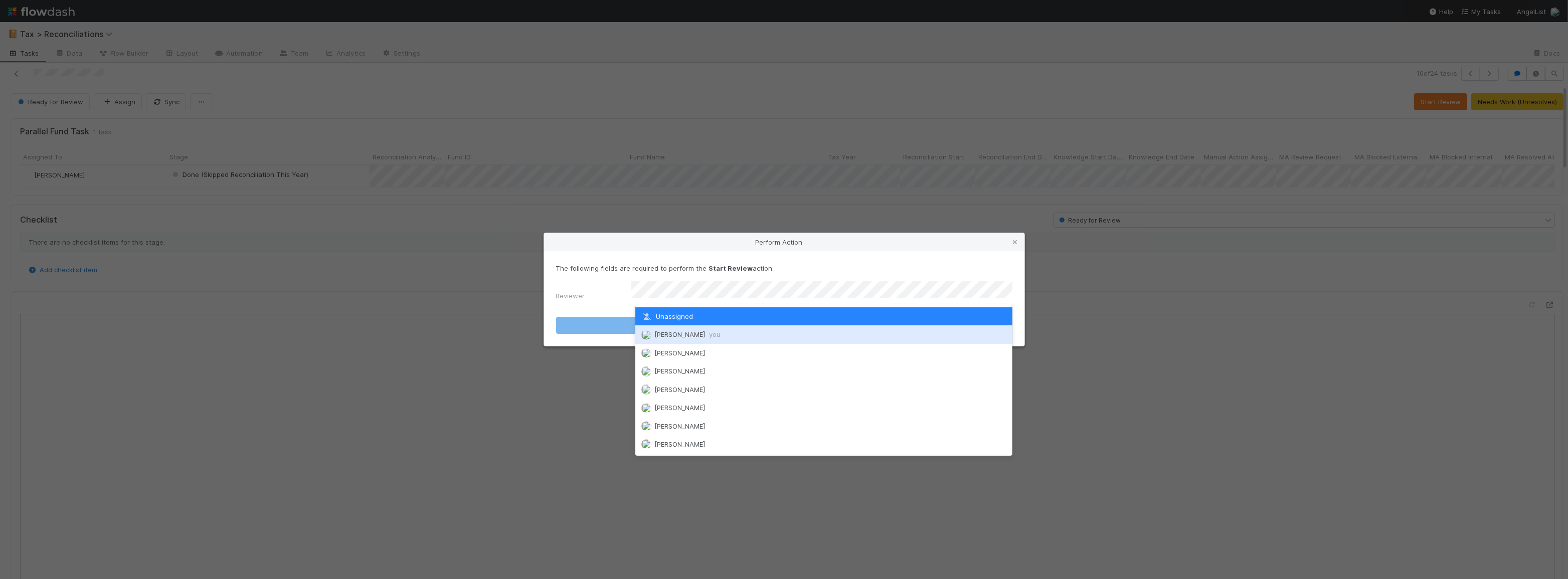
click at [812, 329] on div "Moein Zandi you" at bounding box center [823, 334] width 377 height 18
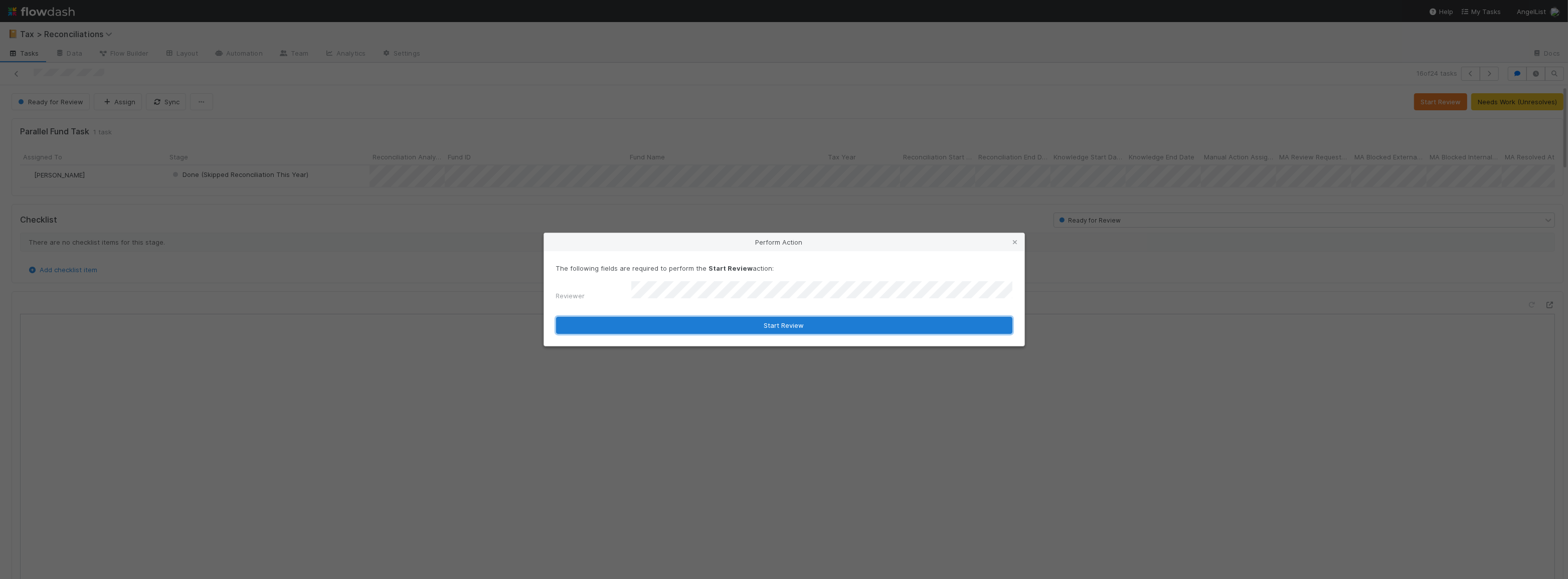
click at [780, 324] on button "Start Review" at bounding box center [784, 325] width 456 height 17
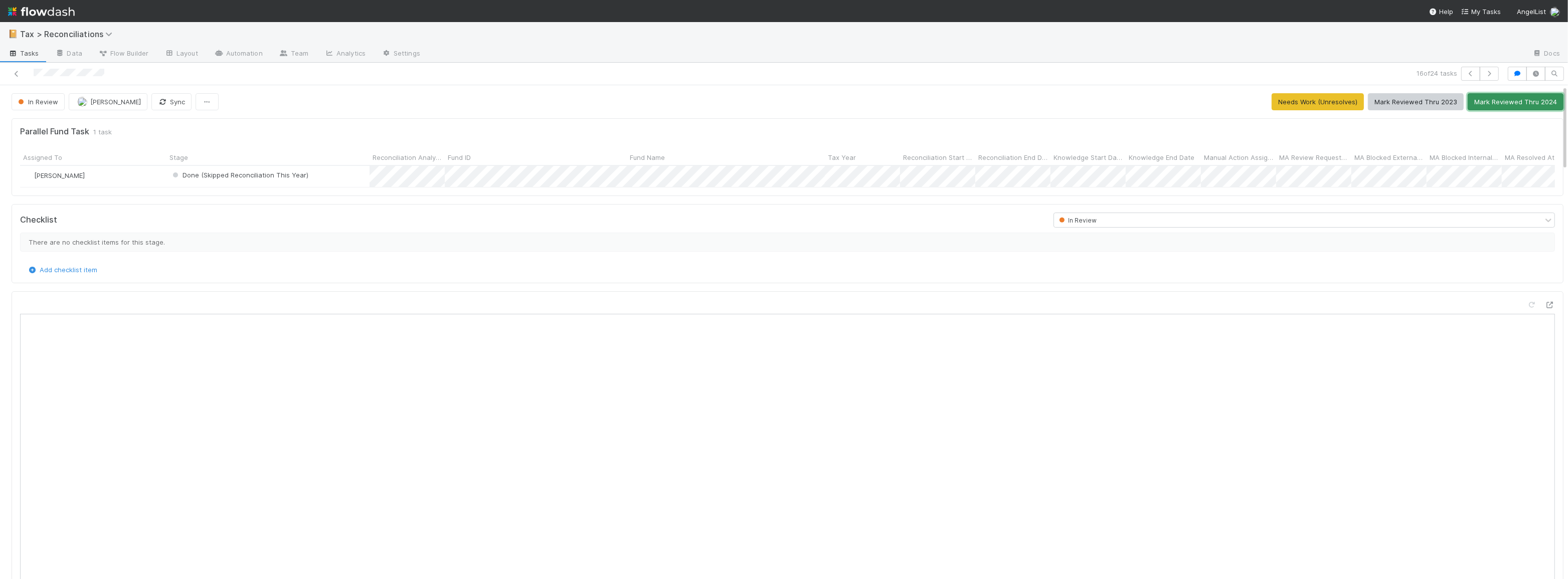
click at [1495, 101] on button "Mark Reviewed Thru 2024" at bounding box center [1515, 102] width 96 height 17
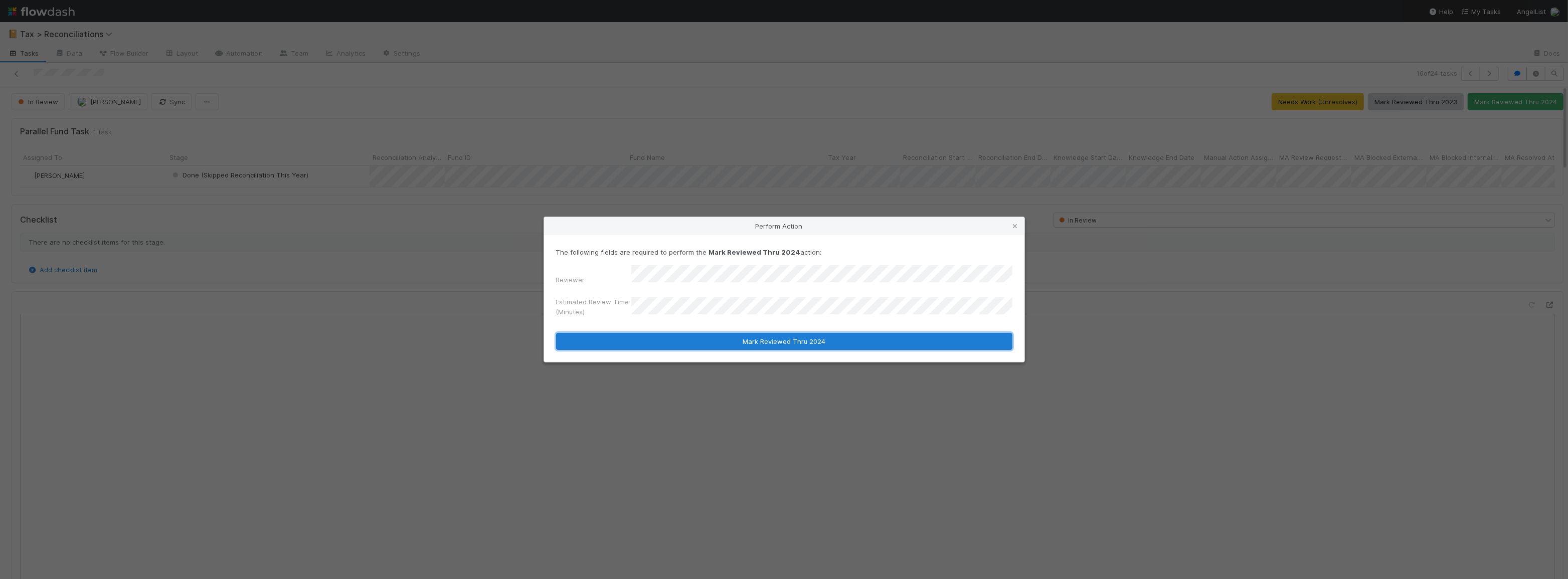
click at [764, 342] on button "Mark Reviewed Thru 2024" at bounding box center [784, 342] width 456 height 17
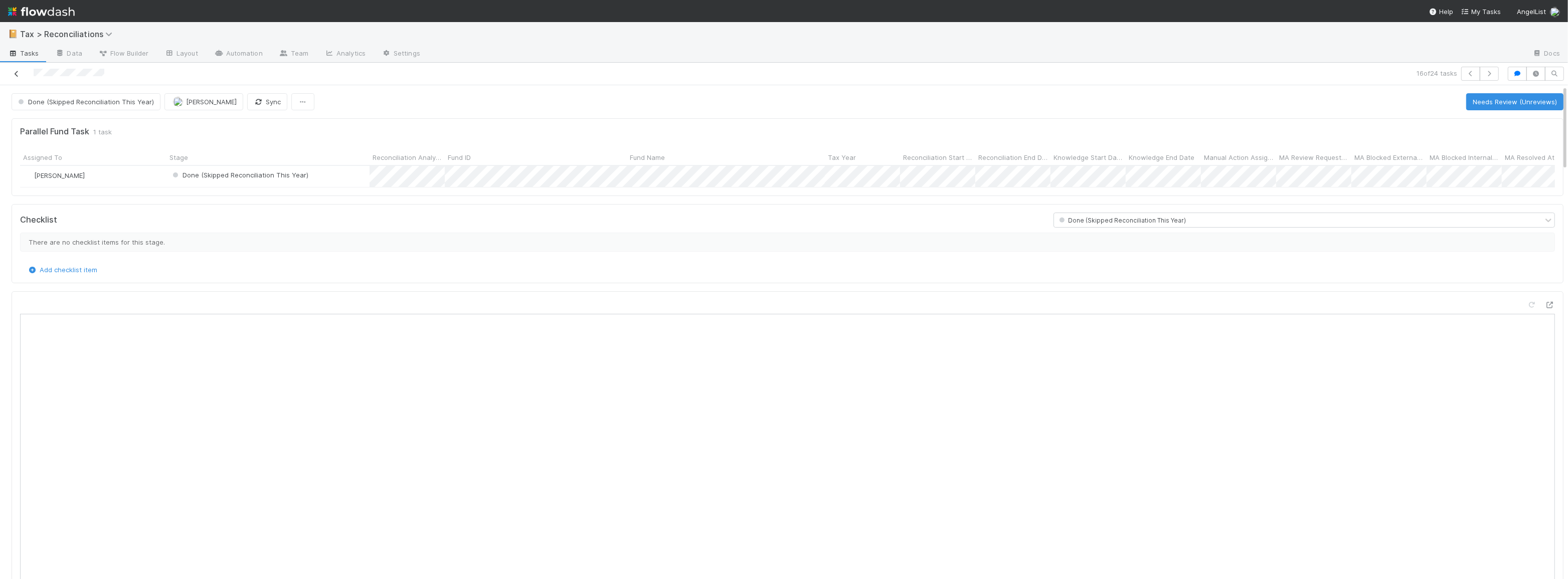
click at [15, 76] on link at bounding box center [16, 73] width 10 height 10
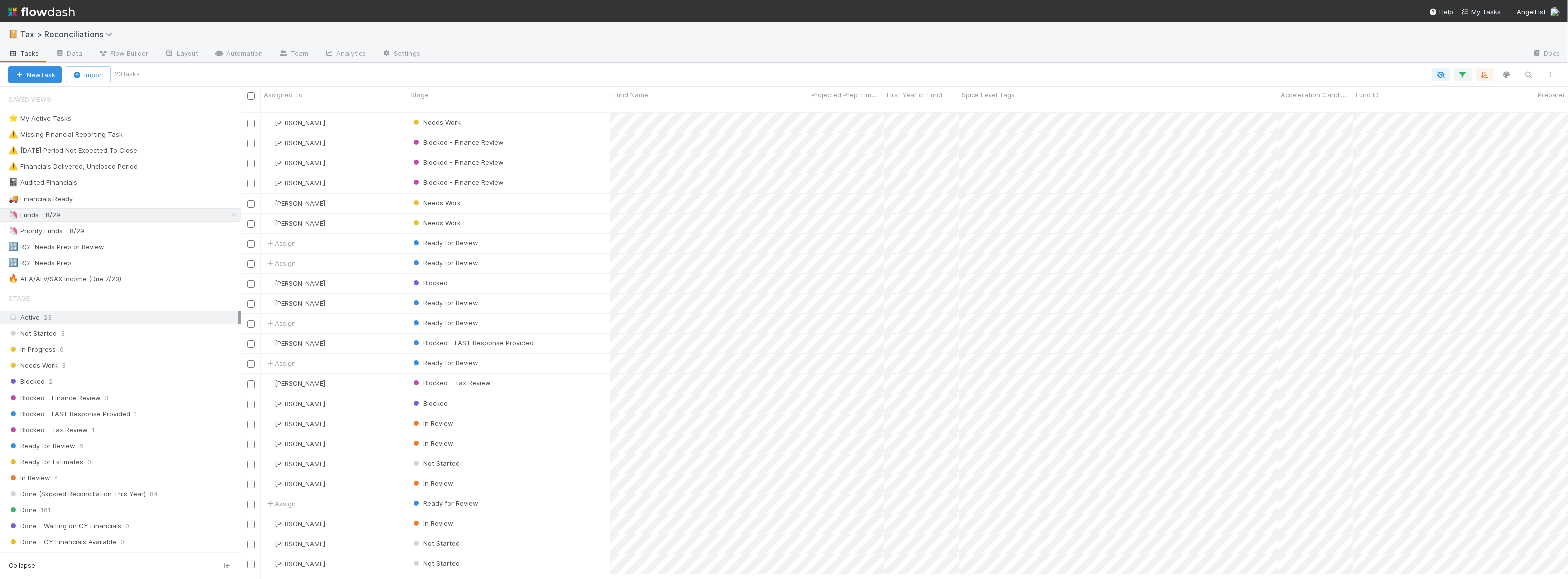
scroll to position [468, 1320]
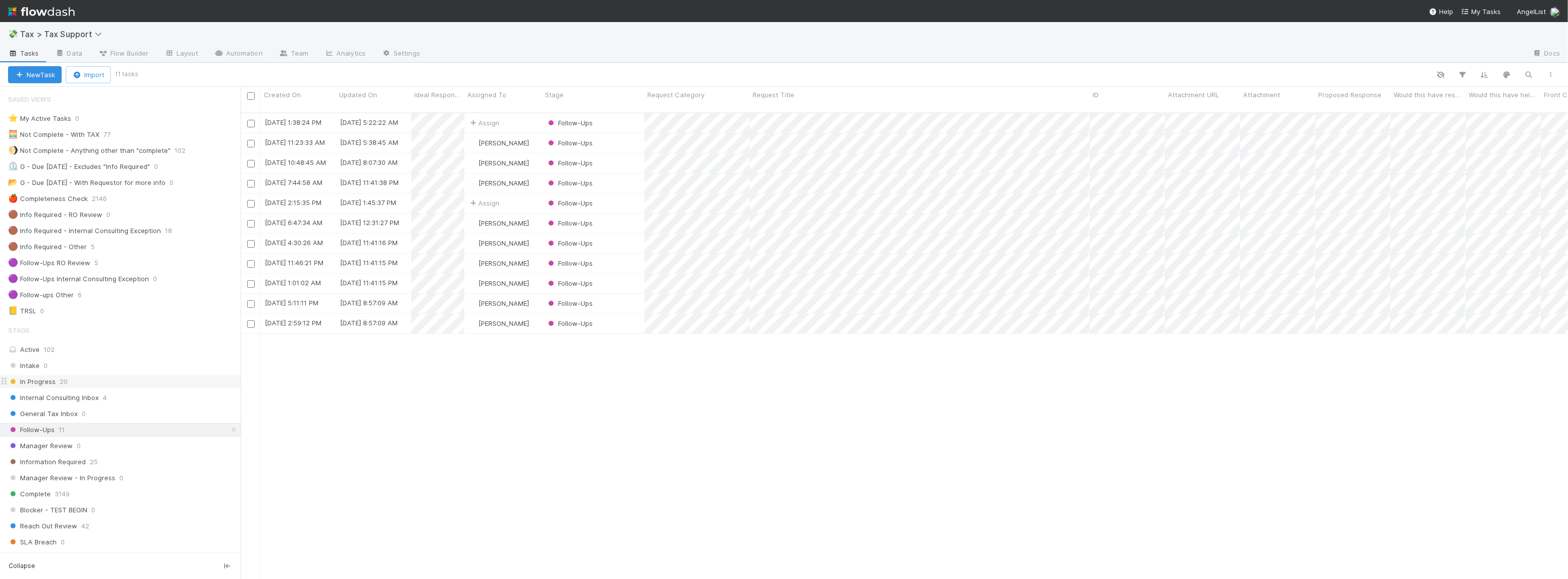
scroll to position [468, 1320]
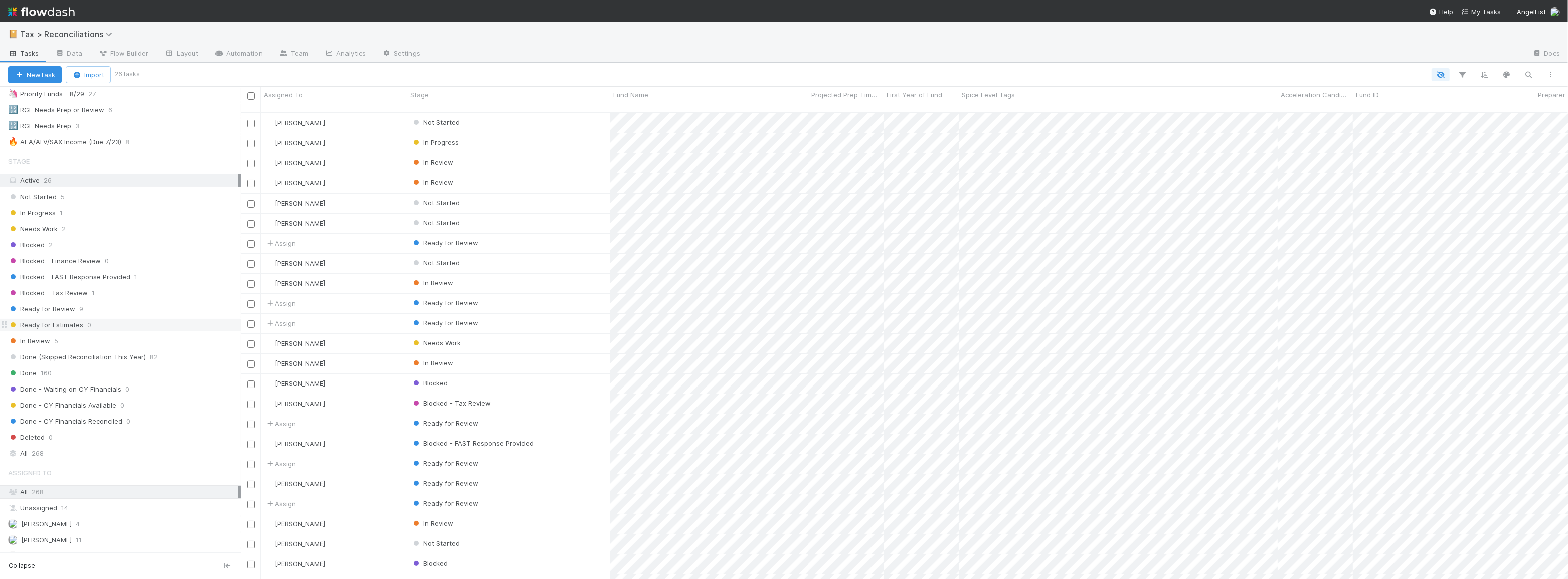
scroll to position [228, 0]
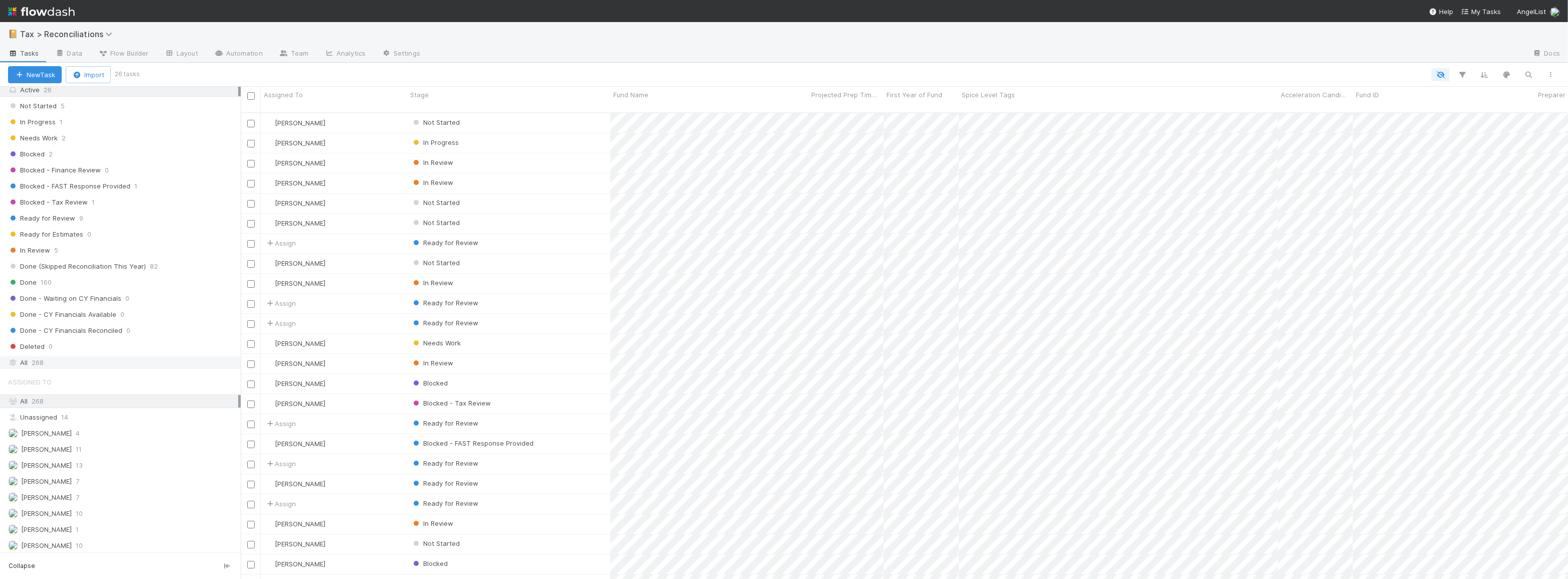
click at [124, 360] on div "All 268" at bounding box center [123, 363] width 230 height 12
click at [1459, 72] on icon "button" at bounding box center [1462, 74] width 10 height 9
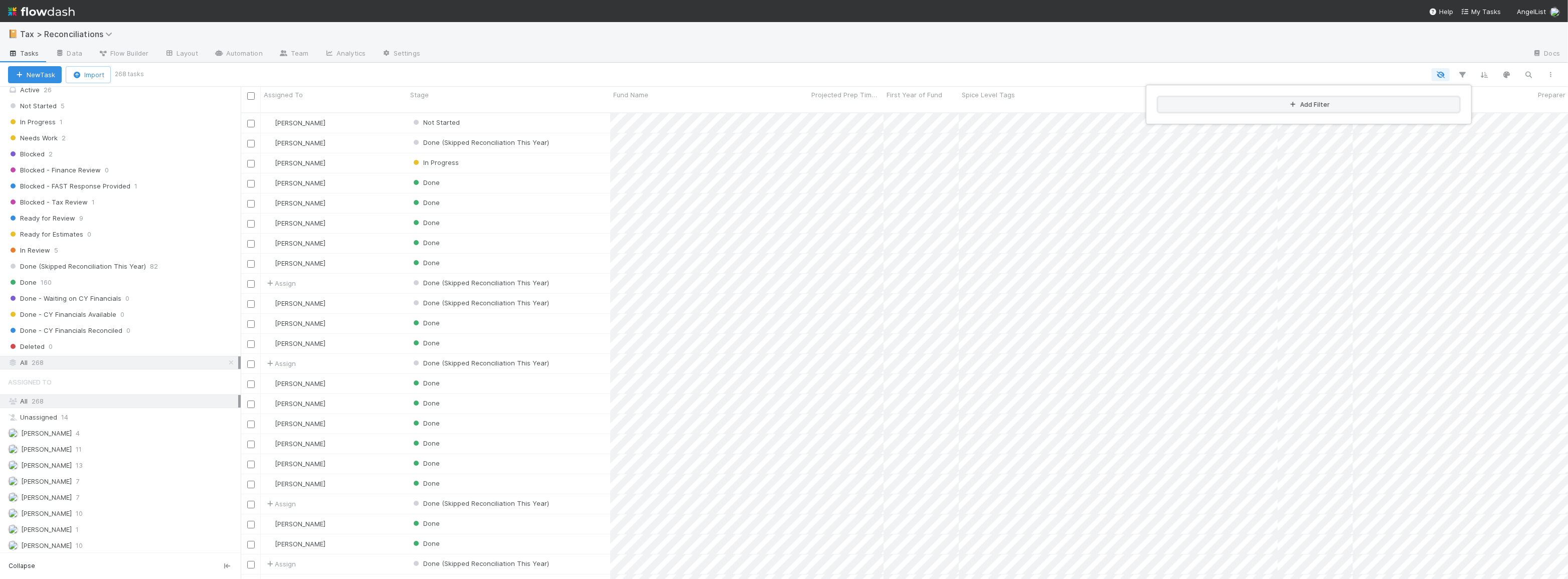
click at [1335, 105] on button "Add Filter" at bounding box center [1309, 105] width 301 height 15
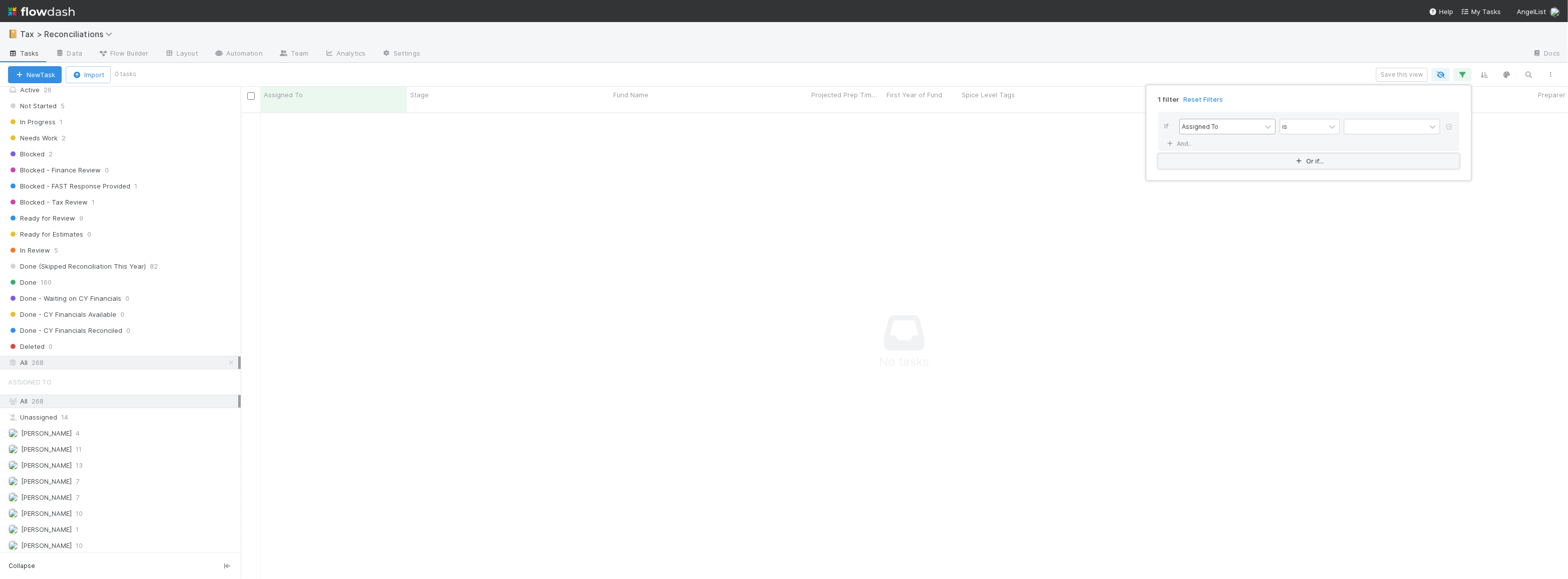
scroll to position [461, 1320]
click at [1182, 130] on div "Assigned To" at bounding box center [1200, 126] width 37 height 9
type input "rgl"
click at [1206, 156] on div "Tyche RGL Update Required" at bounding box center [1227, 149] width 96 height 17
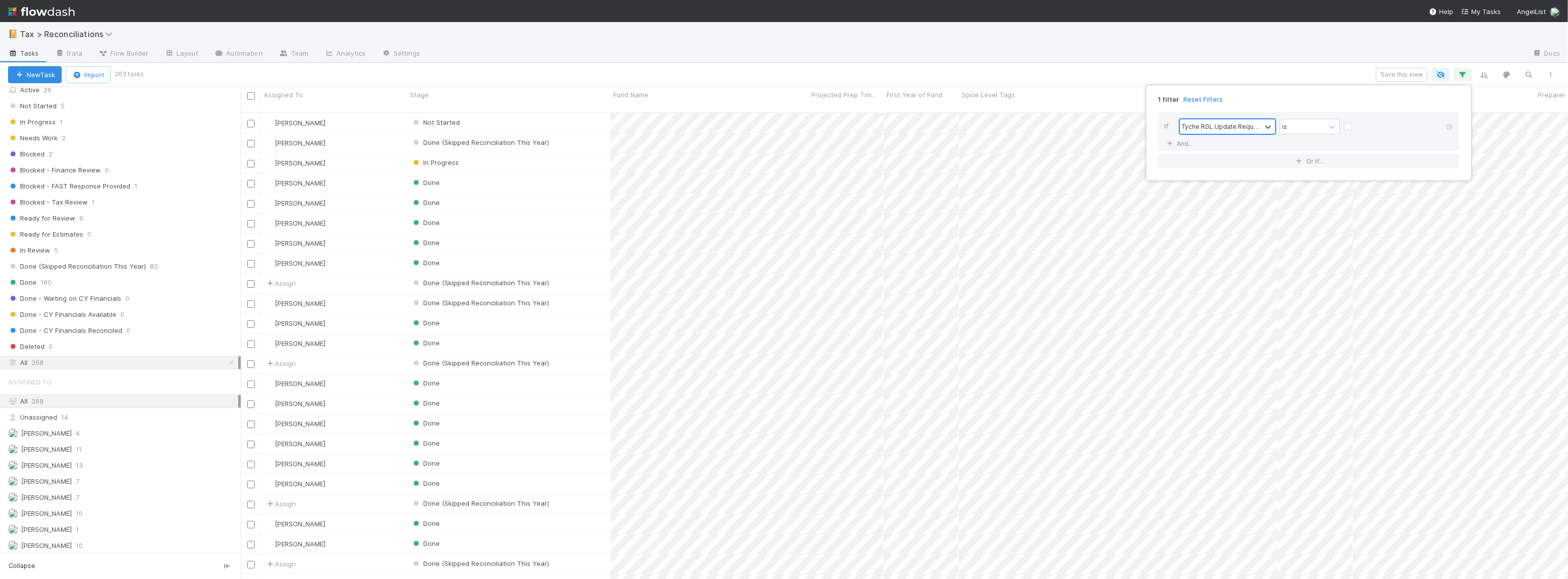
scroll to position [468, 1320]
click at [1356, 122] on label at bounding box center [1356, 122] width 0 height 0
click at [1349, 127] on input "checkbox" at bounding box center [1348, 129] width 8 height 15
checkbox input "true"
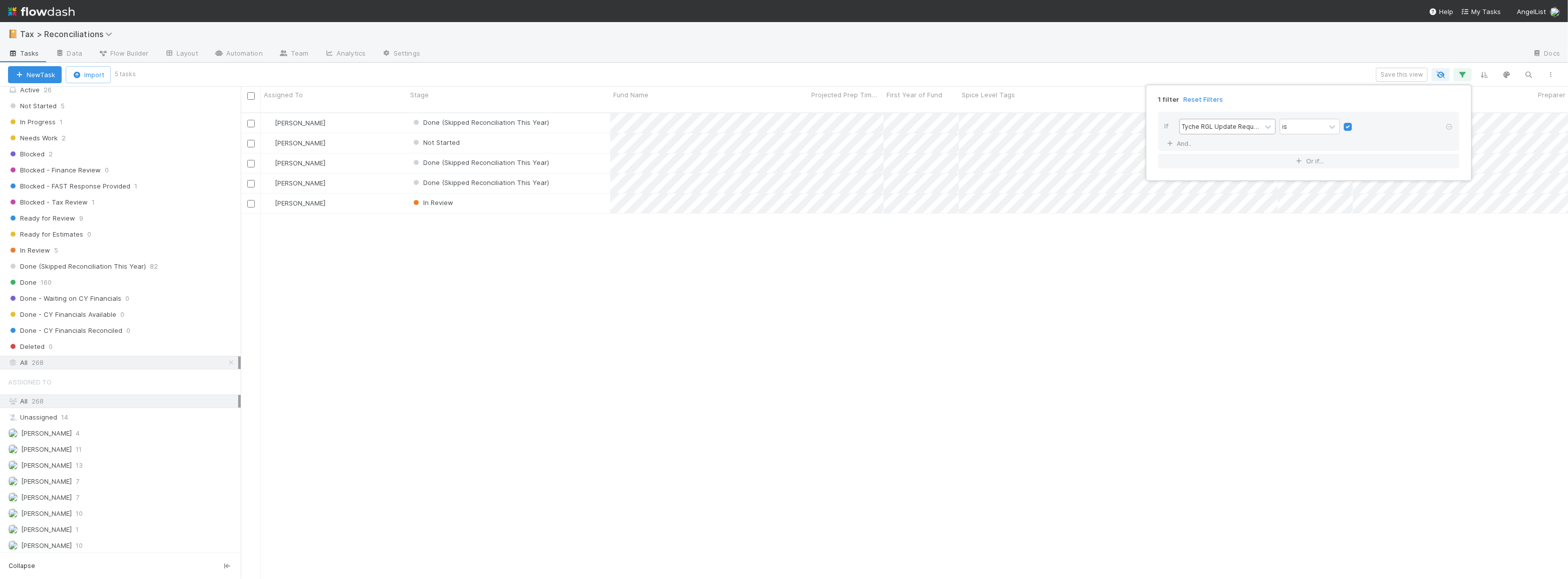
click at [1055, 77] on div "1 filter Reset Filters If Tyche RGL Update Required is And.. Or if..." at bounding box center [784, 290] width 1568 height 579
click at [545, 133] on div "Not Started" at bounding box center [509, 143] width 203 height 20
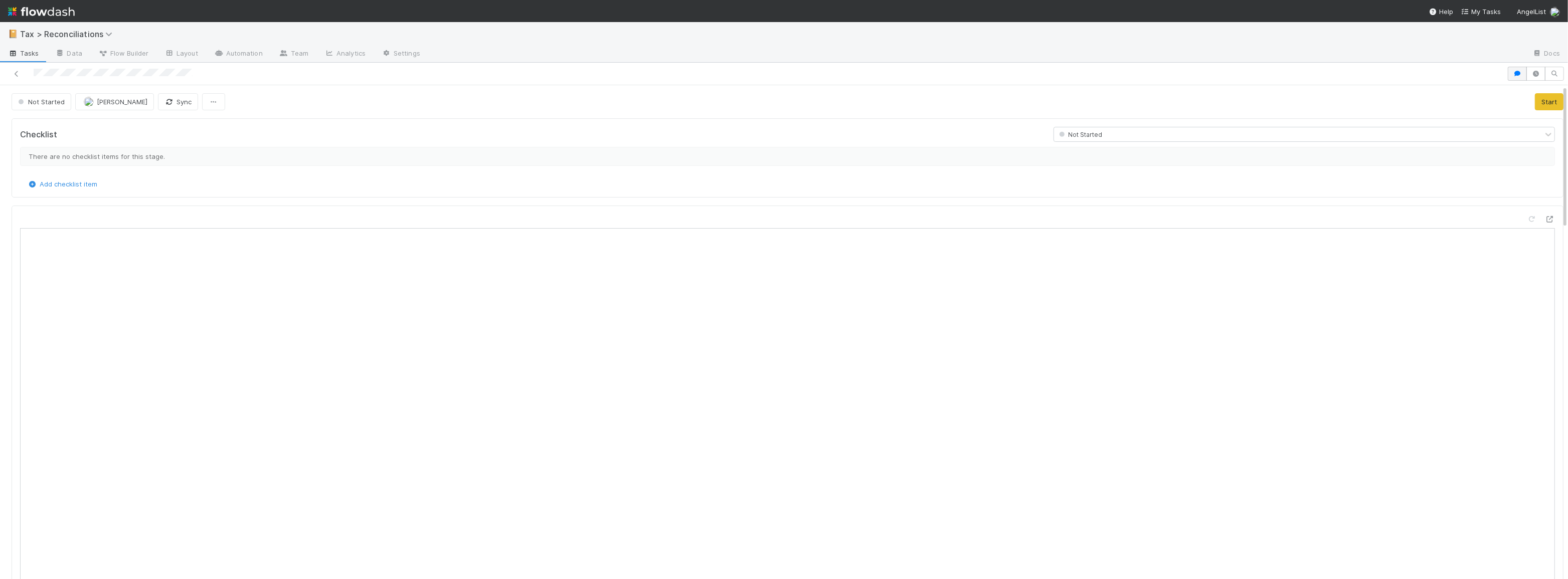
scroll to position [197, 741]
click at [1508, 79] on button "button" at bounding box center [1517, 73] width 19 height 14
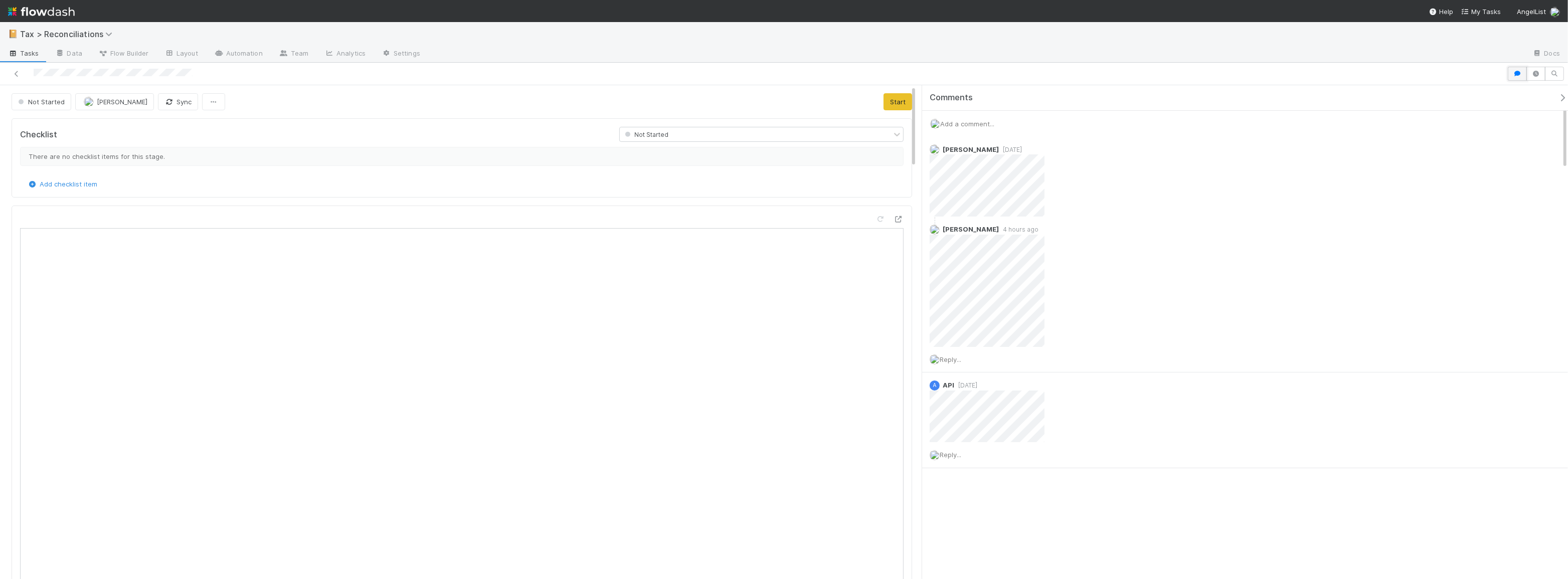
scroll to position [7, 7]
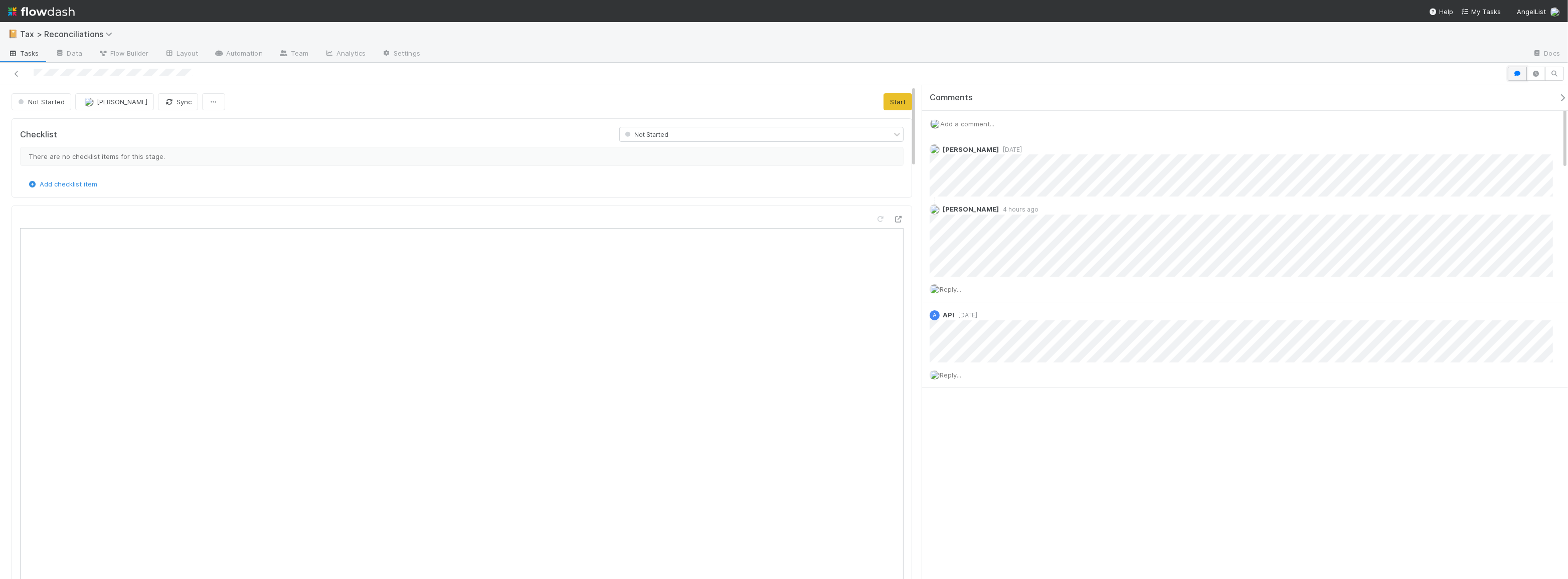
click at [1515, 72] on icon "button" at bounding box center [1517, 73] width 10 height 6
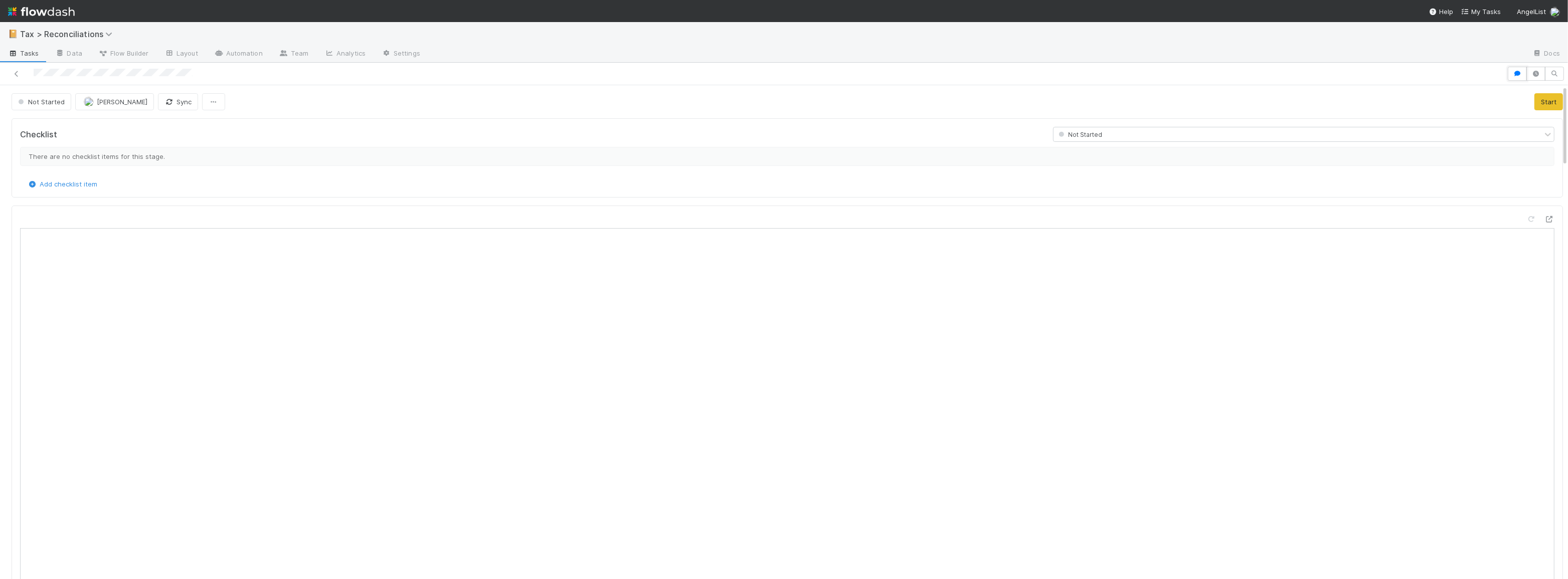
scroll to position [7, 7]
click at [1511, 79] on button "button" at bounding box center [1517, 73] width 19 height 14
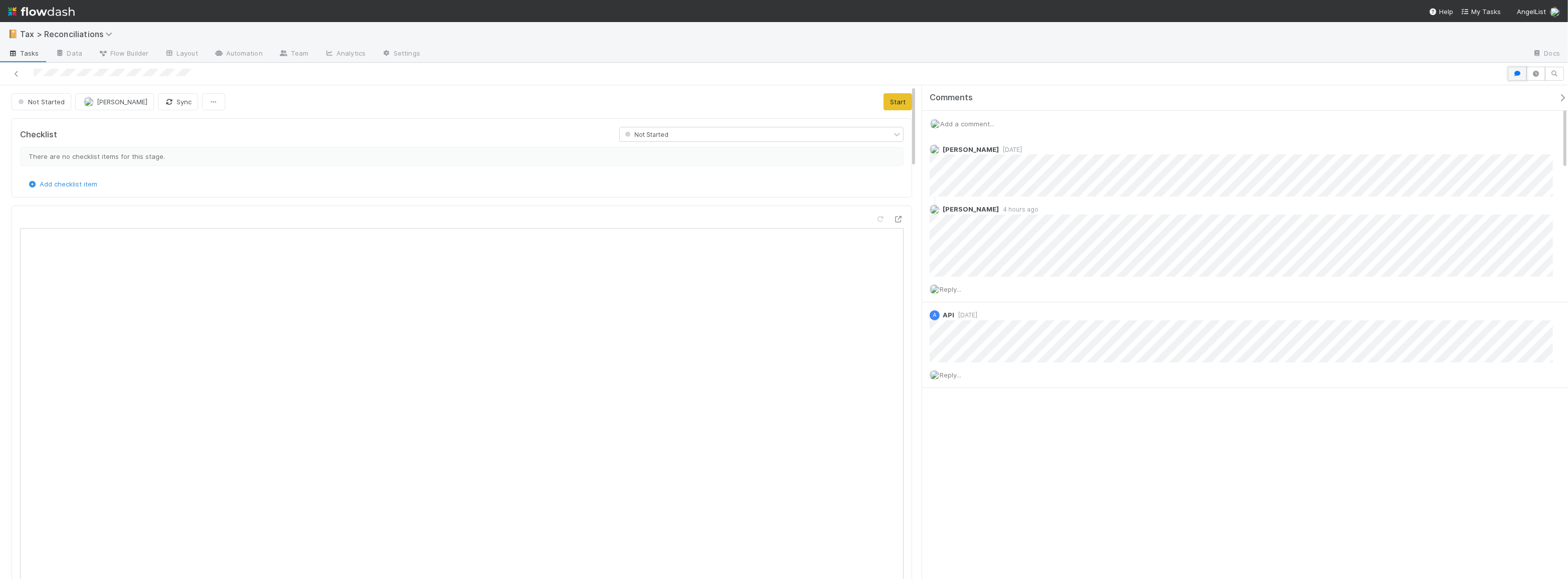
click at [1513, 76] on icon "button" at bounding box center [1517, 73] width 10 height 6
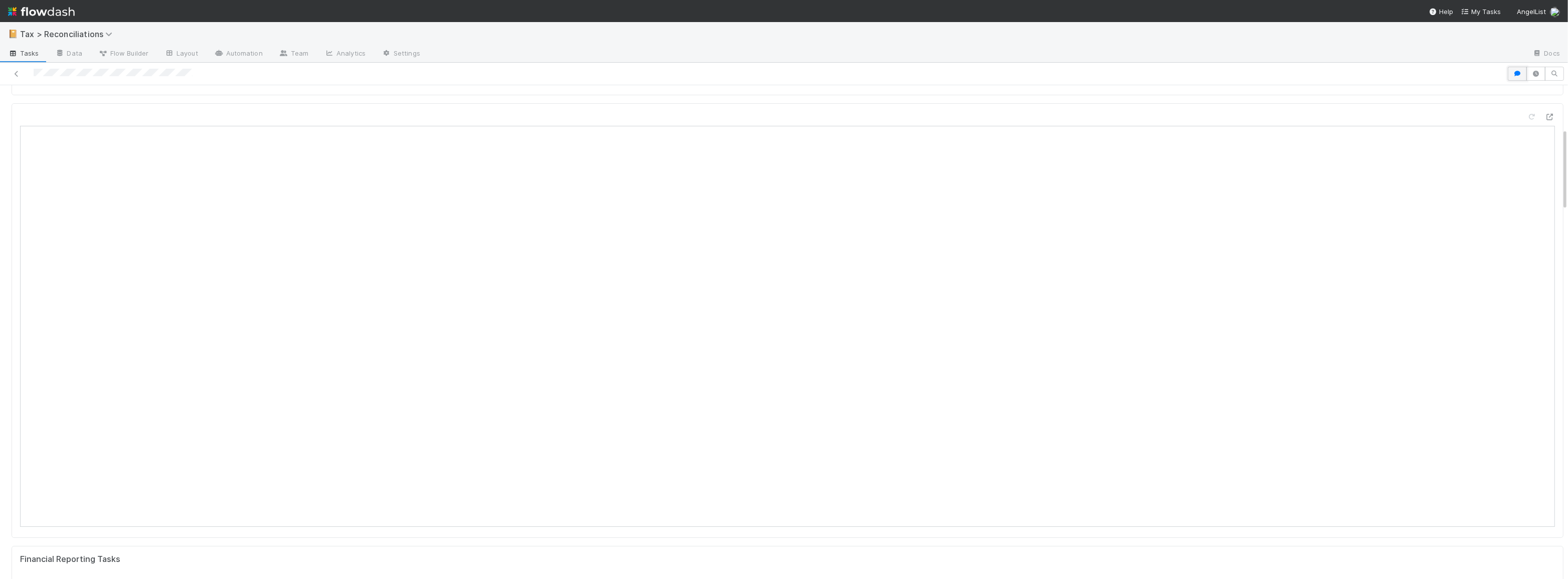
scroll to position [46, 0]
click at [1512, 73] on icon "button" at bounding box center [1517, 73] width 10 height 6
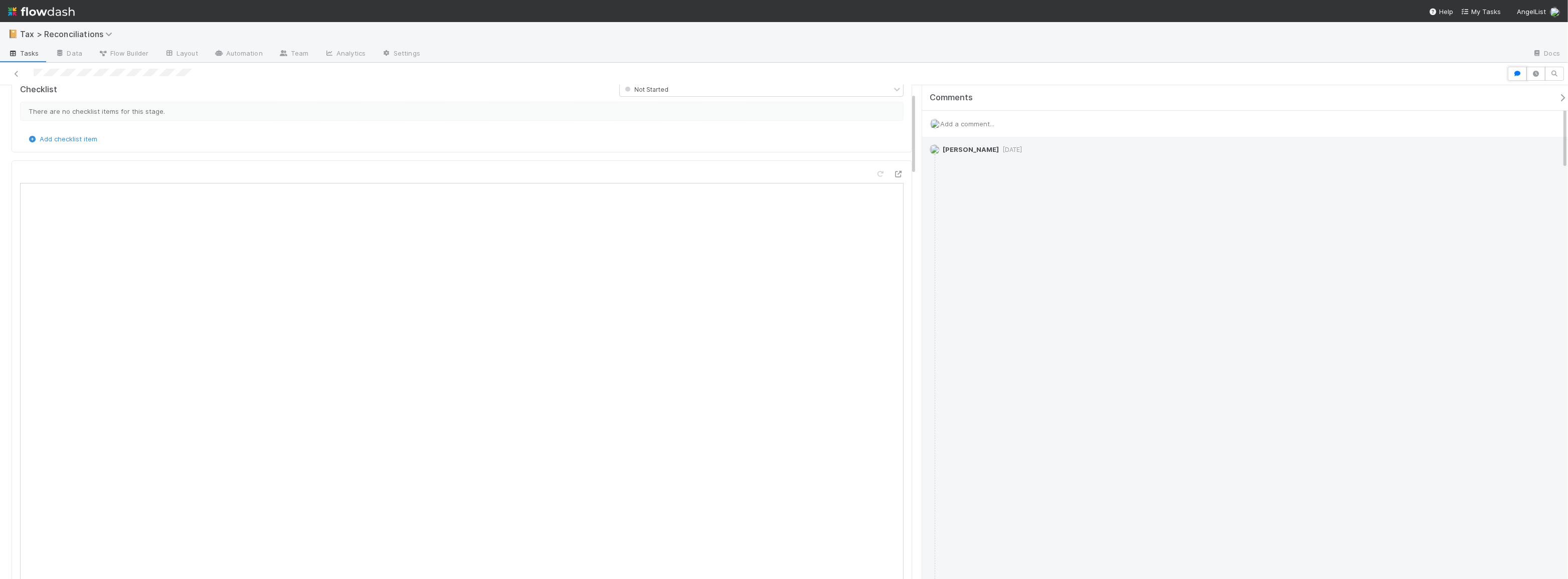
scroll to position [7, 7]
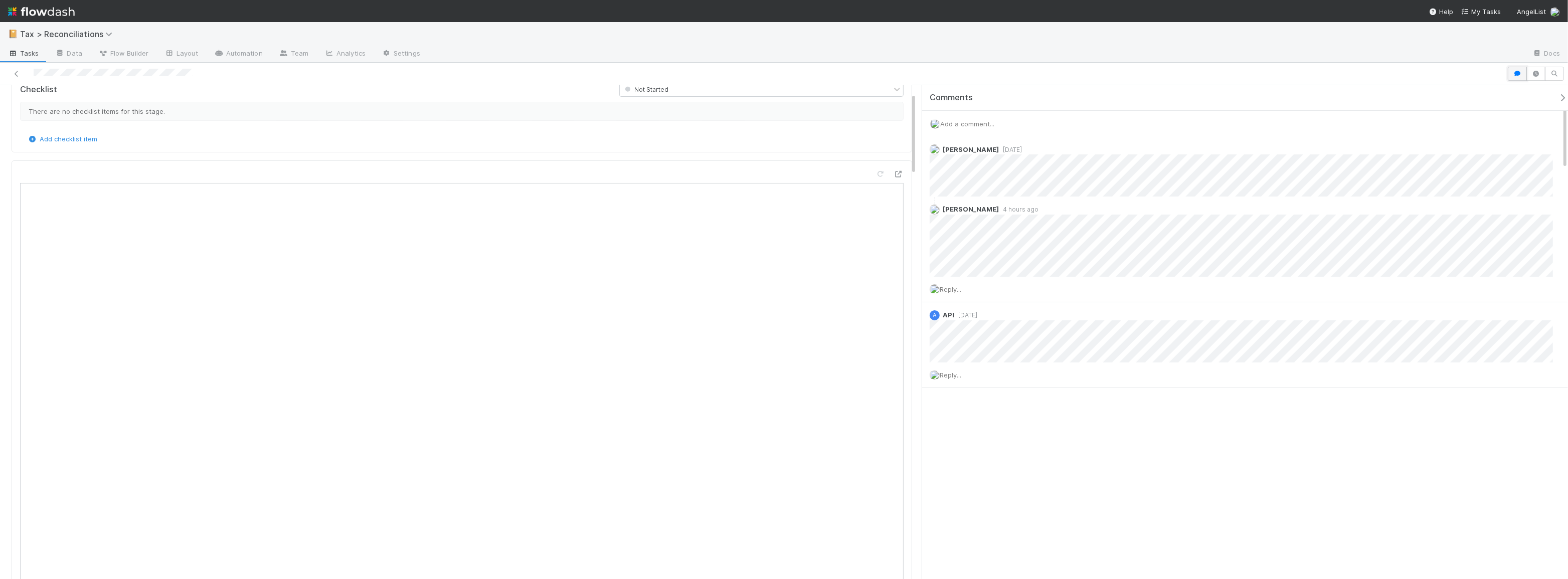
click at [1514, 72] on icon "button" at bounding box center [1517, 73] width 10 height 6
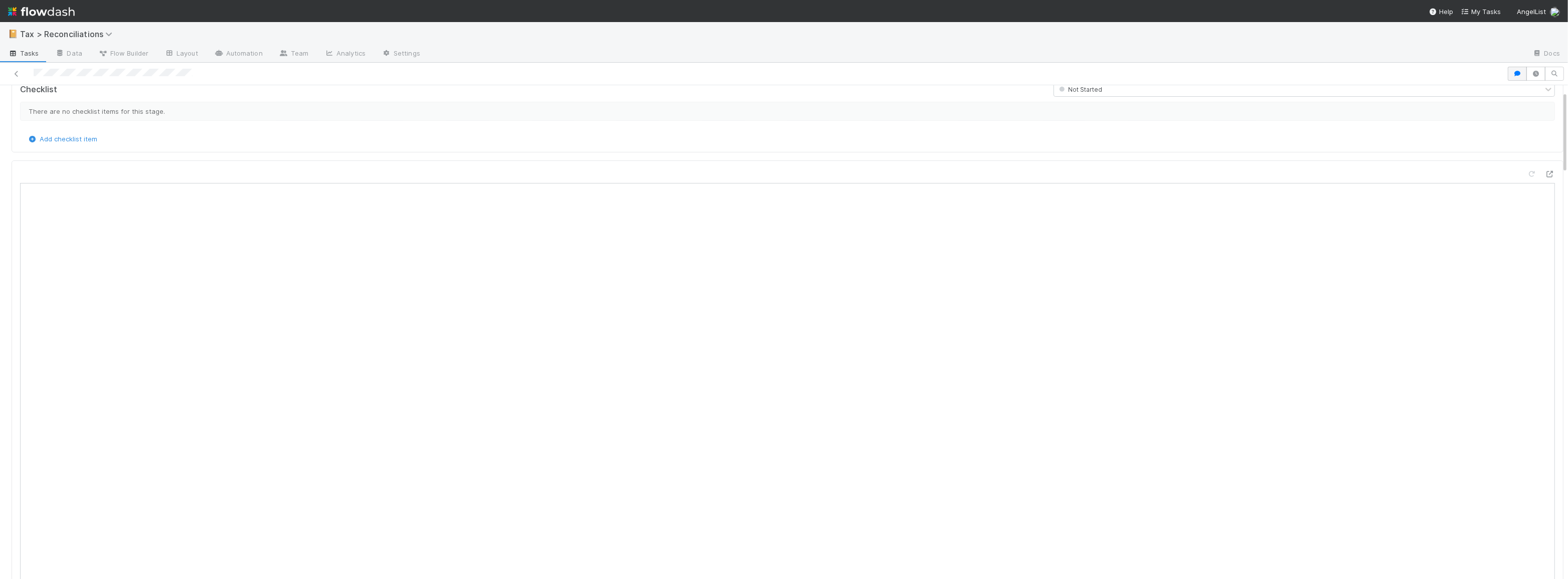
scroll to position [0, 0]
click at [1535, 99] on button "Start" at bounding box center [1548, 102] width 28 height 17
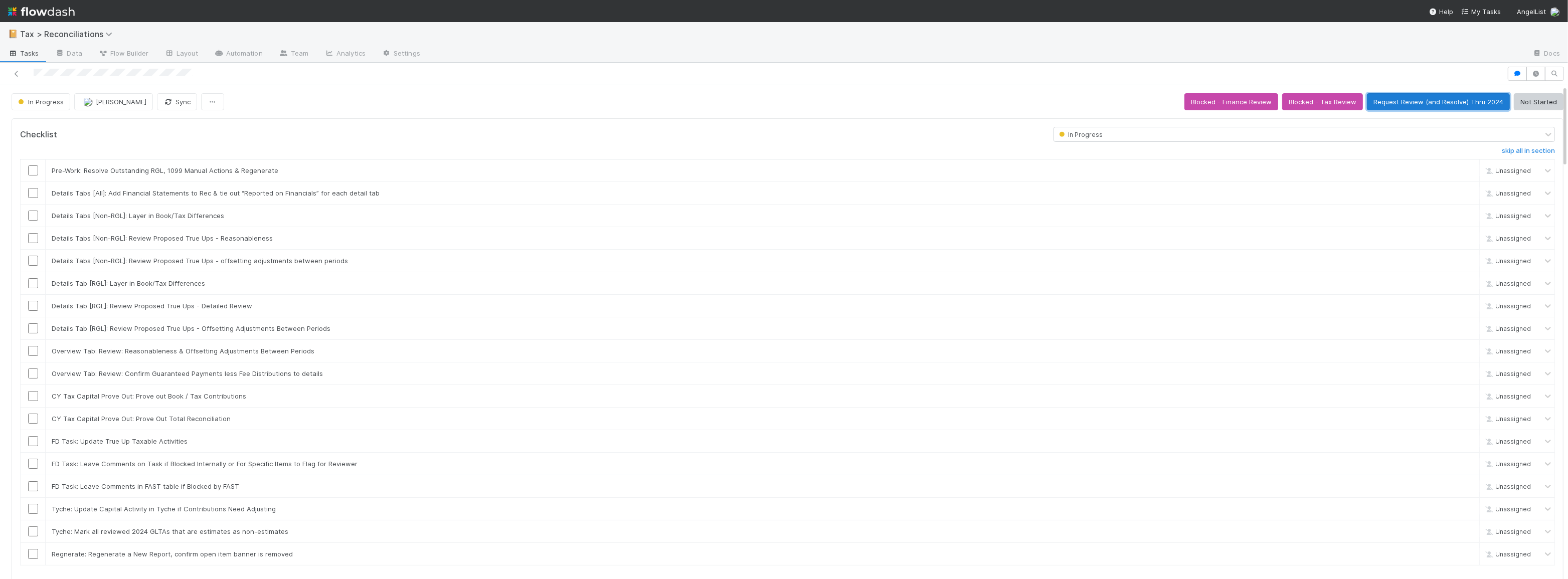
click at [1409, 106] on button "Request Review (and Resolve) Thru 2024" at bounding box center [1438, 102] width 143 height 17
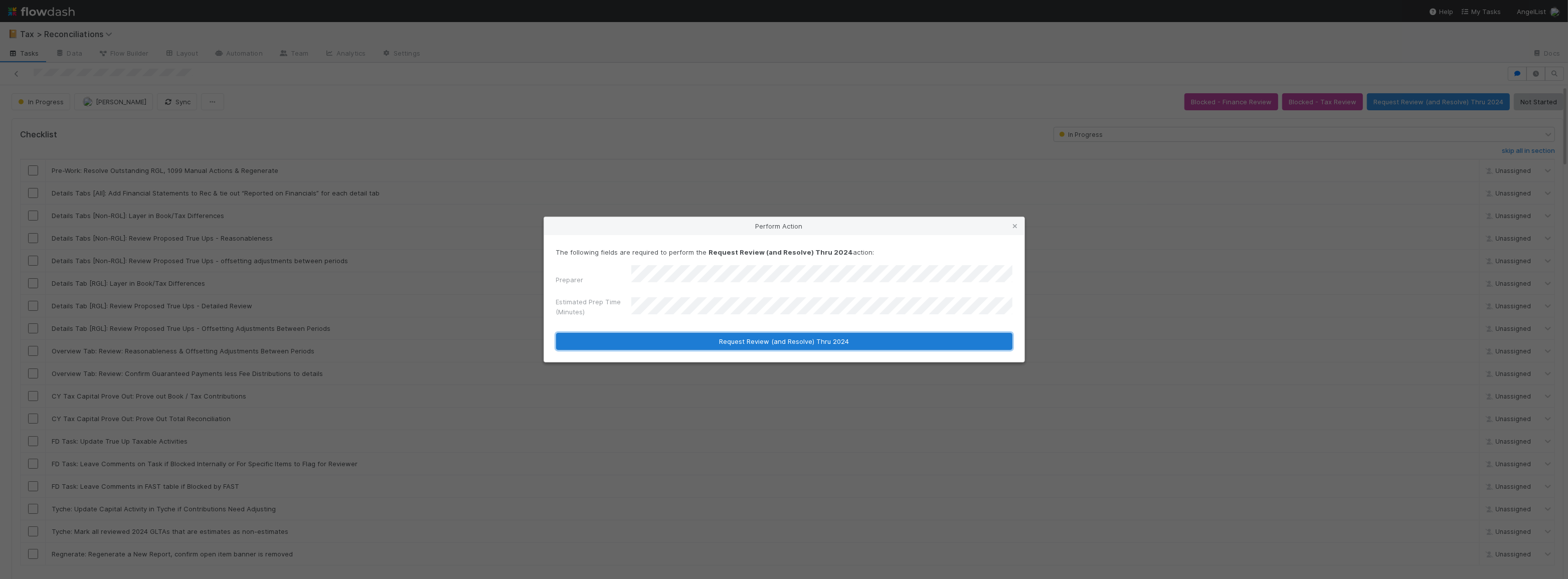
click at [772, 336] on button "Request Review (and Resolve) Thru 2024" at bounding box center [784, 342] width 456 height 17
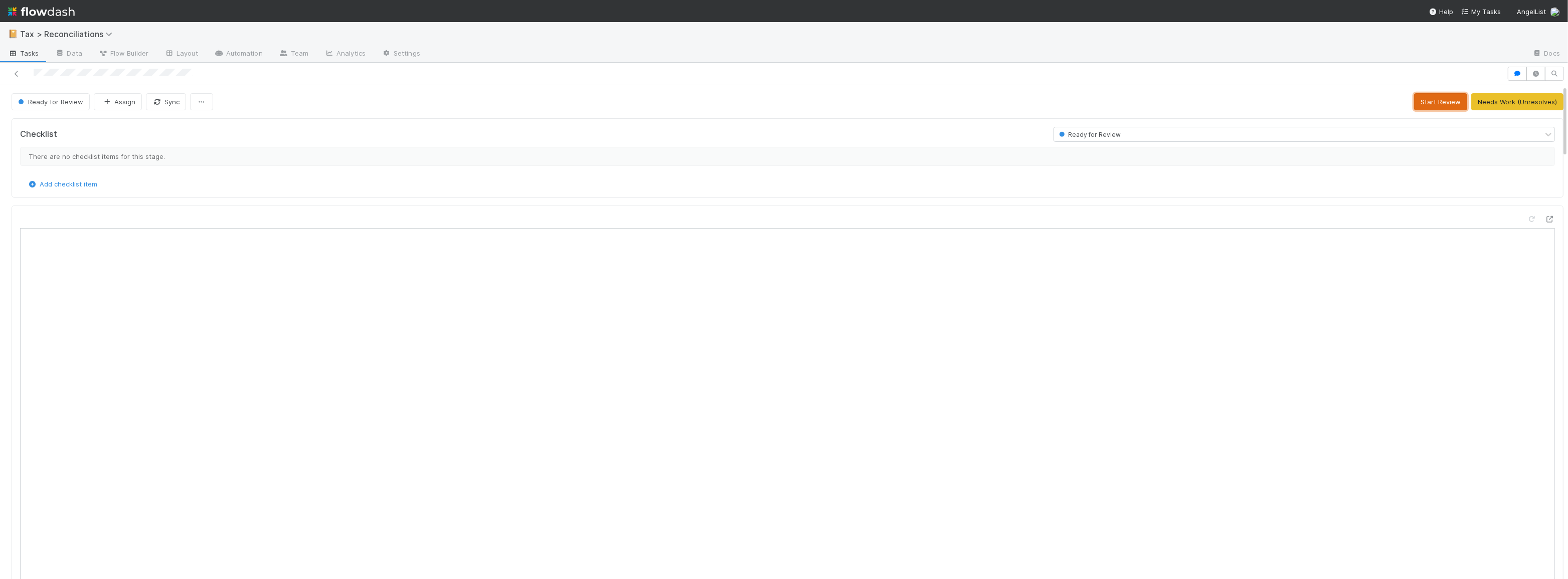
click at [1418, 102] on button "Start Review" at bounding box center [1440, 102] width 53 height 17
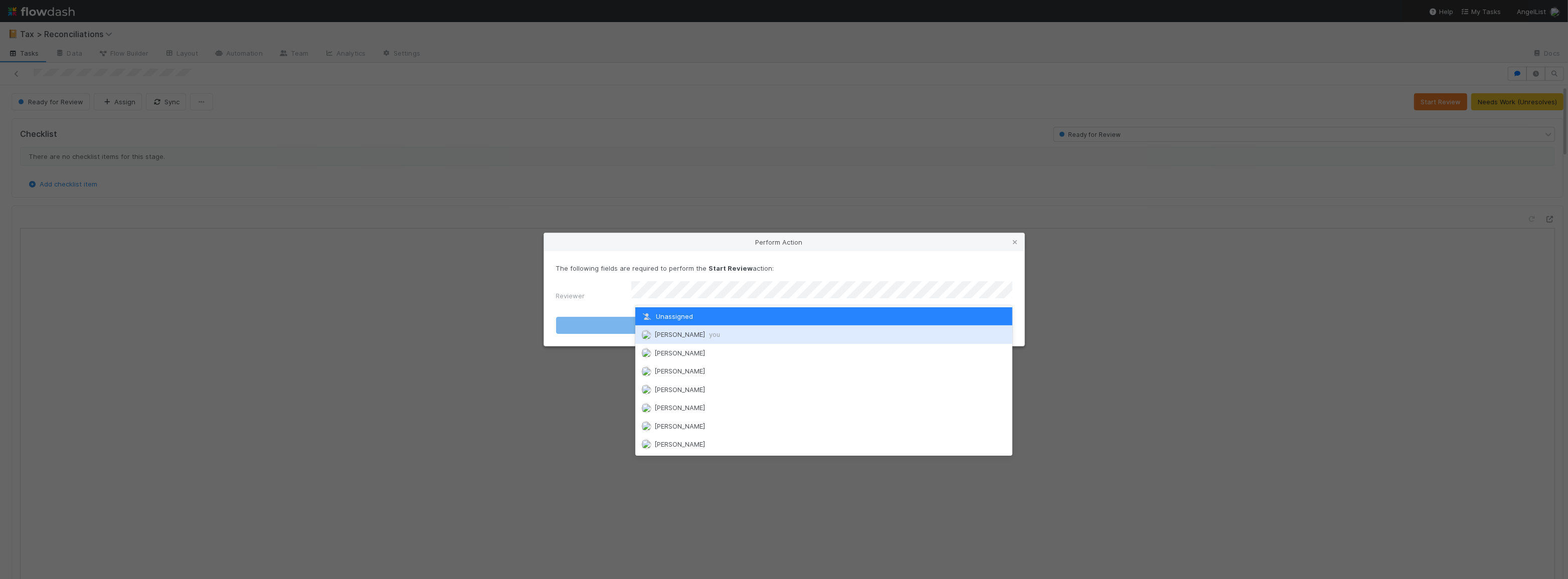
click at [765, 329] on div "Moein Zandi you" at bounding box center [823, 334] width 377 height 18
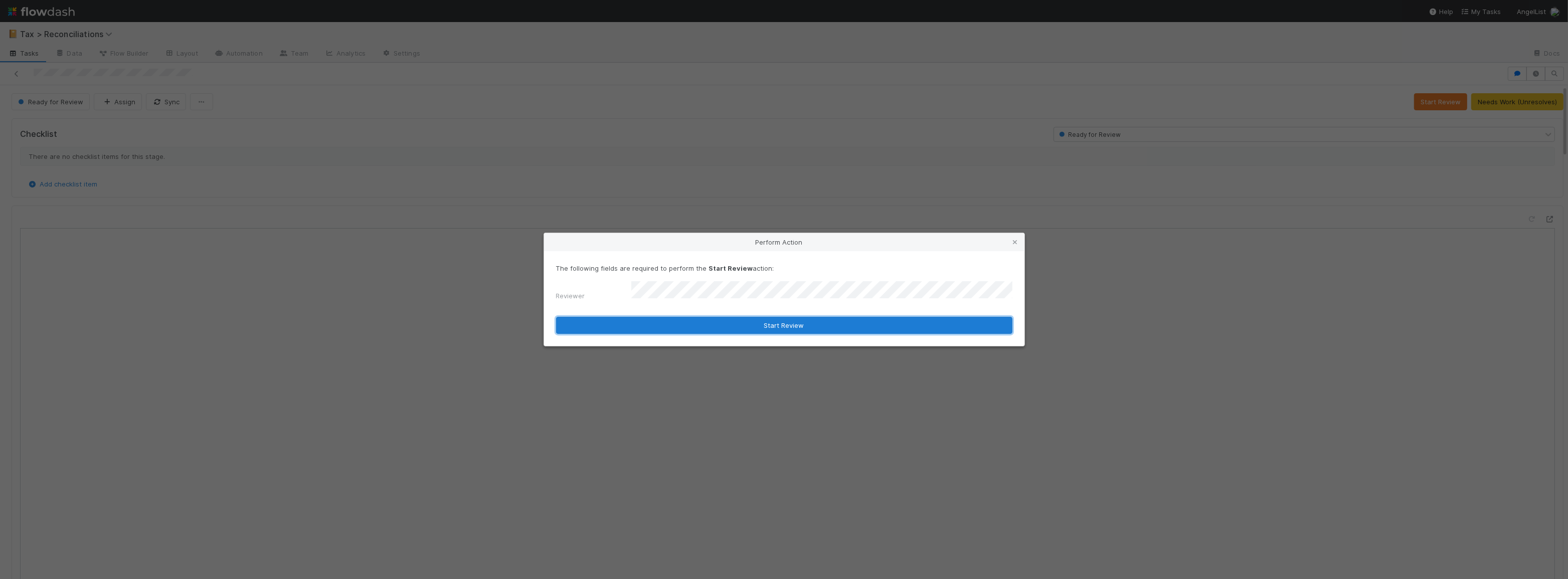
click at [760, 329] on button "Start Review" at bounding box center [784, 325] width 456 height 17
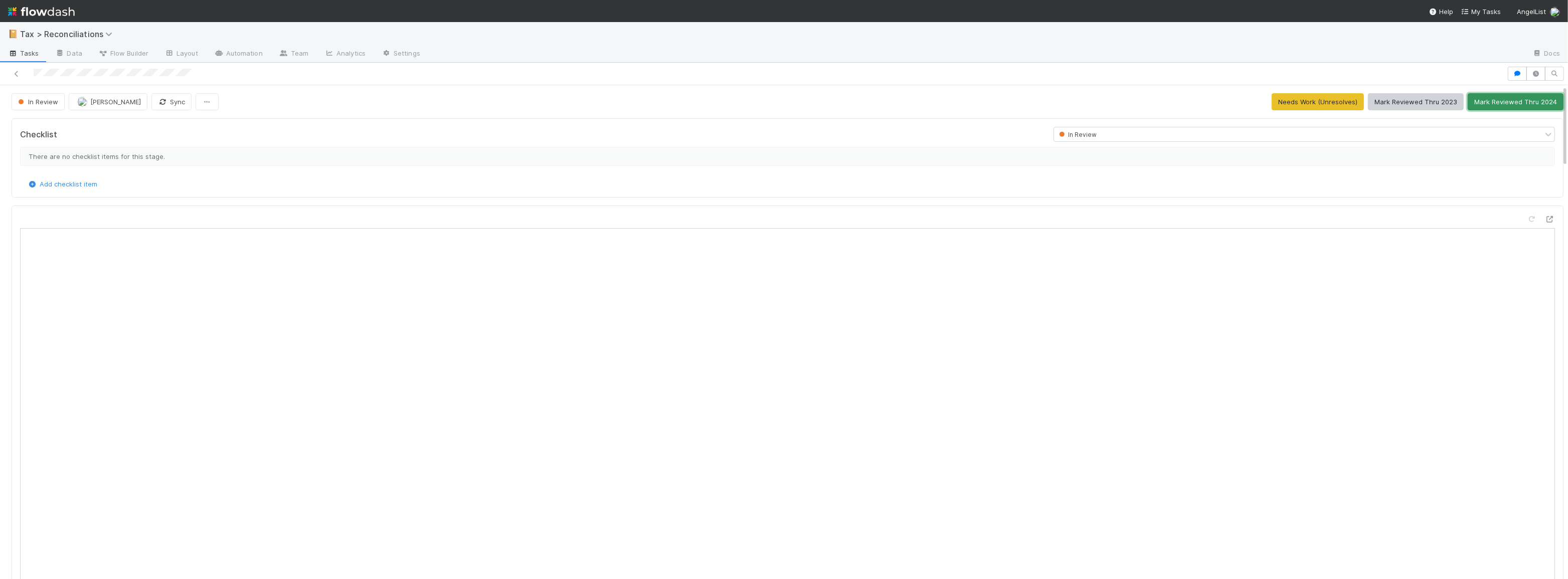
click at [1475, 101] on button "Mark Reviewed Thru 2024" at bounding box center [1515, 102] width 96 height 17
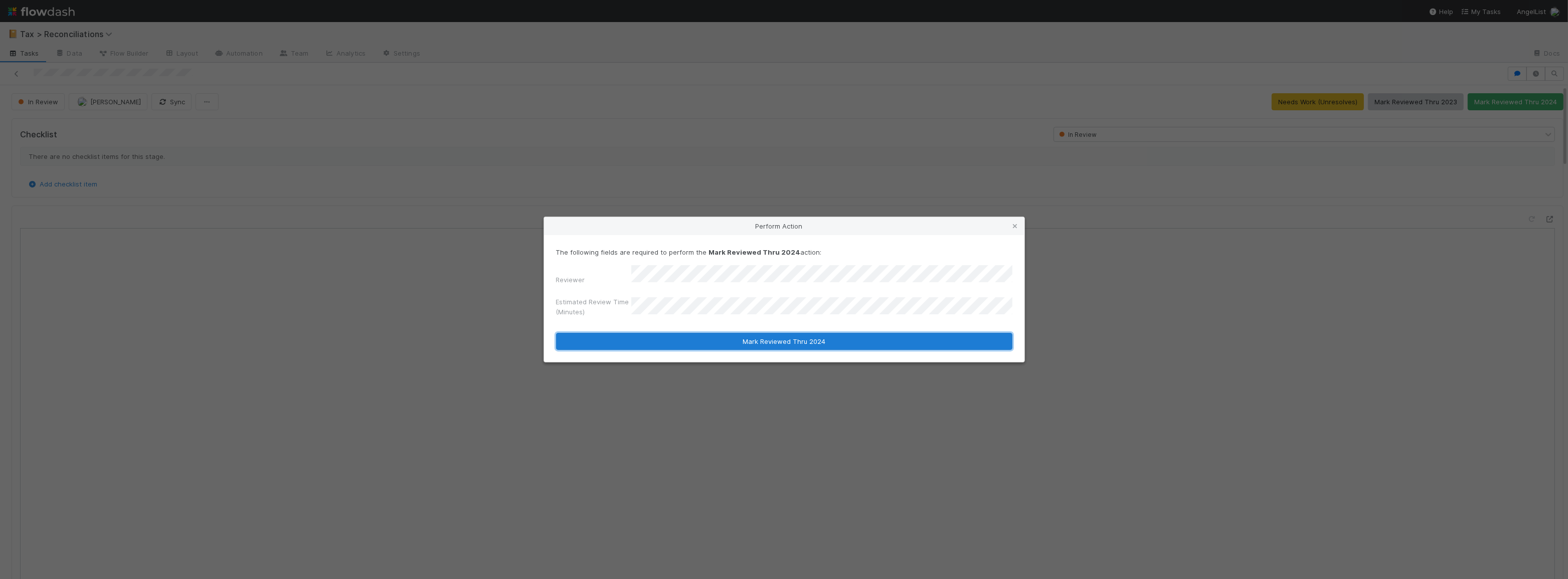
click at [772, 341] on button "Mark Reviewed Thru 2024" at bounding box center [784, 342] width 456 height 17
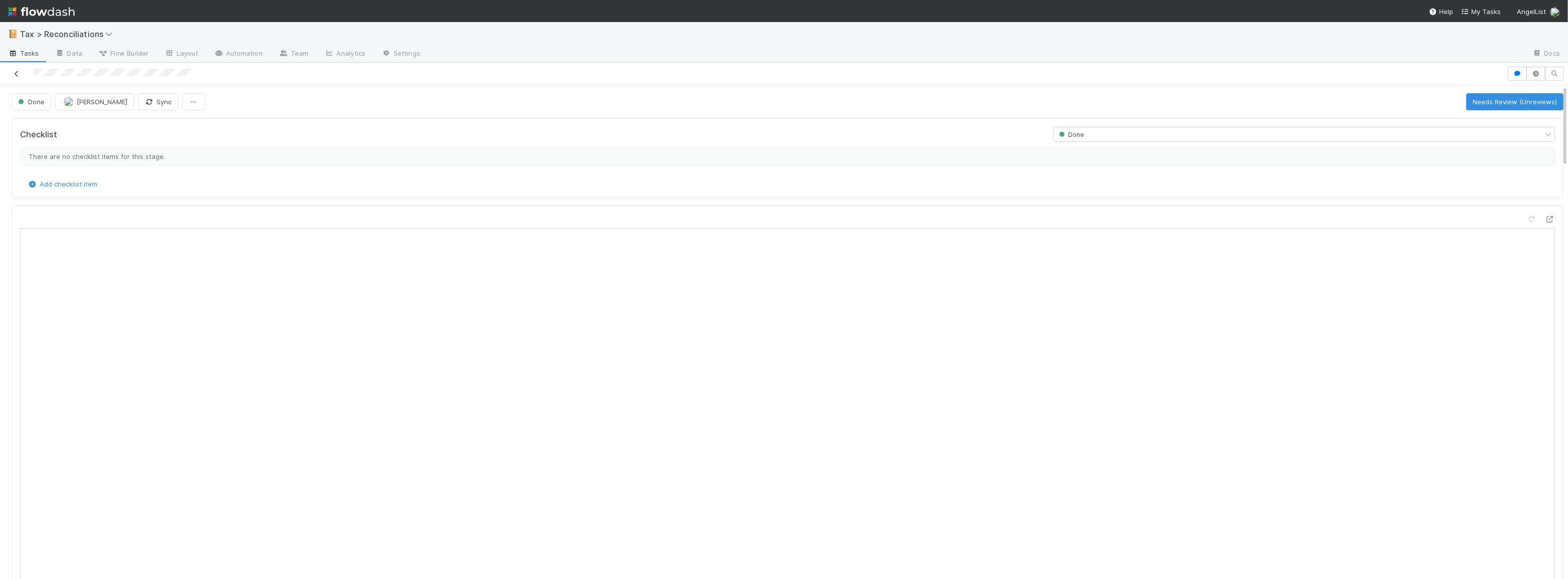
click at [13, 74] on icon at bounding box center [16, 74] width 10 height 7
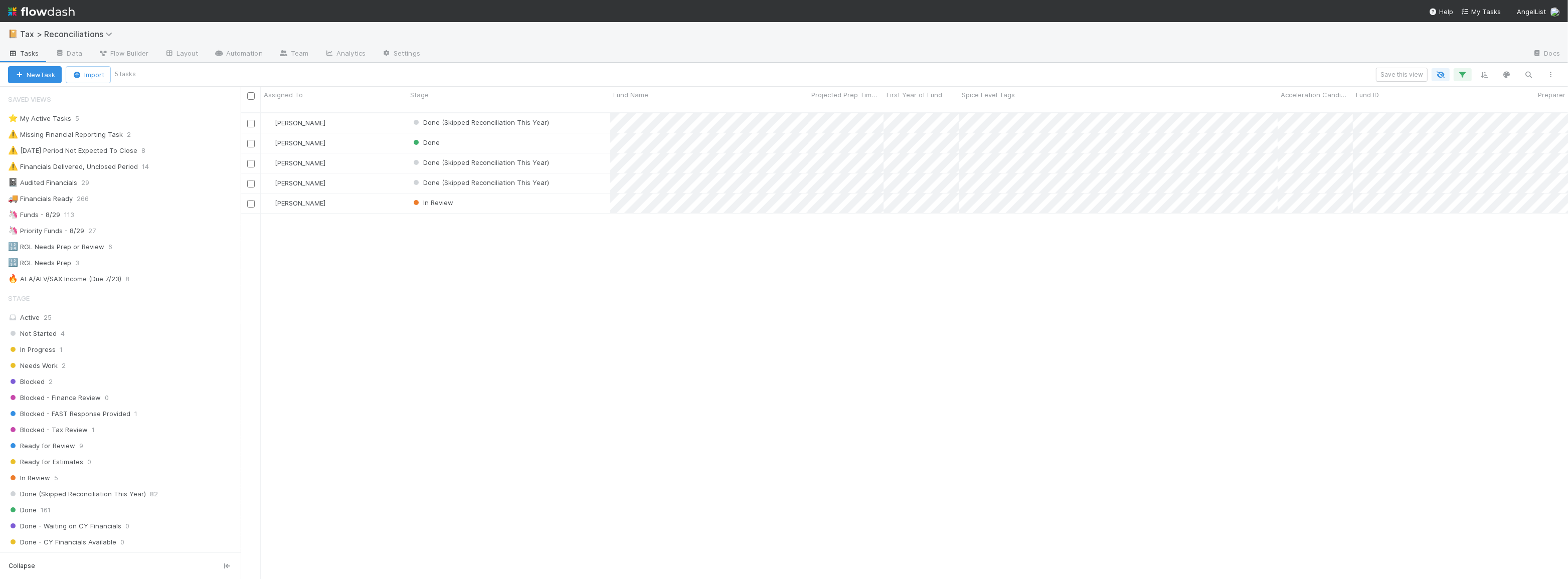
scroll to position [468, 1320]
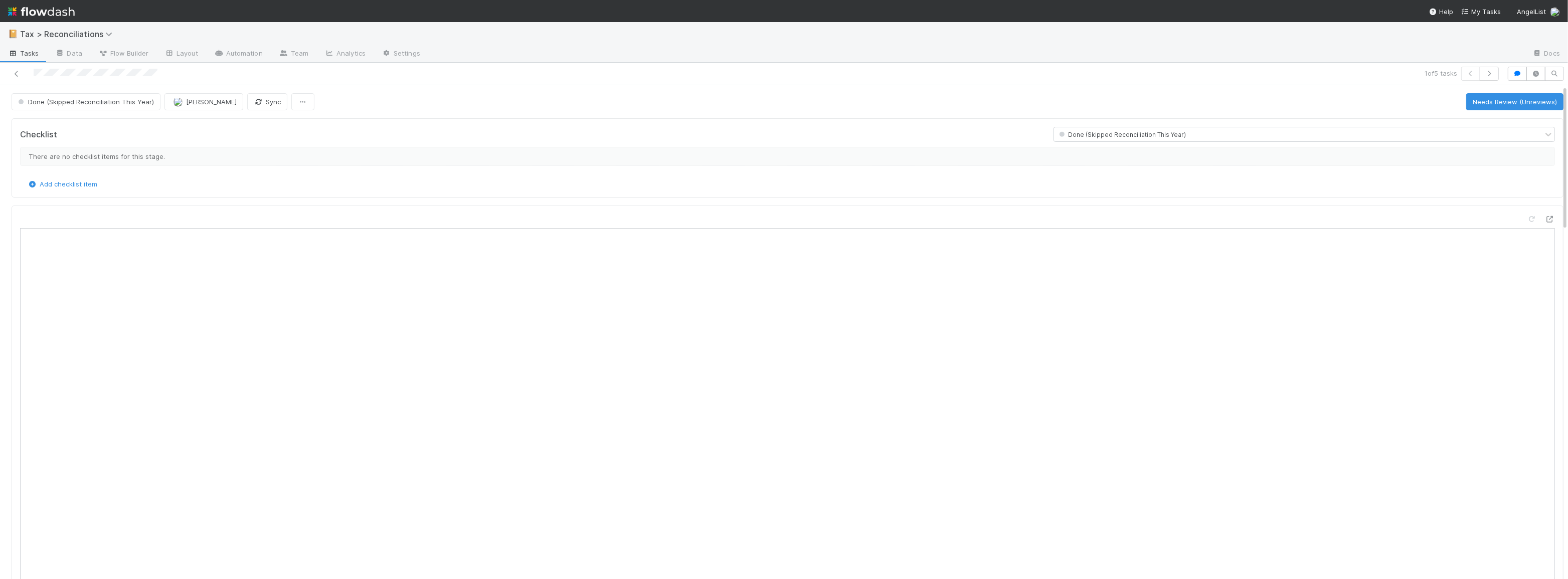
scroll to position [197, 741]
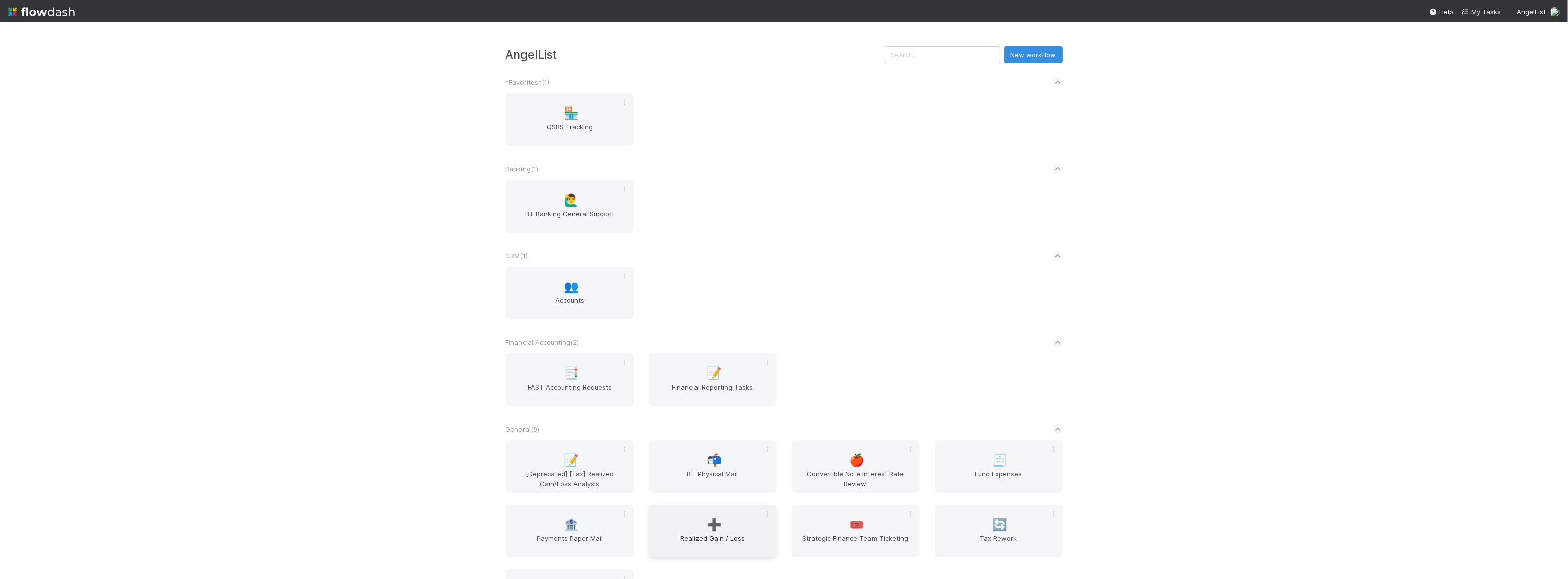
click at [717, 520] on span "➕" at bounding box center [714, 525] width 15 height 13
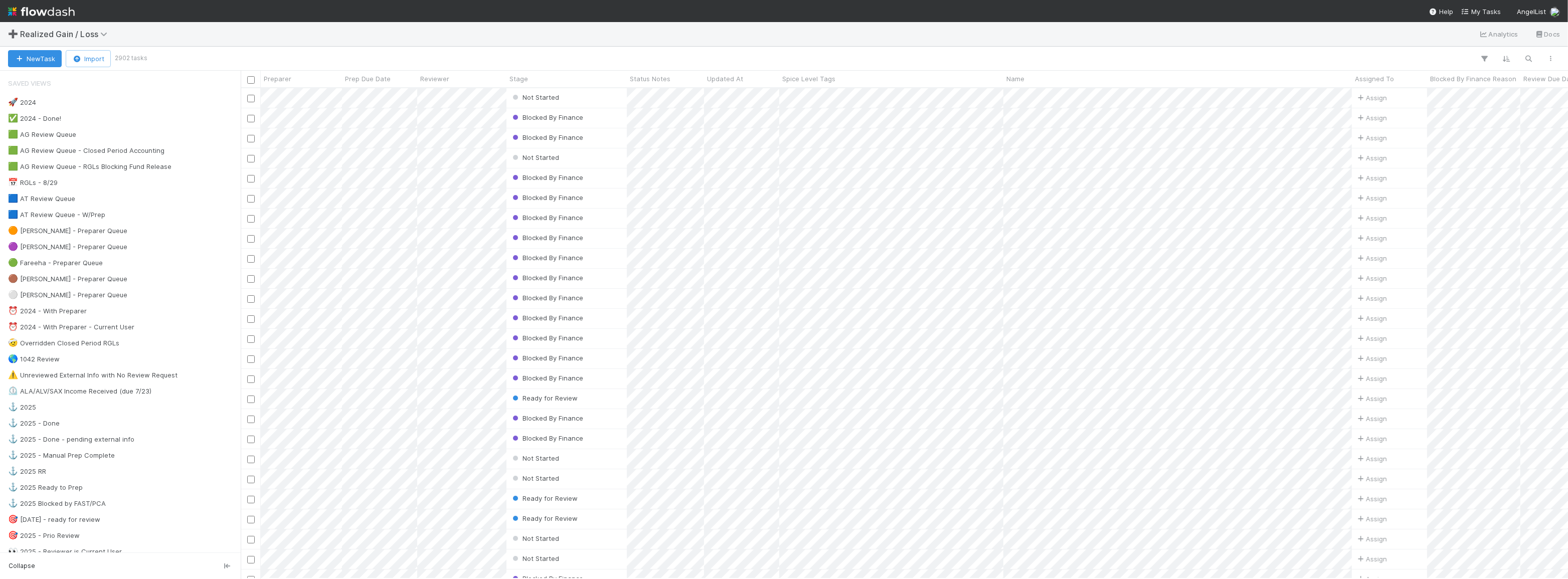
scroll to position [484, 1320]
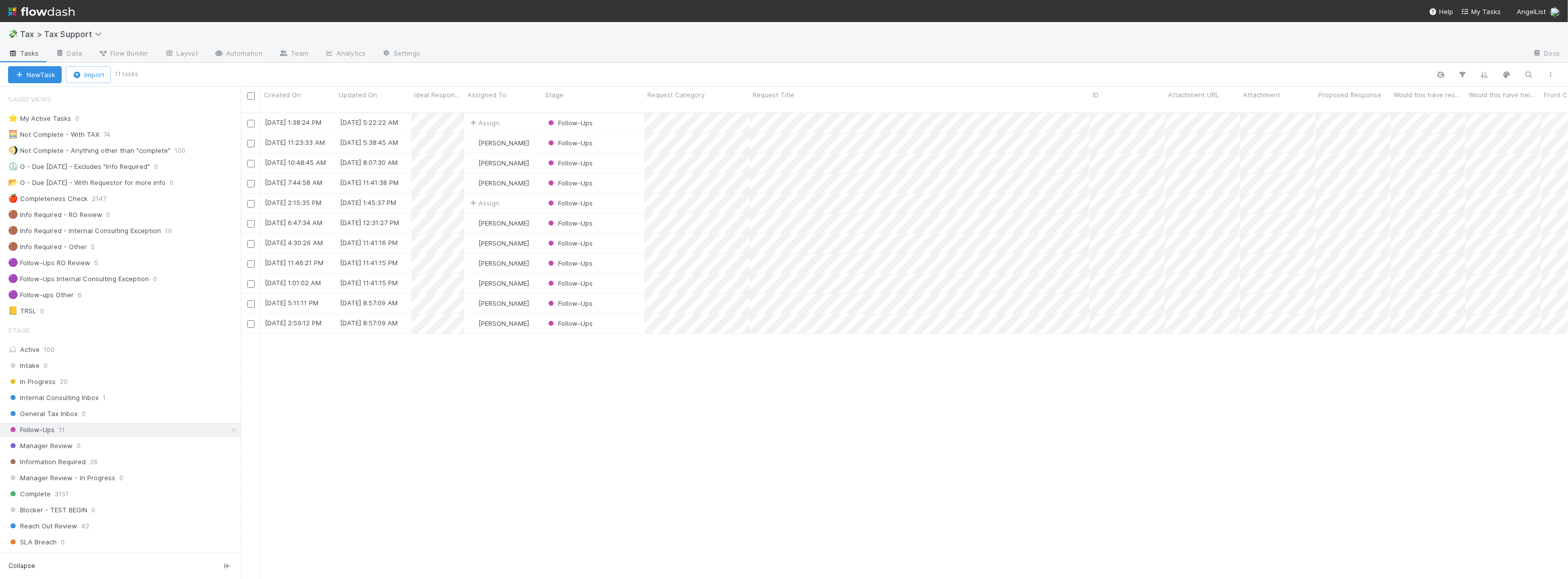
scroll to position [468, 1320]
